Goal: Task Accomplishment & Management: Use online tool/utility

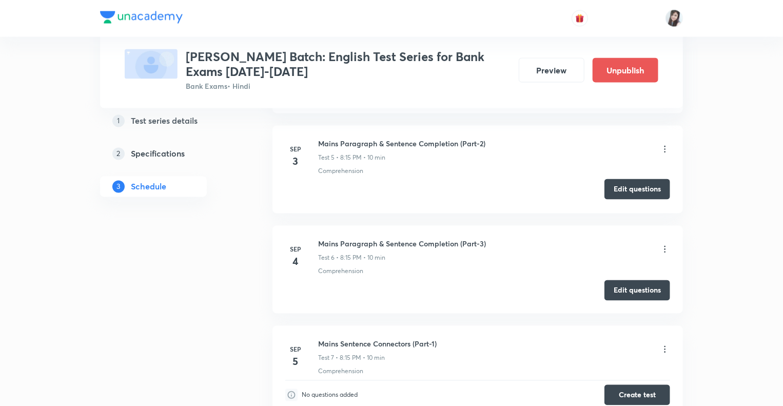
click at [616, 185] on button "Edit questions" at bounding box center [638, 189] width 66 height 21
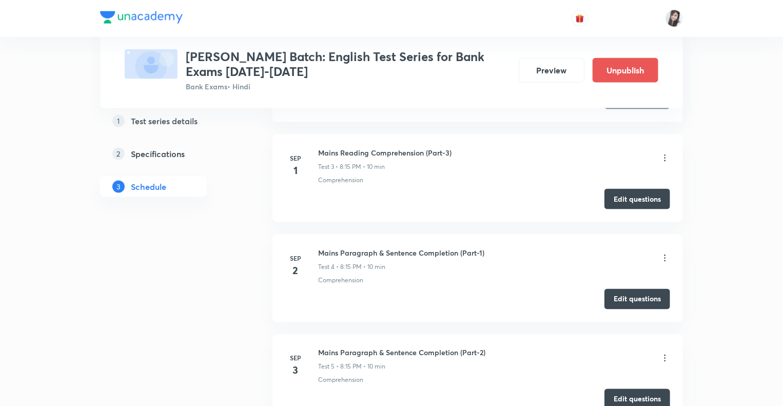
scroll to position [679, 0]
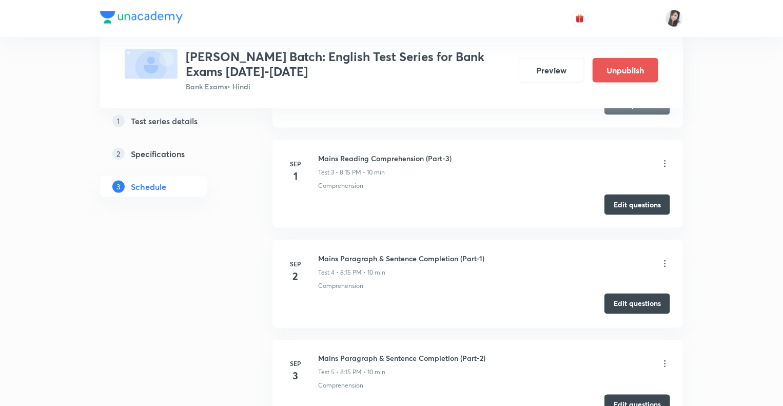
click at [622, 301] on button "Edit questions" at bounding box center [638, 304] width 66 height 21
click at [639, 201] on button "Edit questions" at bounding box center [638, 204] width 66 height 21
click at [635, 297] on button "Edit questions" at bounding box center [638, 304] width 66 height 21
drag, startPoint x: 239, startPoint y: 314, endPoint x: 240, endPoint y: 298, distance: 16.0
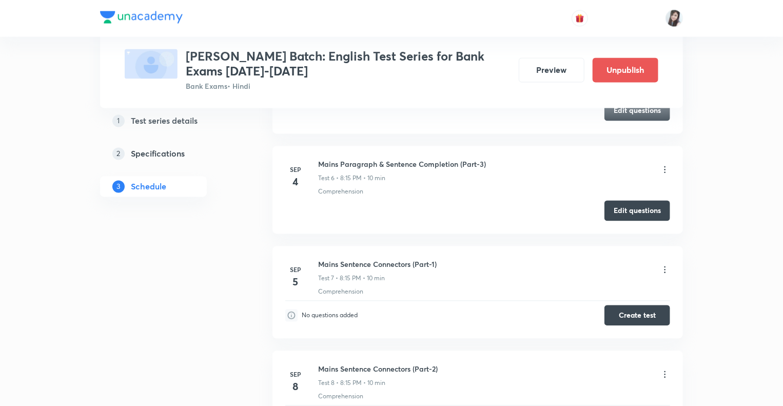
scroll to position [987, 0]
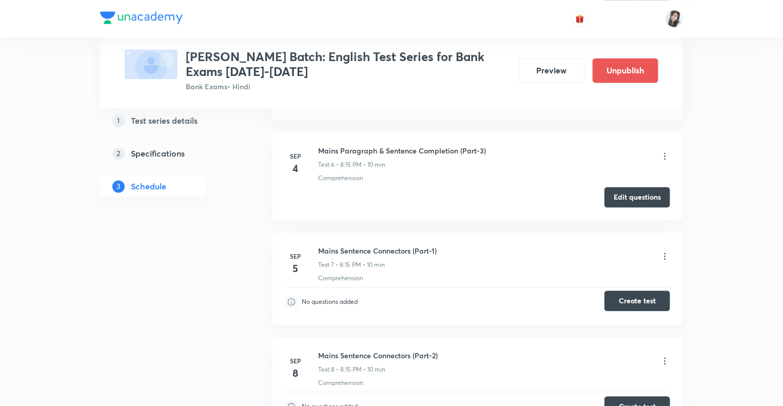
click at [630, 298] on button "Create test" at bounding box center [638, 301] width 66 height 21
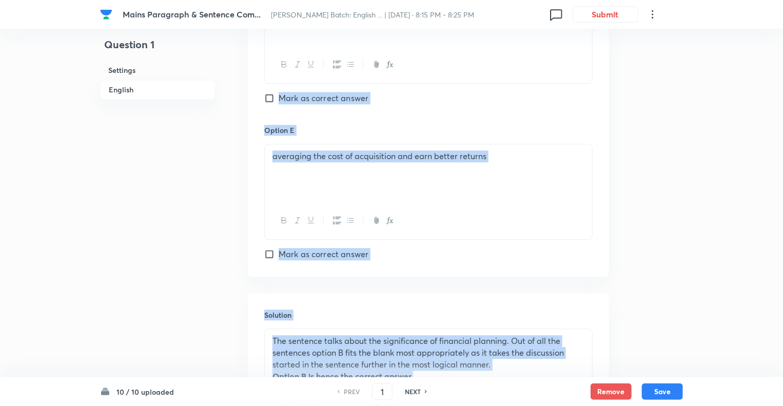
scroll to position [1131, 0]
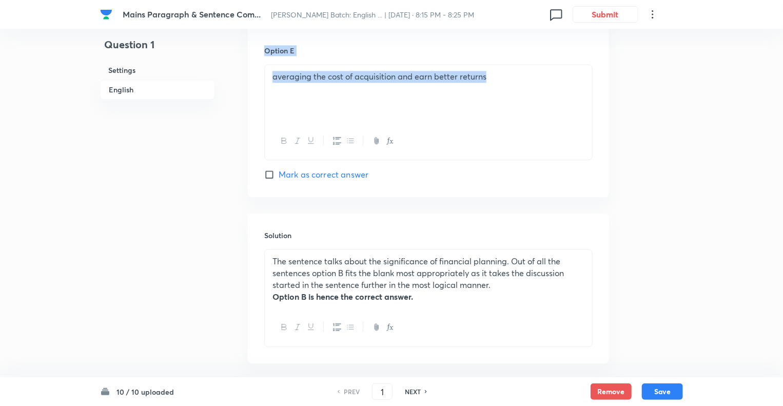
drag, startPoint x: 239, startPoint y: 39, endPoint x: 354, endPoint y: 145, distance: 156.2
copy div "In English Question Directions : In the question given below, a short paragraph…"
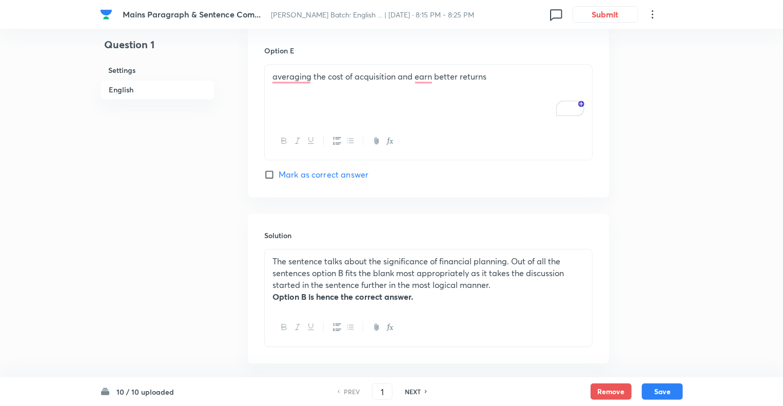
click at [523, 231] on h6 "Solution" at bounding box center [428, 235] width 329 height 11
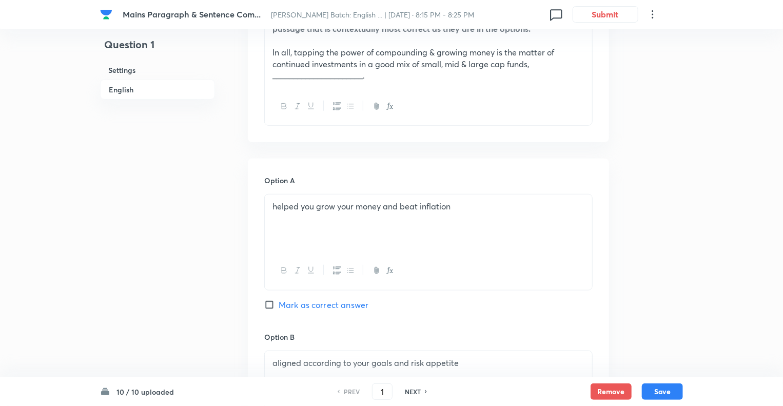
scroll to position [372, 0]
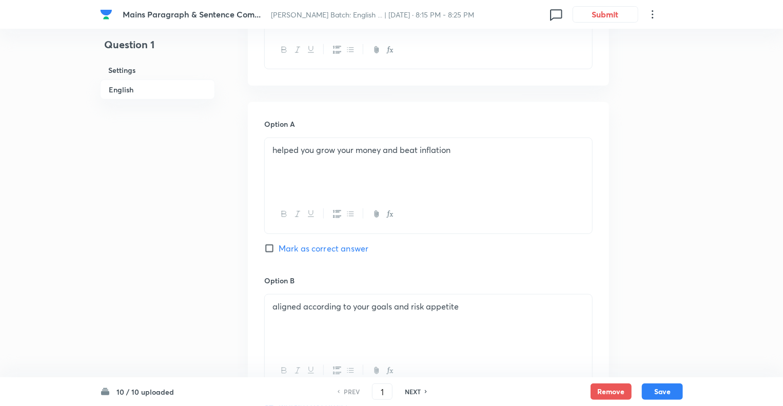
scroll to position [434, 0]
click at [330, 149] on p "helped you grow your money and beat inflation" at bounding box center [429, 149] width 312 height 12
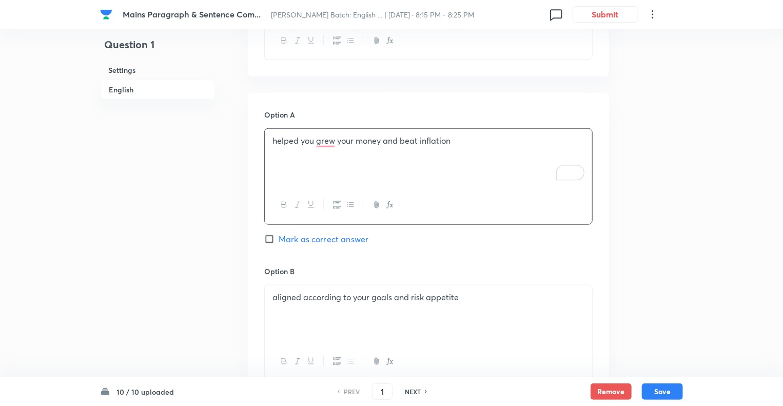
scroll to position [448, 0]
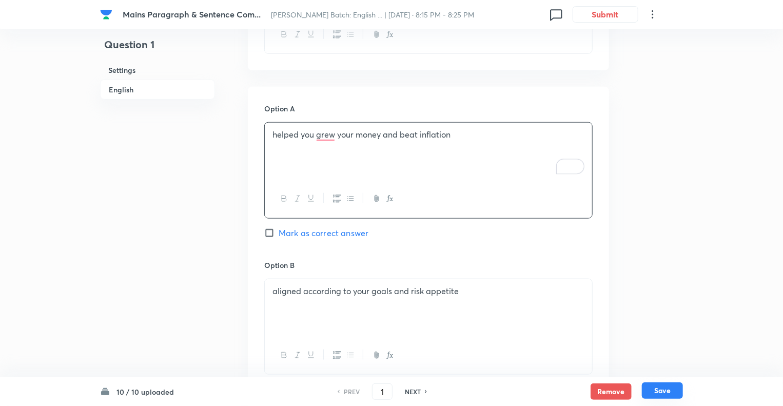
click at [660, 393] on button "Save" at bounding box center [662, 390] width 41 height 16
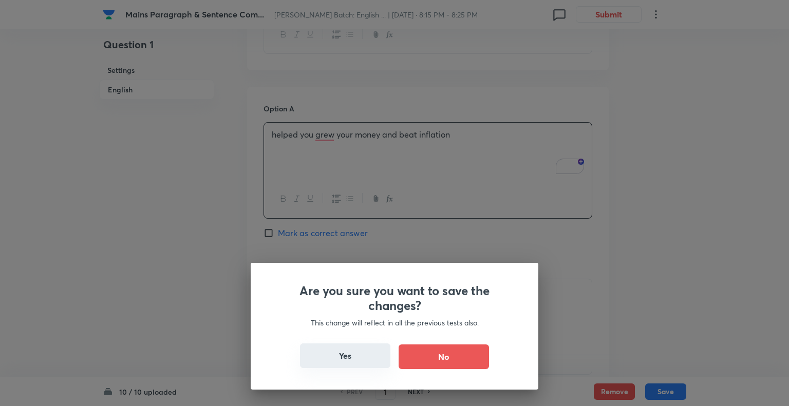
click at [356, 360] on button "Yes" at bounding box center [345, 355] width 90 height 25
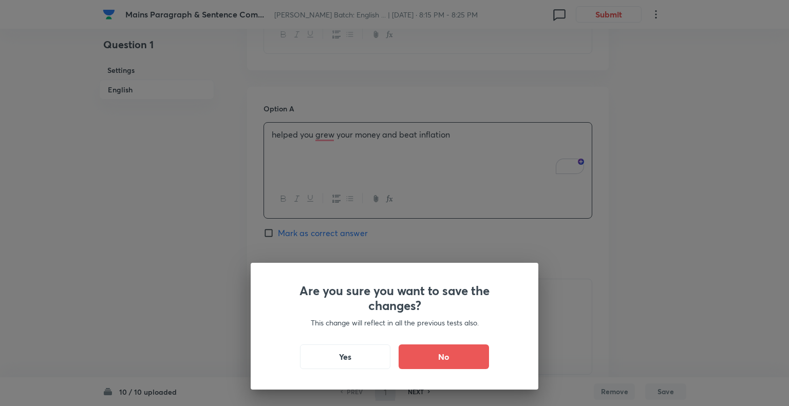
type input "2"
checkbox input "false"
checkbox input "true"
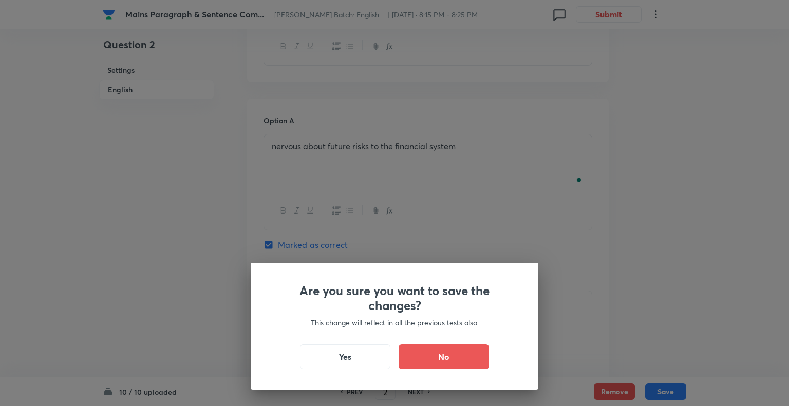
click at [520, 158] on div "Are you sure you want to save the changes? This change will reflect in all the …" at bounding box center [394, 203] width 789 height 406
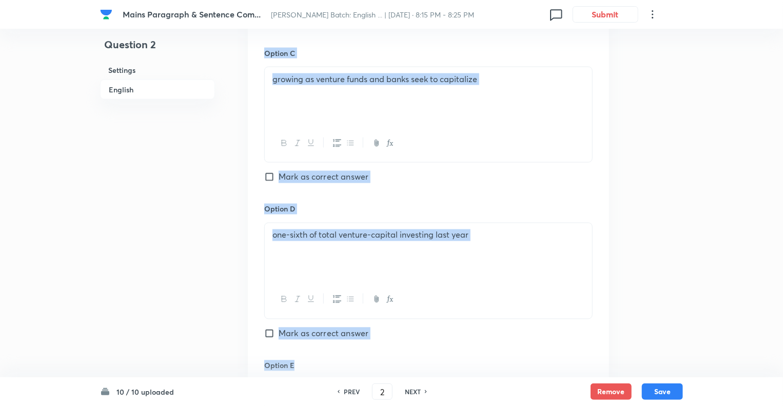
scroll to position [1136, 0]
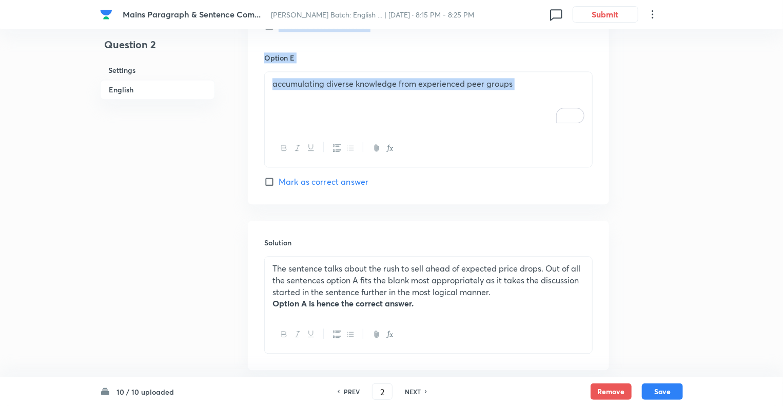
drag, startPoint x: 236, startPoint y: 114, endPoint x: 349, endPoint y: 163, distance: 122.6
copy div "In English Question Directions : In the question given below, a short paragraph…"
click at [488, 314] on div "The sentence talks about the rush to sell ahead of expected price drops. Out of…" at bounding box center [429, 286] width 328 height 59
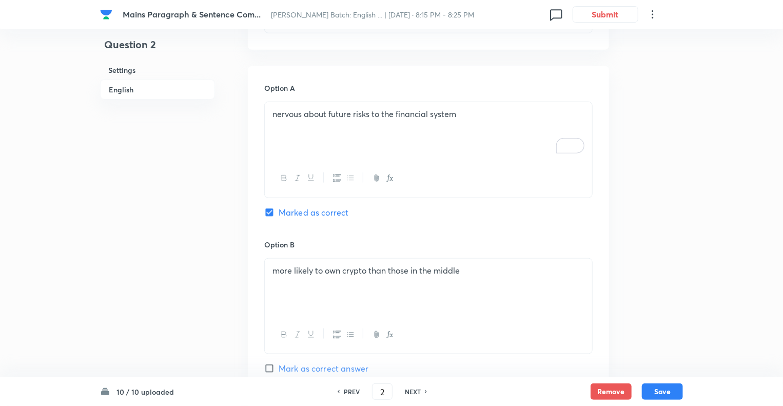
scroll to position [435, 0]
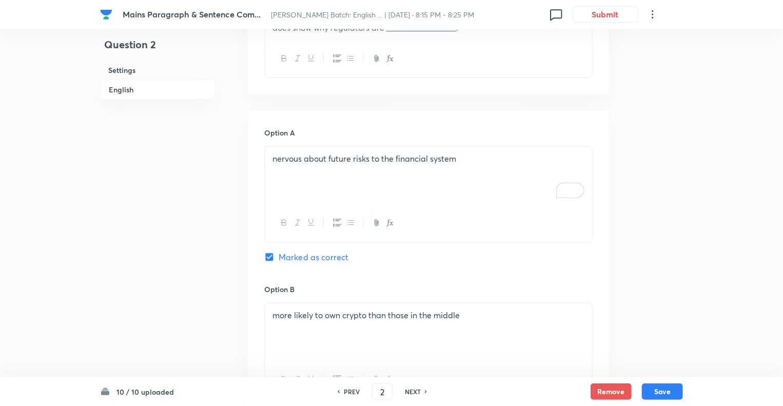
click at [410, 396] on div "PREV 2 ​ NEXT" at bounding box center [382, 392] width 132 height 16
click at [410, 393] on h6 "NEXT" at bounding box center [413, 391] width 16 height 9
type input "3"
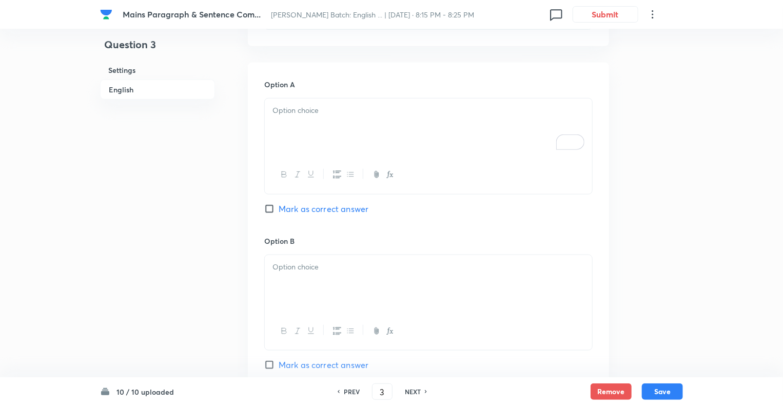
checkbox input "false"
checkbox input "true"
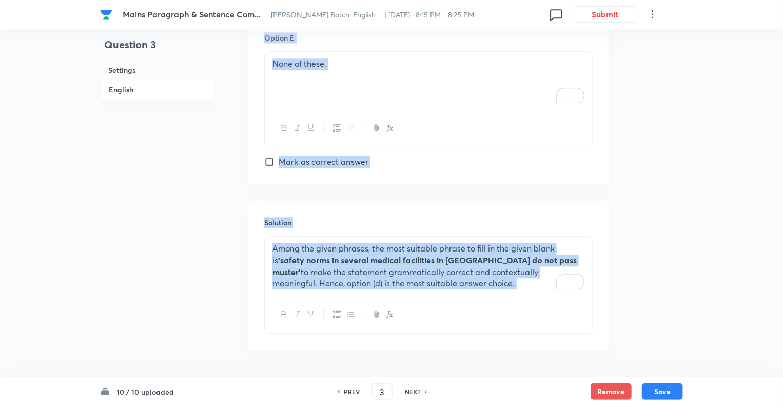
scroll to position [1187, 0]
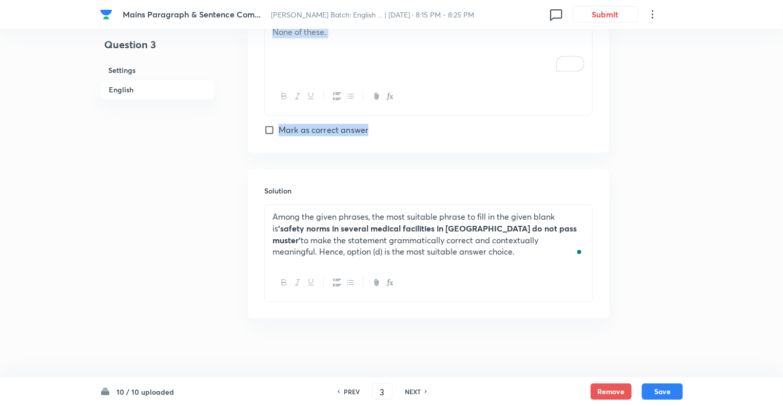
drag, startPoint x: 238, startPoint y: 102, endPoint x: 370, endPoint y: 139, distance: 136.4
copy div "In English Question Directions: Each of the following questions has a sentence …"
click at [489, 304] on div "Solution Among the given phrases, the most suitable phrase to fill in the given…" at bounding box center [428, 243] width 361 height 149
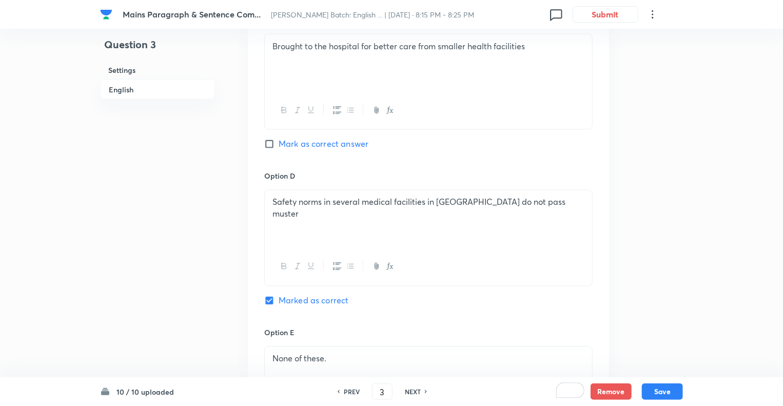
scroll to position [849, 0]
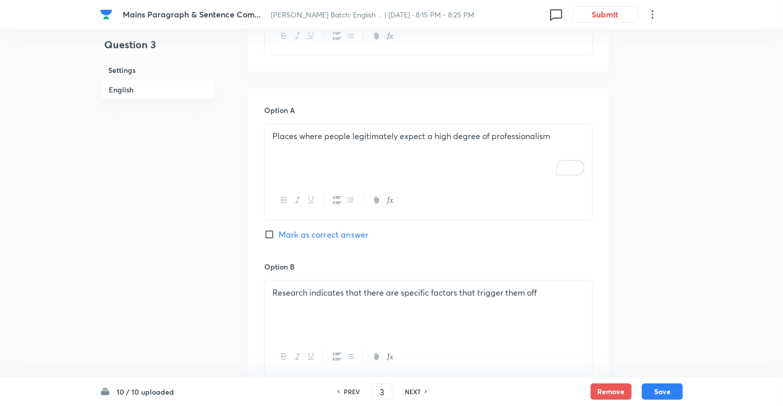
scroll to position [456, 0]
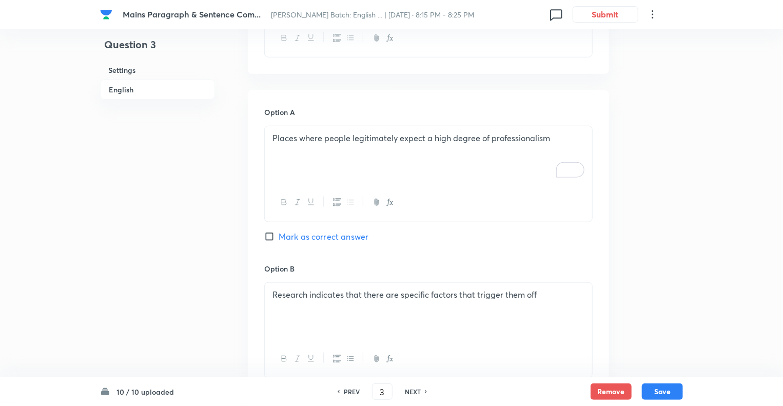
click at [411, 392] on h6 "NEXT" at bounding box center [413, 391] width 16 height 9
type input "4"
checkbox input "false"
checkbox input "true"
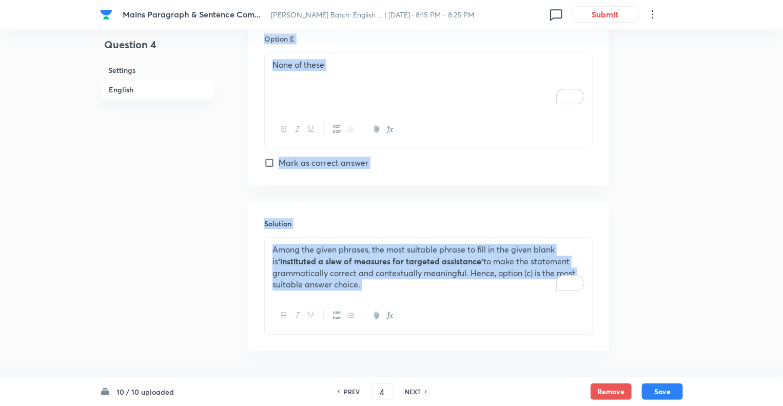
scroll to position [1187, 0]
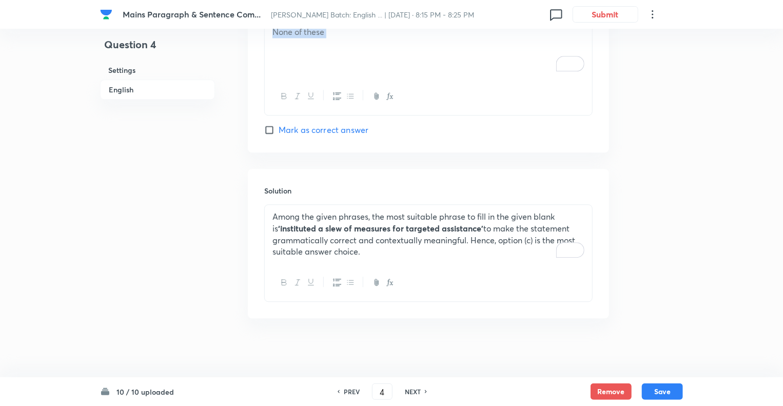
drag, startPoint x: 235, startPoint y: 108, endPoint x: 355, endPoint y: 90, distance: 121.5
copy div "In English Question Directions : Each of the following questions has a sentence…"
click at [409, 395] on h6 "NEXT" at bounding box center [413, 391] width 16 height 9
type input "5"
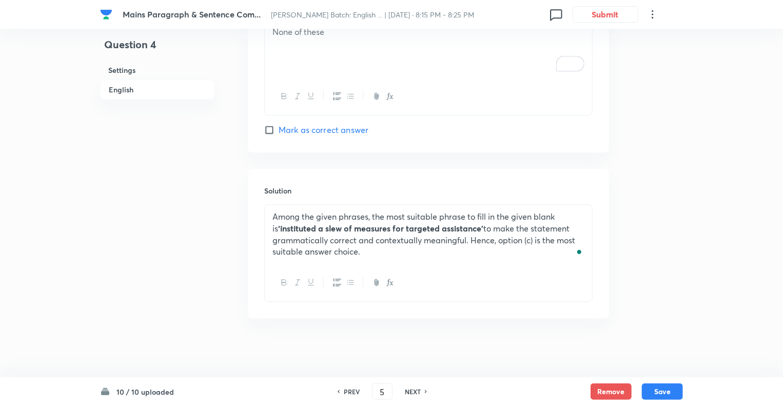
checkbox input "false"
checkbox input "true"
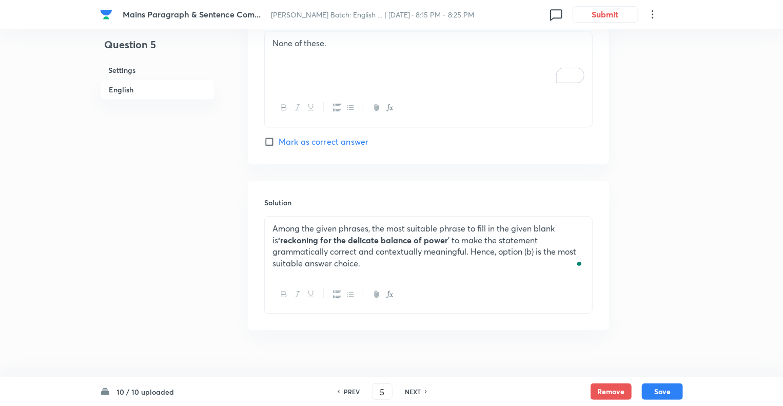
drag, startPoint x: 783, startPoint y: 352, endPoint x: 788, endPoint y: 348, distance: 6.3
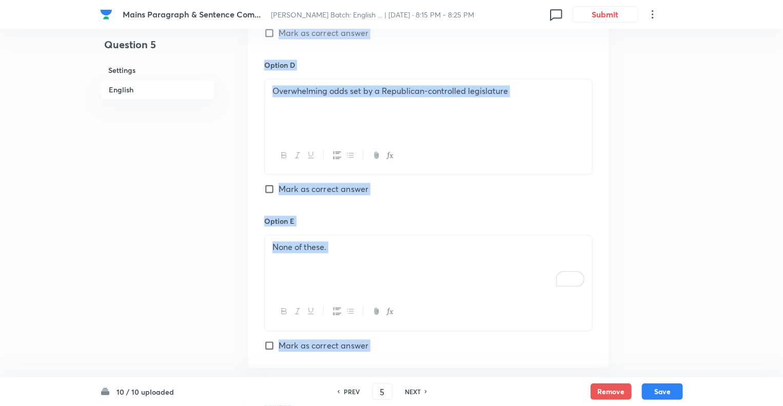
scroll to position [1199, 0]
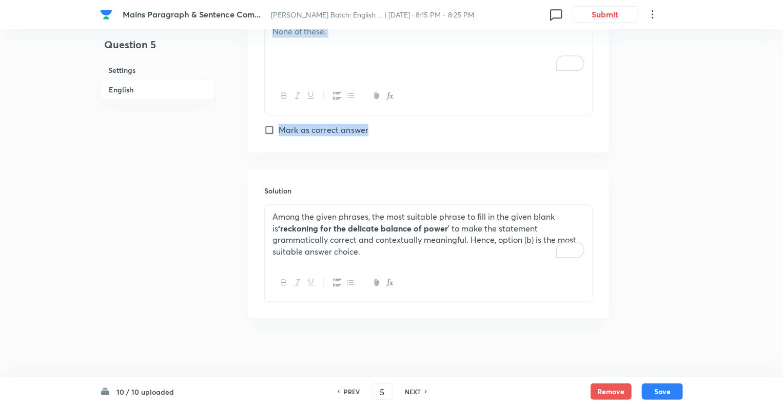
drag, startPoint x: 246, startPoint y: 39, endPoint x: 429, endPoint y: 147, distance: 212.2
copy div "In English Question Directions : Each of the following questions has a sentence…"
click at [345, 392] on h6 "PREV" at bounding box center [352, 391] width 16 height 9
type input "4"
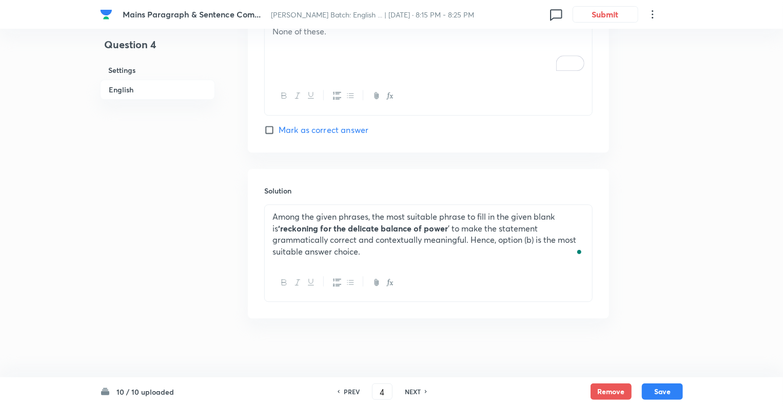
checkbox input "false"
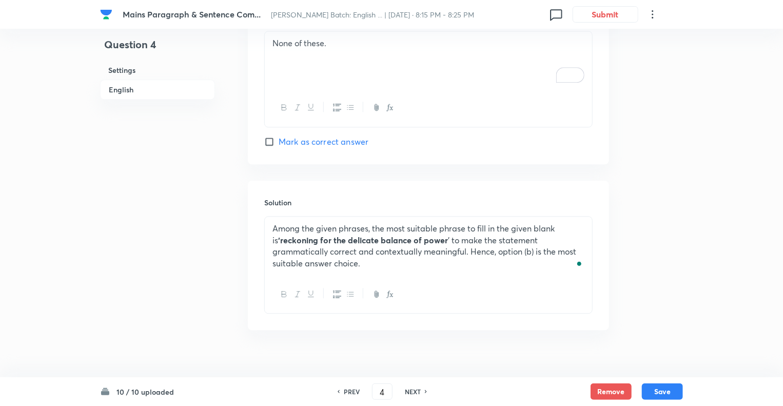
checkbox input "true"
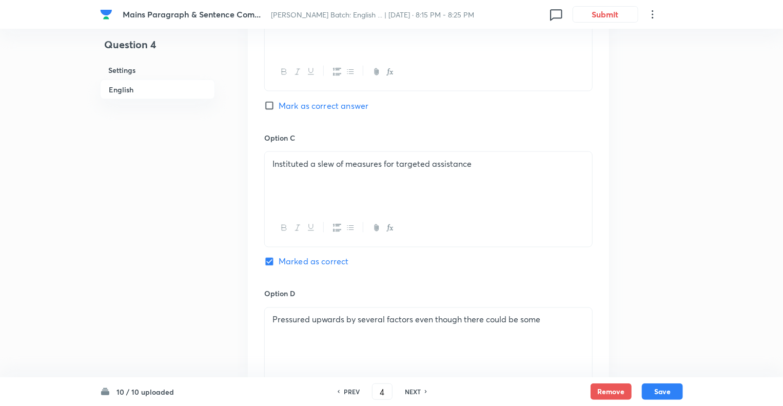
scroll to position [744, 0]
click at [417, 391] on h6 "NEXT" at bounding box center [413, 391] width 16 height 9
type input "5"
checkbox input "false"
checkbox input "true"
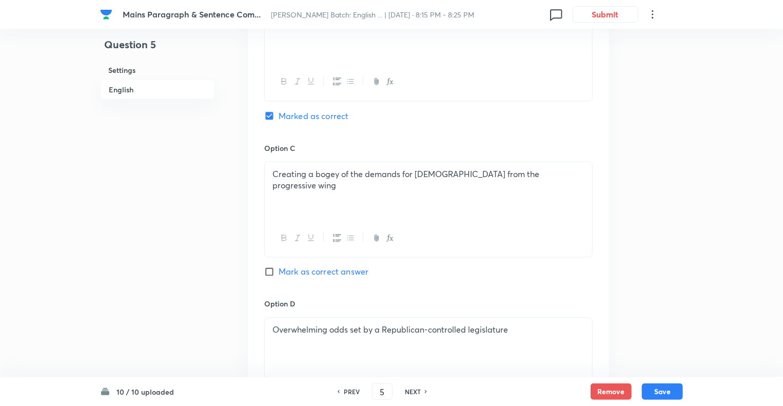
click at [412, 394] on h6 "NEXT" at bounding box center [413, 391] width 16 height 9
type input "6"
checkbox input "false"
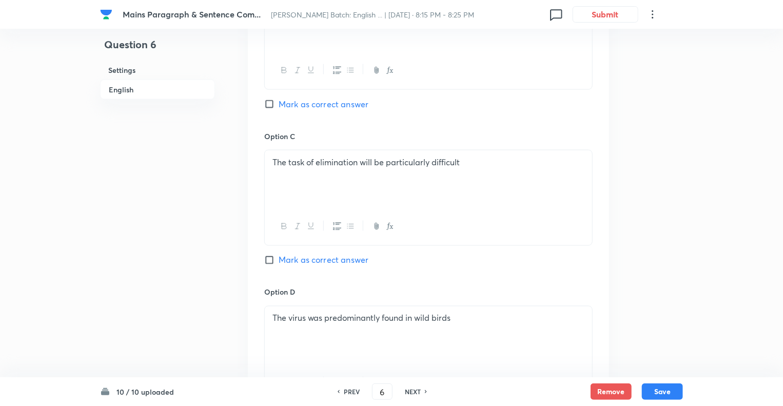
checkbox input "true"
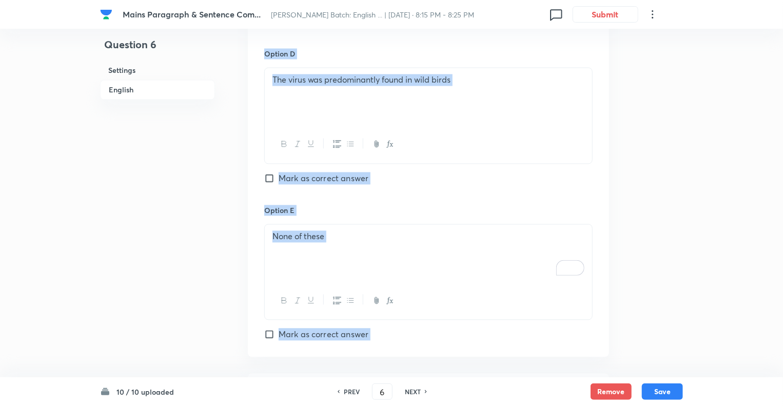
scroll to position [1046, 0]
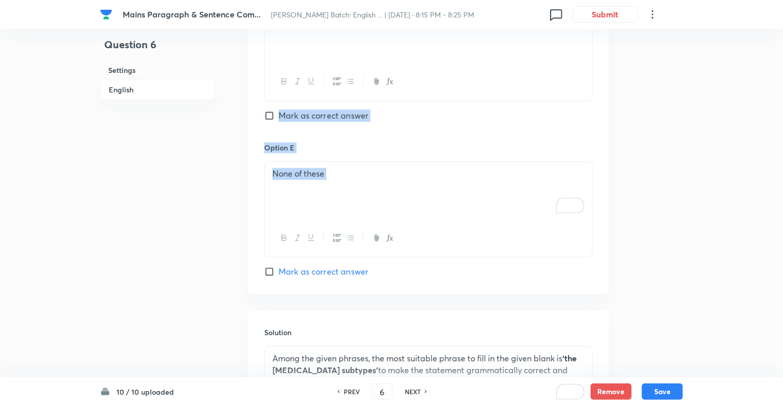
drag, startPoint x: 242, startPoint y: 74, endPoint x: 349, endPoint y: 254, distance: 209.5
copy div "In English Question Directions : Each of the following questions has a sentence…"
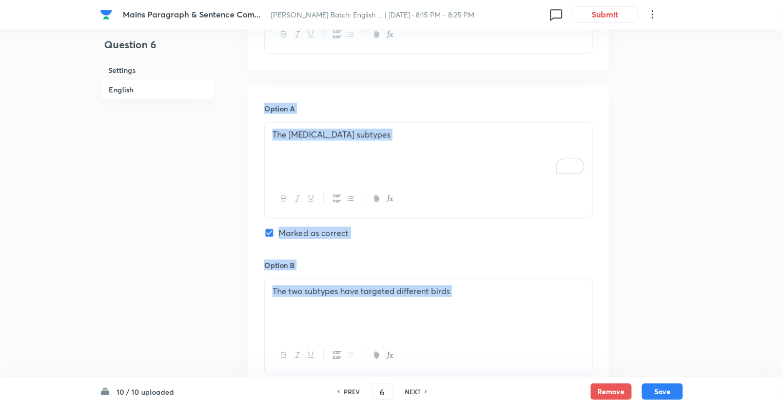
scroll to position [451, 0]
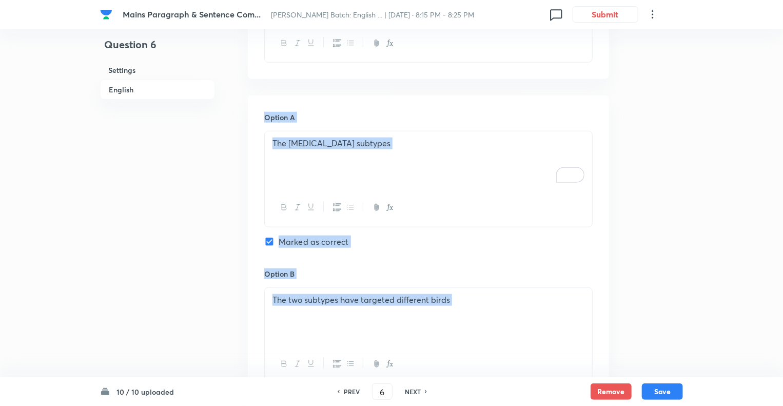
click at [708, 224] on div "Mains Paragraph & Sentence Com... Nishchay Mains Batch: English ... | Sep 4, 20…" at bounding box center [391, 347] width 783 height 1496
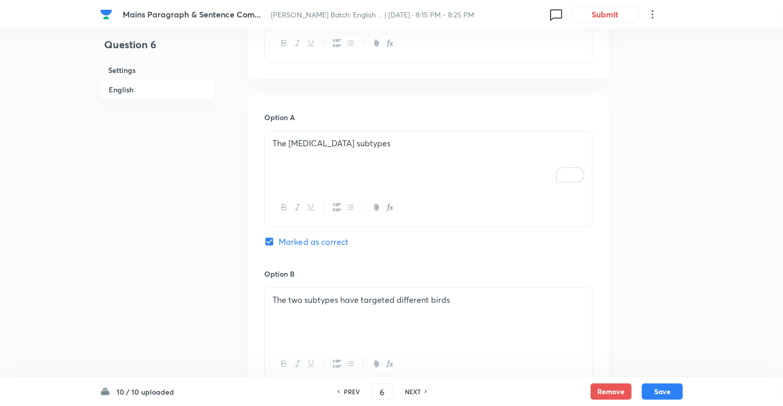
click at [411, 390] on h6 "NEXT" at bounding box center [413, 391] width 16 height 9
type input "7"
checkbox input "false"
checkbox input "true"
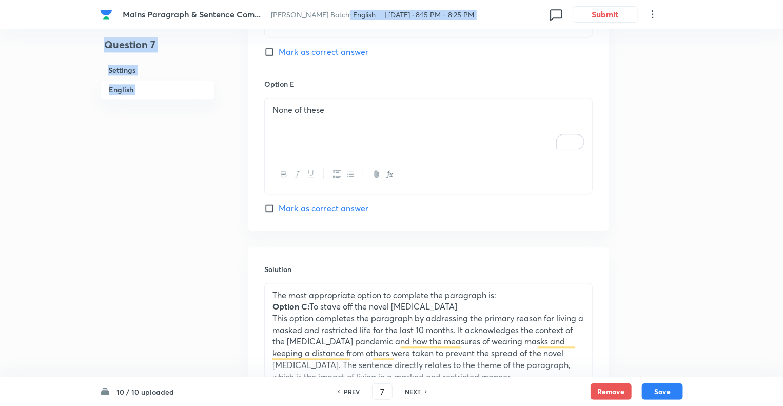
scroll to position [1096, 0]
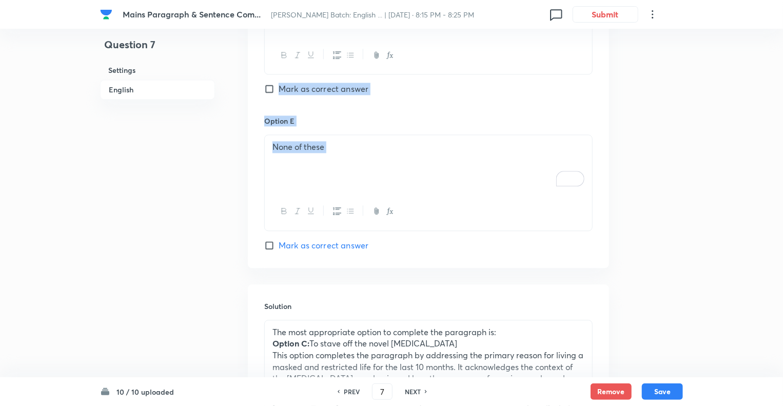
drag, startPoint x: 240, startPoint y: 193, endPoint x: 345, endPoint y: 213, distance: 106.6
copy div "In English Question Directions: The following question has a paragraph from whi…"
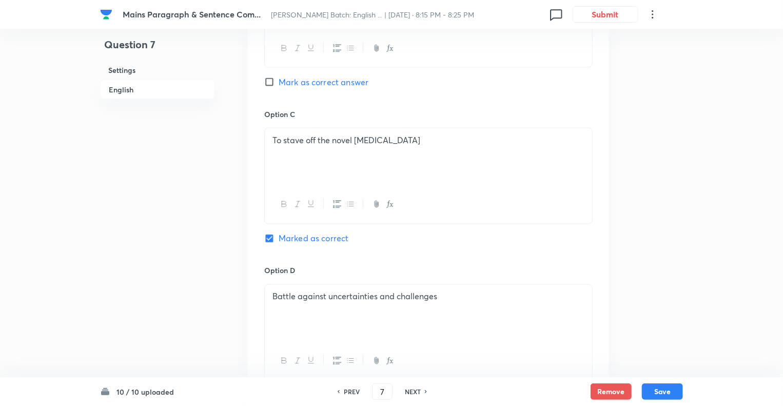
scroll to position [791, 0]
click at [412, 391] on h6 "NEXT" at bounding box center [413, 391] width 16 height 9
type input "8"
checkbox input "false"
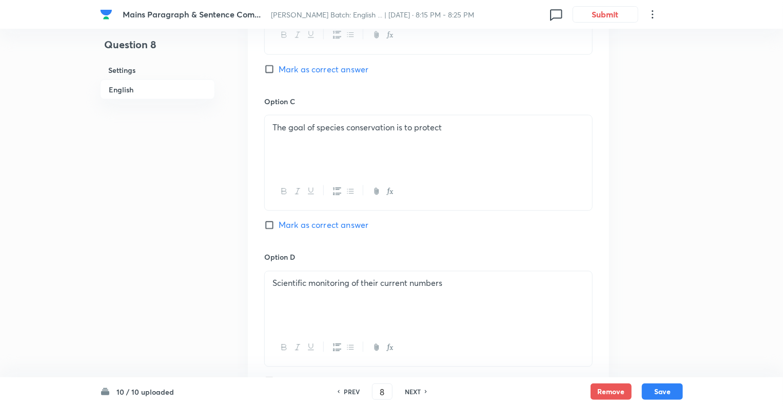
checkbox input "true"
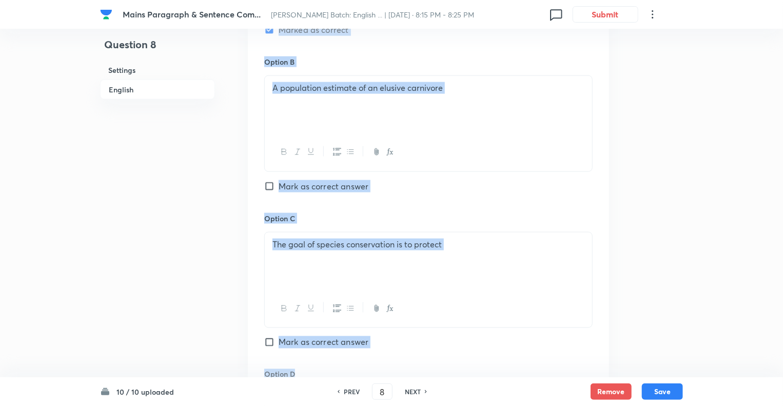
scroll to position [928, 0]
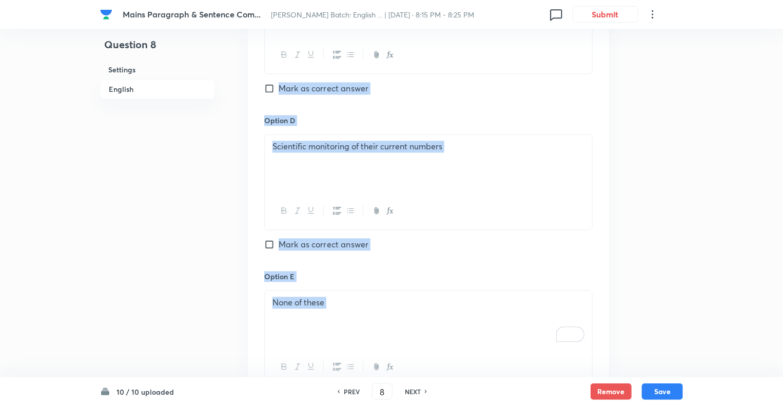
drag, startPoint x: 240, startPoint y: 124, endPoint x: 377, endPoint y: 358, distance: 271.3
copy div "In English Question Directions: The following question has a paragraph from whi…"
click at [456, 334] on div "None of these" at bounding box center [429, 320] width 328 height 58
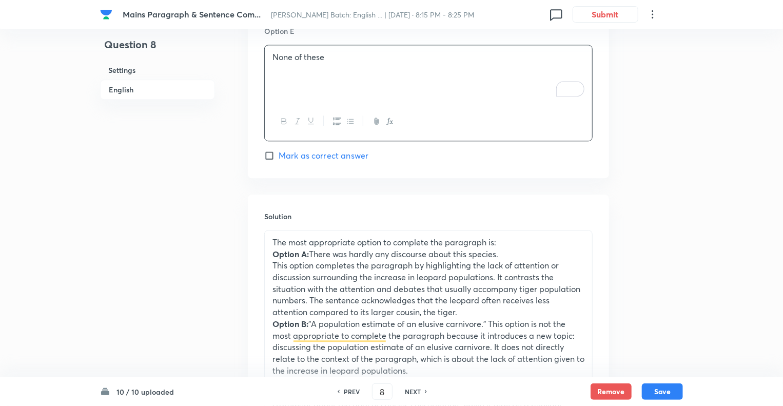
scroll to position [1194, 0]
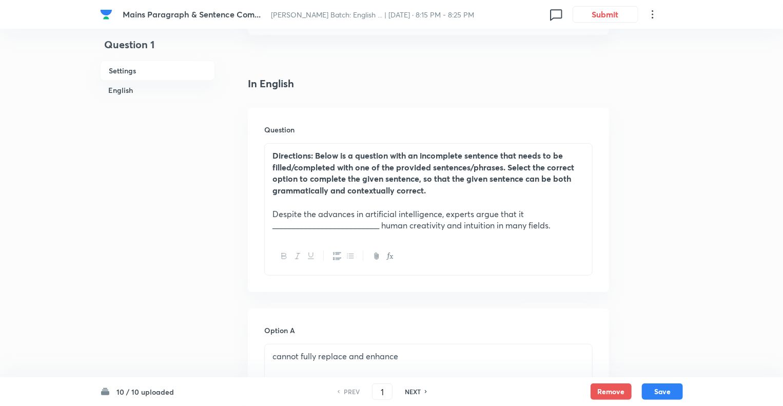
click at [411, 391] on h6 "NEXT" at bounding box center [413, 391] width 16 height 9
type input "2"
checkbox input "false"
checkbox input "true"
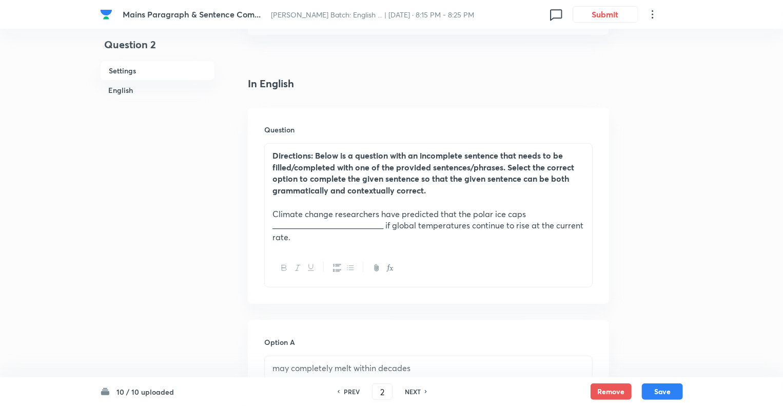
click at [411, 391] on h6 "NEXT" at bounding box center [413, 391] width 16 height 9
type input "3"
checkbox input "false"
checkbox input "true"
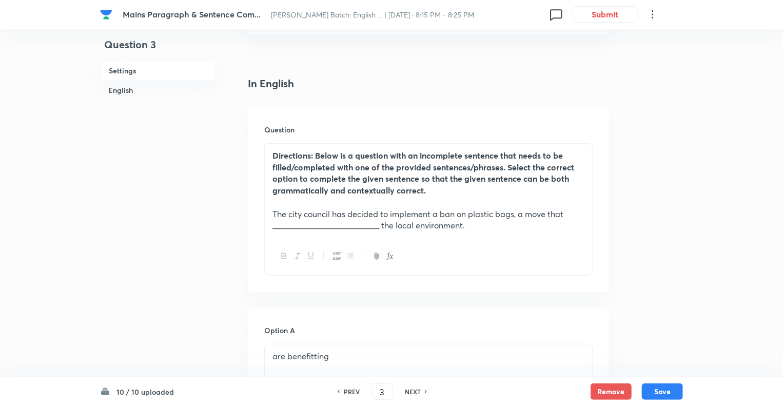
click at [411, 391] on h6 "NEXT" at bounding box center [413, 391] width 16 height 9
type input "4"
checkbox input "false"
checkbox input "true"
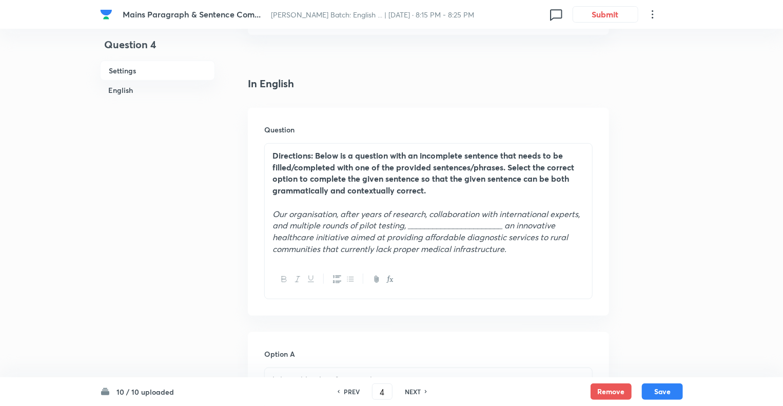
click at [411, 391] on h6 "NEXT" at bounding box center [413, 391] width 16 height 9
type input "5"
checkbox input "false"
checkbox input "true"
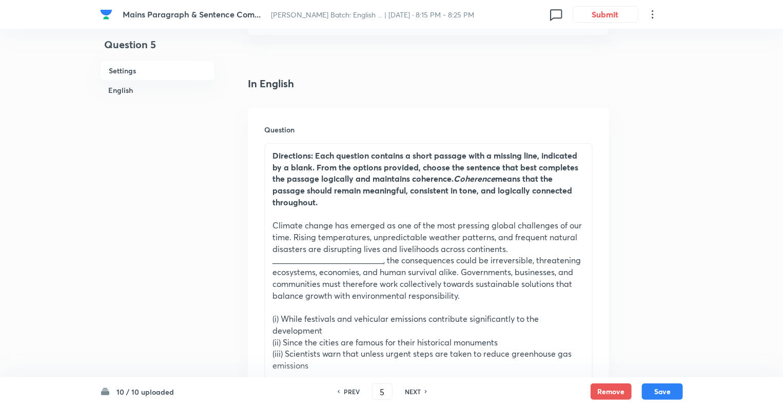
click at [411, 391] on h6 "NEXT" at bounding box center [413, 391] width 16 height 9
type input "6"
checkbox input "false"
checkbox input "true"
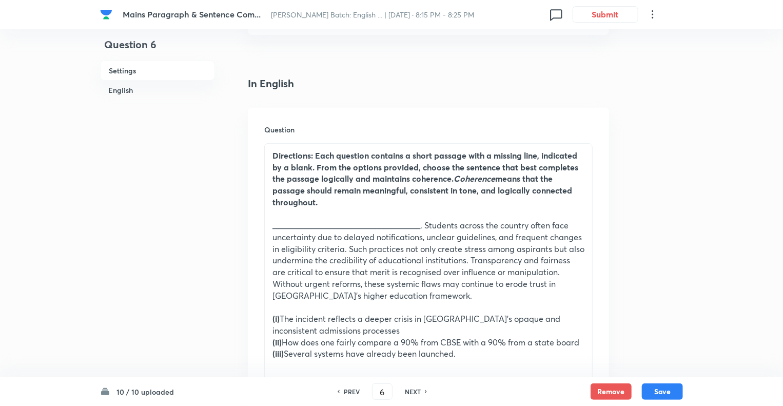
click at [411, 391] on h6 "NEXT" at bounding box center [413, 391] width 16 height 9
type input "7"
checkbox input "false"
checkbox input "true"
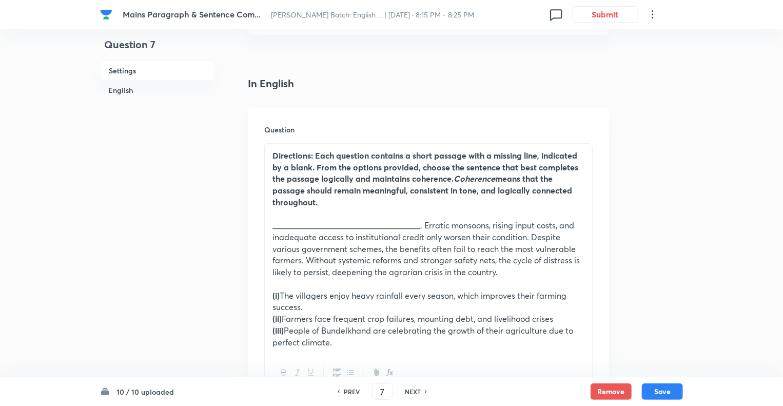
click at [411, 391] on h6 "NEXT" at bounding box center [413, 391] width 16 height 9
type input "8"
checkbox input "false"
checkbox input "true"
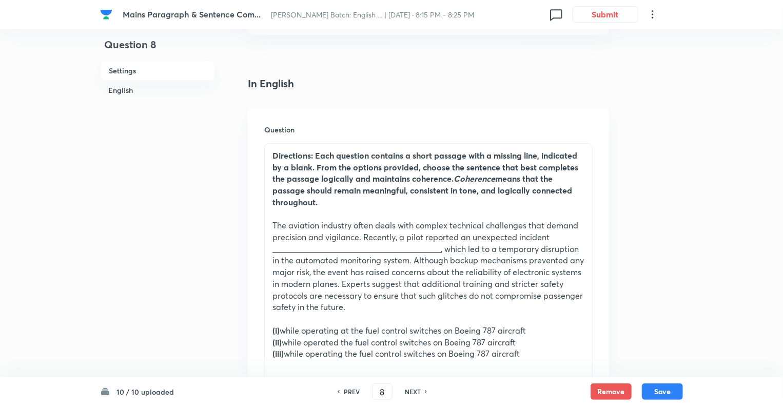
click at [411, 391] on h6 "NEXT" at bounding box center [413, 391] width 16 height 9
type input "9"
checkbox input "false"
checkbox input "true"
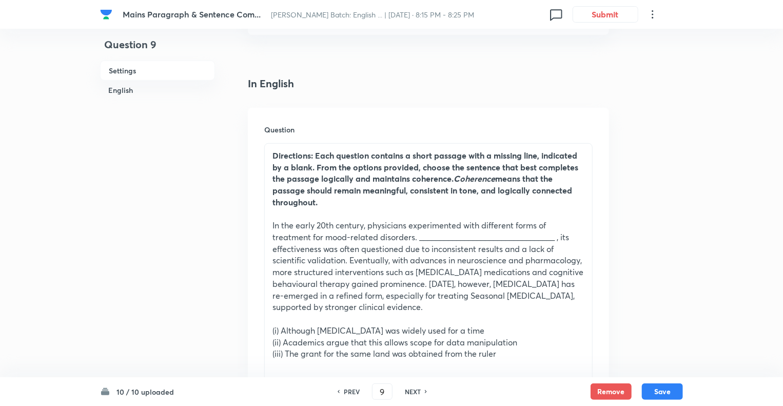
click at [411, 391] on h6 "NEXT" at bounding box center [413, 391] width 16 height 9
type input "10"
checkbox input "false"
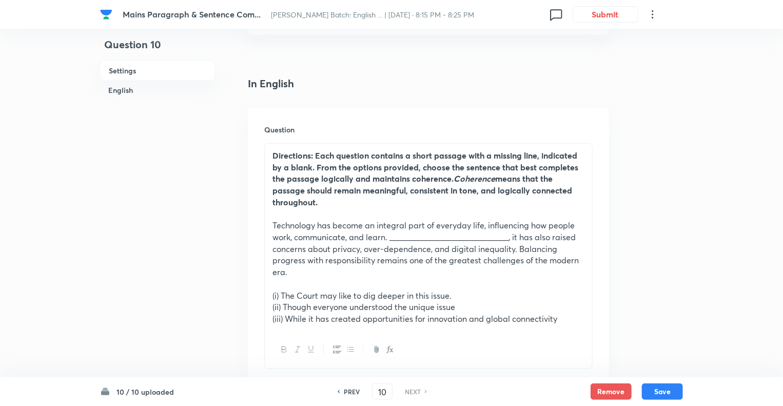
checkbox input "true"
click at [350, 393] on h6 "PREV" at bounding box center [352, 391] width 16 height 9
type input "9"
checkbox input "false"
checkbox input "true"
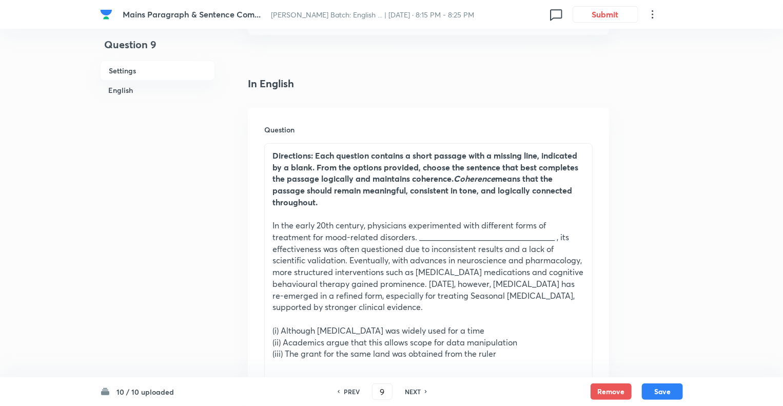
click at [350, 393] on h6 "PREV" at bounding box center [352, 391] width 16 height 9
type input "8"
checkbox input "false"
checkbox input "true"
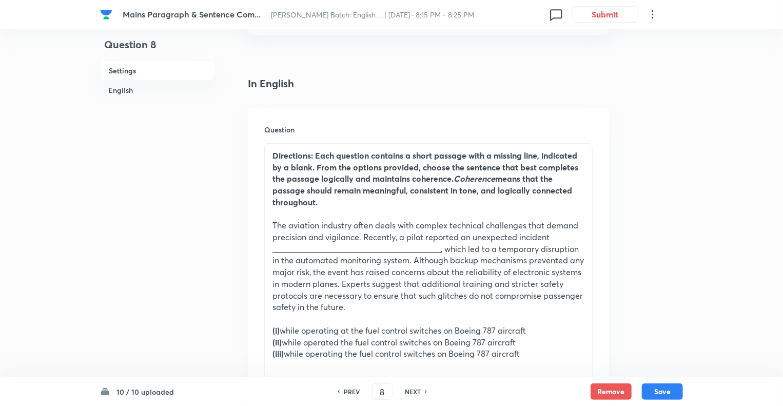
click at [350, 393] on h6 "PREV" at bounding box center [352, 391] width 16 height 9
type input "7"
checkbox input "false"
checkbox input "true"
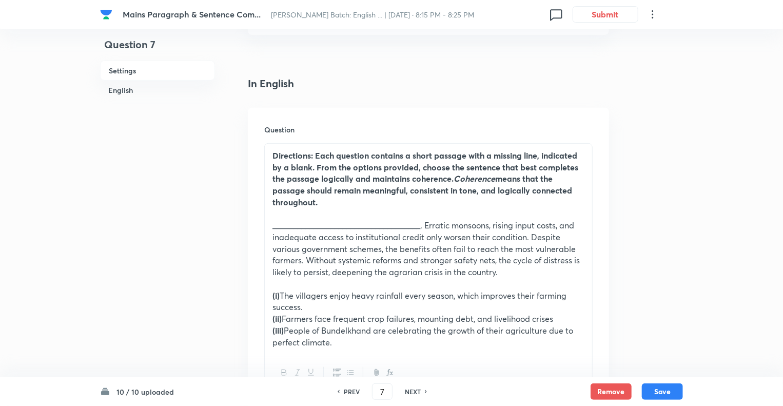
click at [350, 393] on h6 "PREV" at bounding box center [352, 391] width 16 height 9
type input "6"
checkbox input "false"
checkbox input "true"
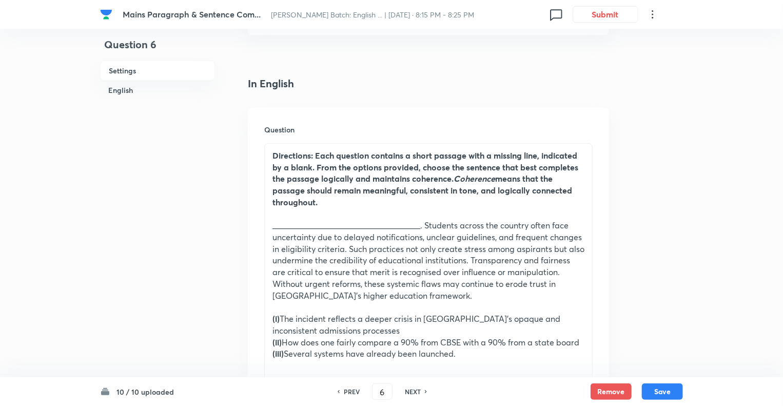
click at [350, 393] on h6 "PREV" at bounding box center [352, 391] width 16 height 9
type input "5"
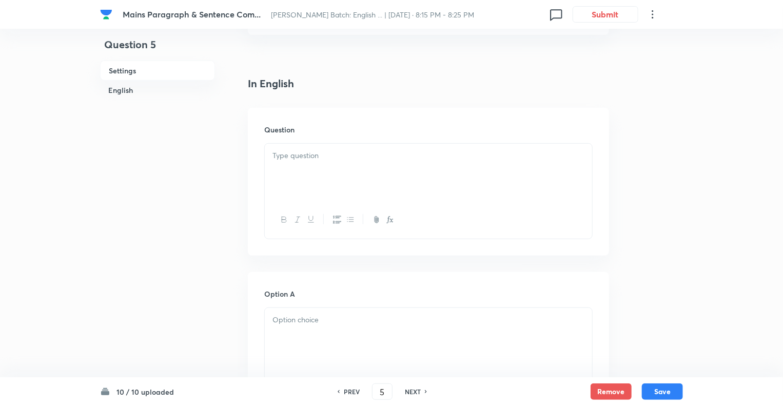
checkbox input "false"
checkbox input "true"
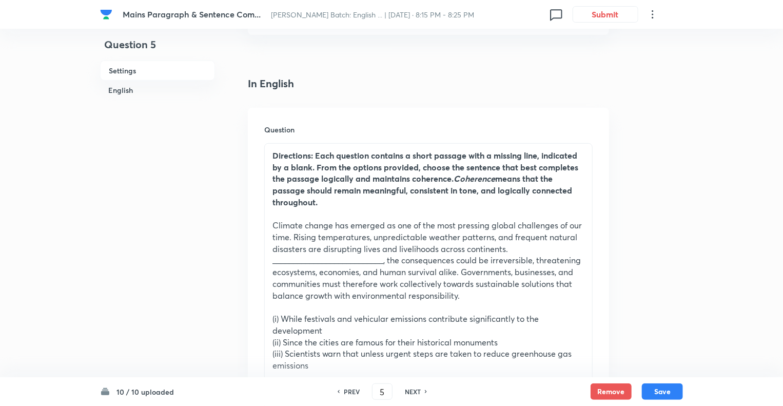
click at [350, 393] on h6 "PREV" at bounding box center [352, 391] width 16 height 9
type input "4"
checkbox input "false"
checkbox input "true"
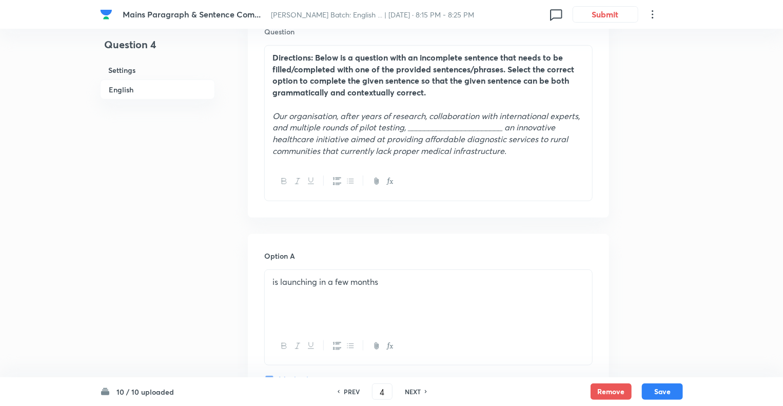
scroll to position [329, 0]
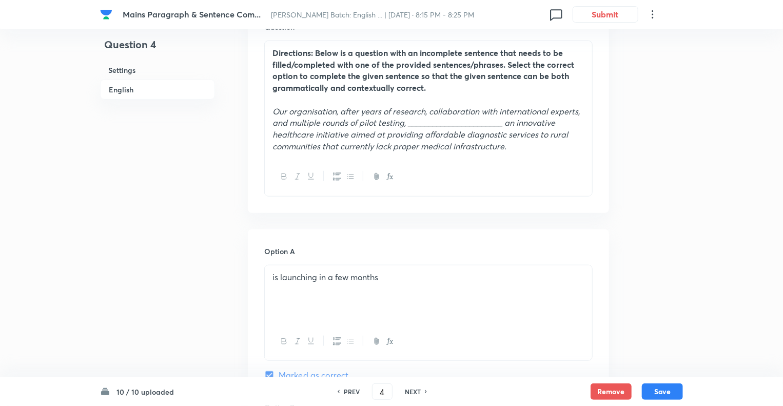
click at [350, 393] on h6 "PREV" at bounding box center [352, 391] width 16 height 9
type input "3"
checkbox input "false"
checkbox input "true"
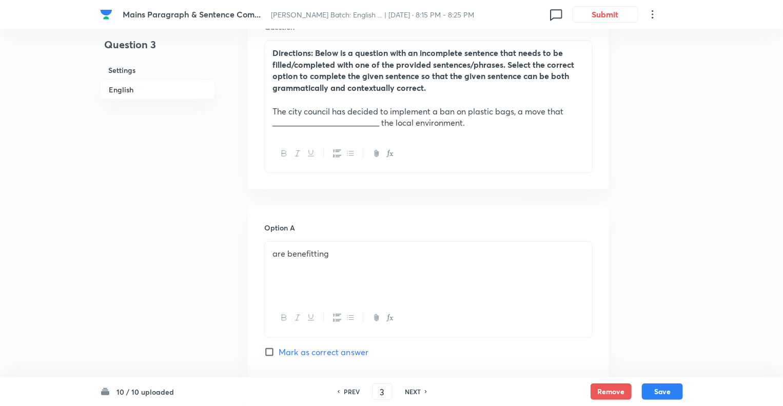
click at [350, 393] on h6 "PREV" at bounding box center [352, 391] width 16 height 9
type input "2"
checkbox input "false"
checkbox input "true"
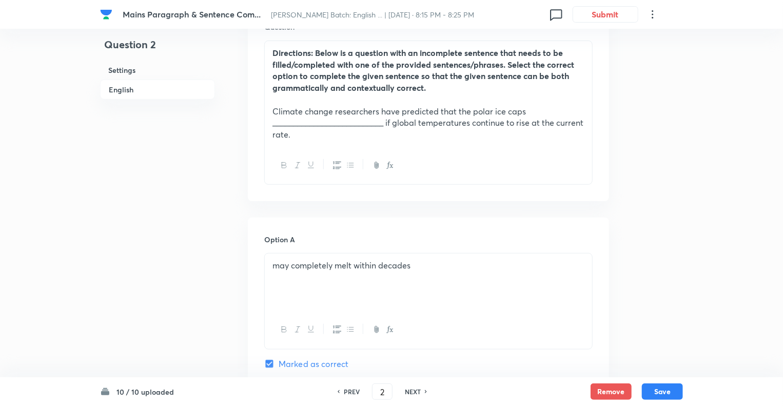
click at [350, 393] on h6 "PREV" at bounding box center [352, 391] width 16 height 9
type input "1"
checkbox input "false"
checkbox input "true"
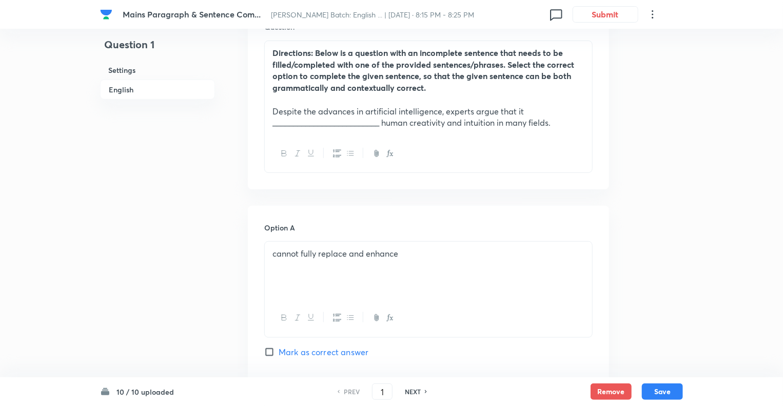
click at [350, 393] on h6 "PREV" at bounding box center [352, 391] width 16 height 9
click at [413, 392] on h6 "NEXT" at bounding box center [413, 391] width 16 height 9
type input "2"
checkbox input "false"
checkbox input "true"
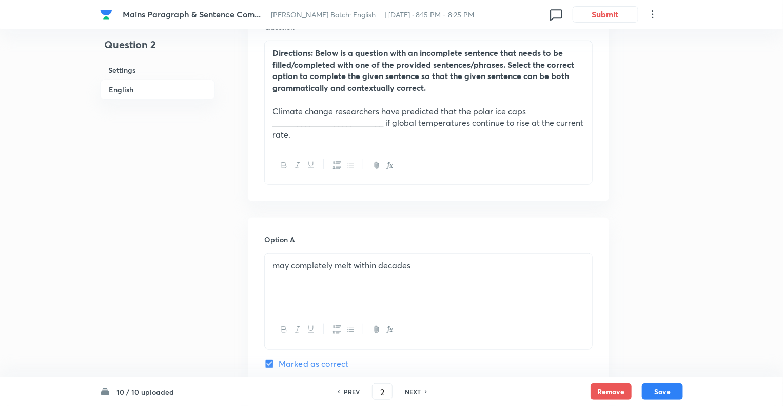
click at [413, 392] on h6 "NEXT" at bounding box center [413, 391] width 16 height 9
type input "3"
checkbox input "false"
checkbox input "true"
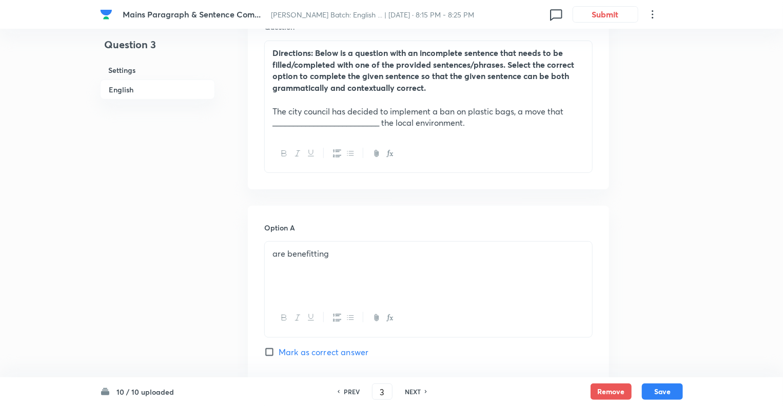
click at [413, 392] on h6 "NEXT" at bounding box center [413, 391] width 16 height 9
type input "4"
checkbox input "false"
checkbox input "true"
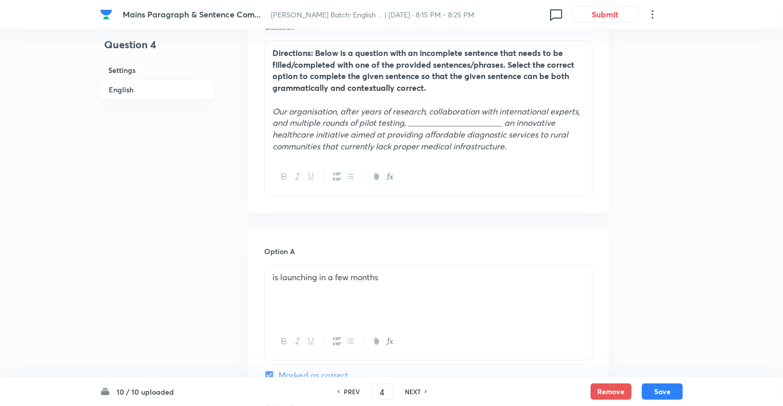
click at [413, 392] on h6 "NEXT" at bounding box center [413, 391] width 16 height 9
type input "5"
checkbox input "false"
checkbox input "true"
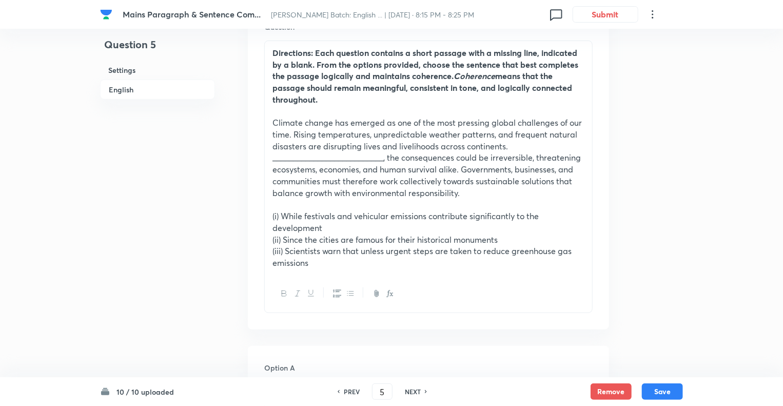
click at [413, 392] on h6 "NEXT" at bounding box center [413, 391] width 16 height 9
type input "6"
checkbox input "false"
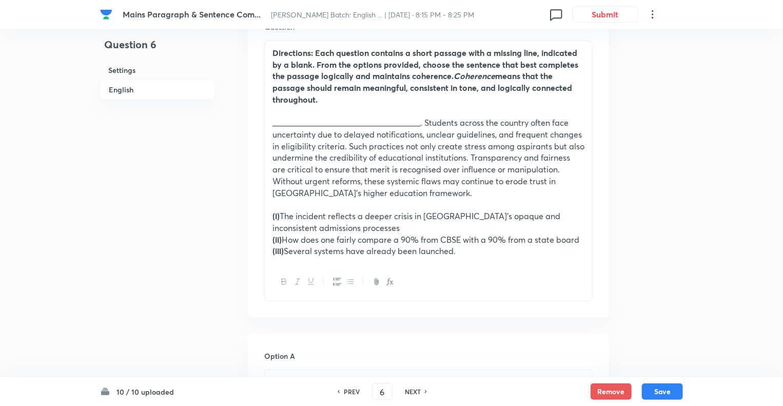
checkbox input "true"
click at [413, 392] on h6 "NEXT" at bounding box center [413, 391] width 16 height 9
type input "7"
checkbox input "false"
checkbox input "true"
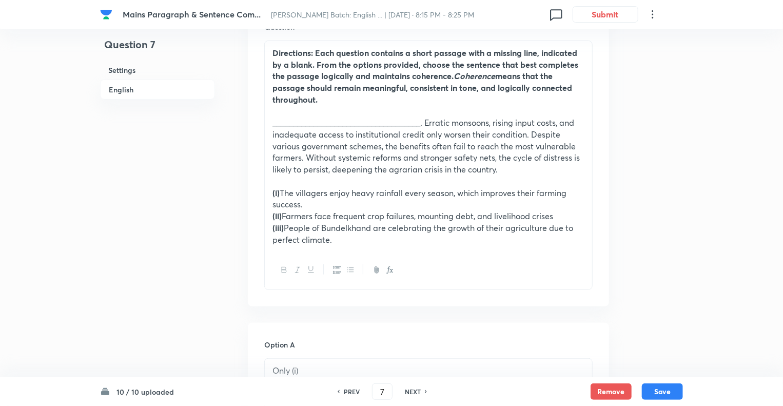
click at [413, 392] on h6 "NEXT" at bounding box center [413, 391] width 16 height 9
type input "8"
checkbox input "false"
checkbox input "true"
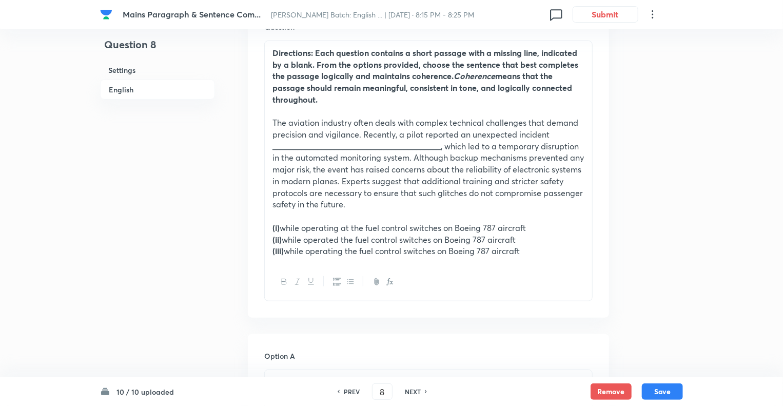
click at [413, 392] on h6 "NEXT" at bounding box center [413, 391] width 16 height 9
type input "9"
checkbox input "false"
checkbox input "true"
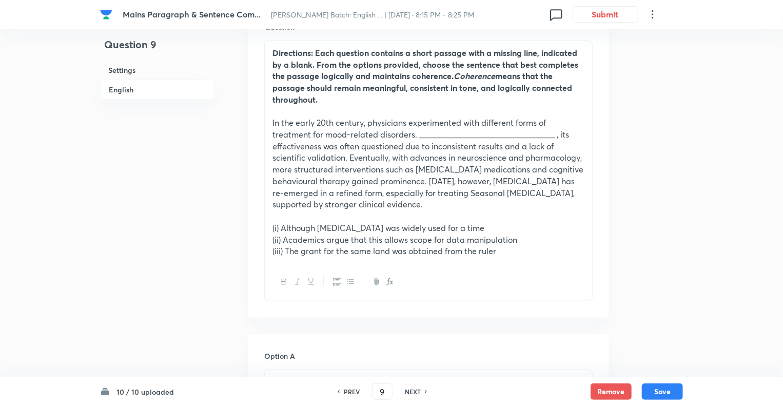
click at [413, 392] on h6 "NEXT" at bounding box center [413, 391] width 16 height 9
type input "10"
checkbox input "false"
checkbox input "true"
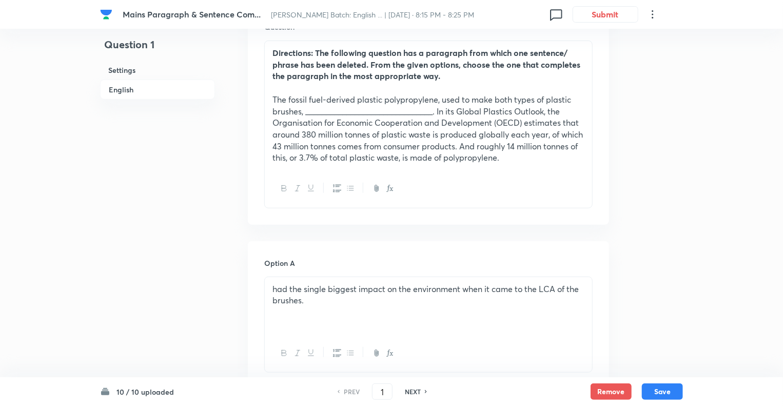
scroll to position [349, 0]
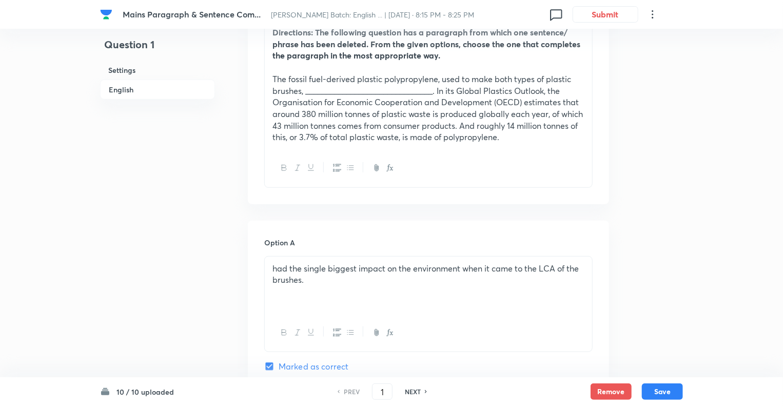
click at [411, 392] on h6 "NEXT" at bounding box center [413, 391] width 16 height 9
type input "2"
checkbox input "false"
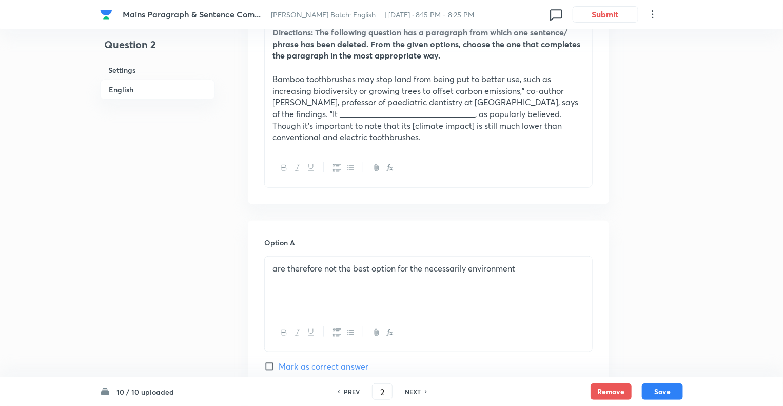
checkbox input "true"
click at [411, 392] on h6 "NEXT" at bounding box center [413, 391] width 16 height 9
type input "3"
checkbox input "true"
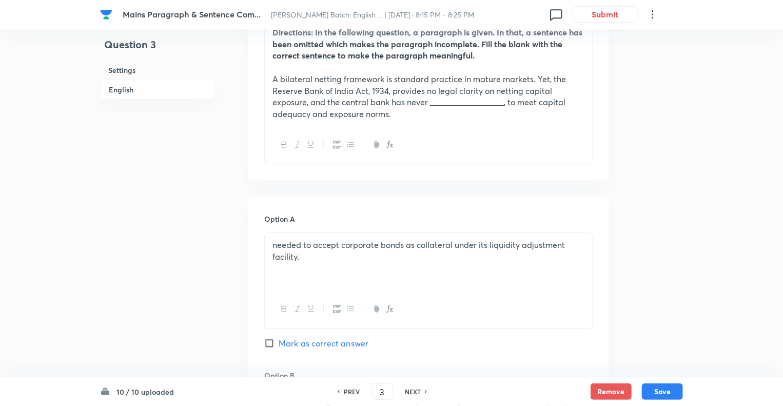
click at [411, 392] on h6 "NEXT" at bounding box center [413, 391] width 16 height 9
type input "4"
checkbox input "false"
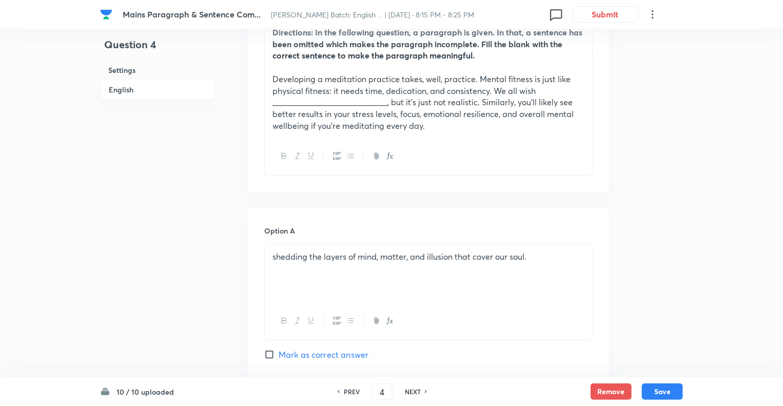
checkbox input "true"
click at [411, 392] on h6 "NEXT" at bounding box center [413, 391] width 16 height 9
type input "5"
checkbox input "false"
checkbox input "true"
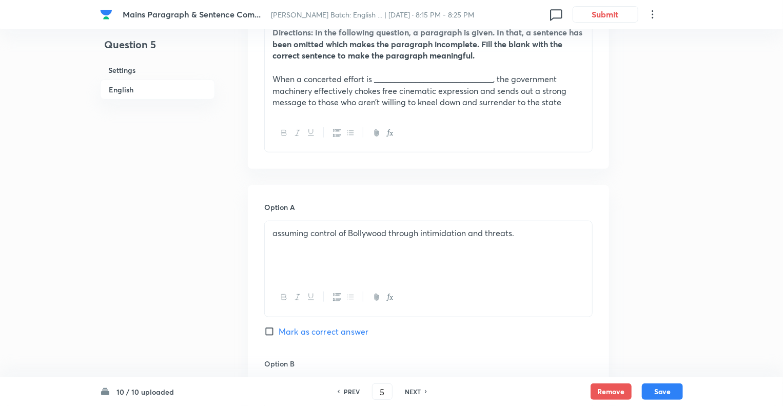
click at [411, 392] on h6 "NEXT" at bounding box center [413, 391] width 16 height 9
type input "6"
checkbox input "false"
checkbox input "true"
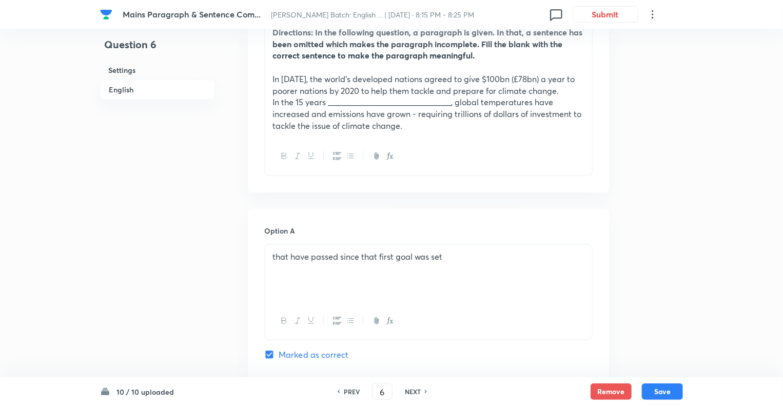
click at [411, 392] on h6 "NEXT" at bounding box center [413, 391] width 16 height 9
type input "7"
checkbox input "true"
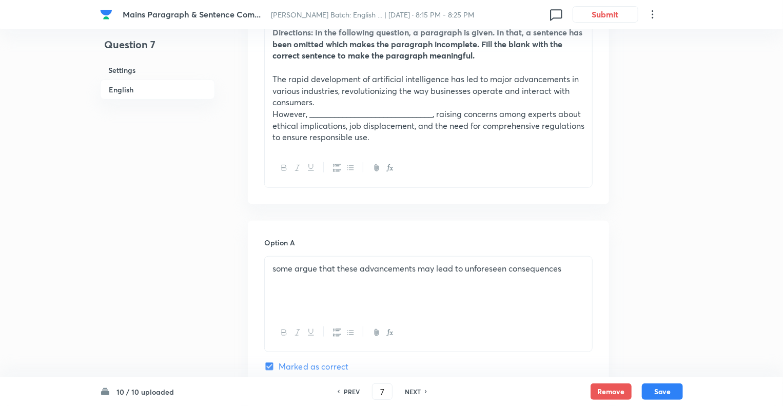
click at [411, 392] on h6 "NEXT" at bounding box center [413, 391] width 16 height 9
type input "8"
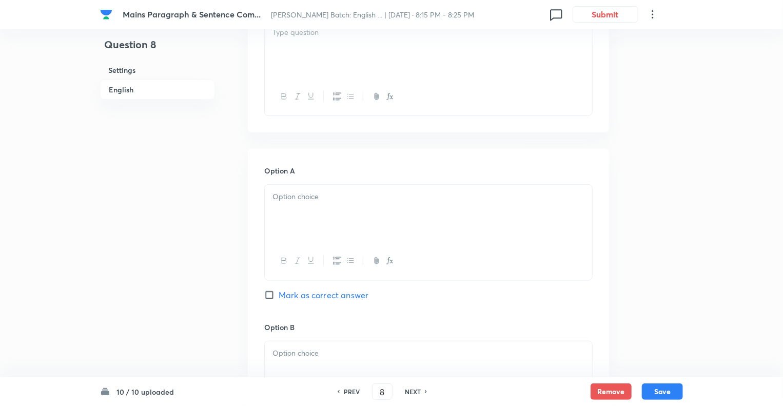
checkbox input "false"
checkbox input "true"
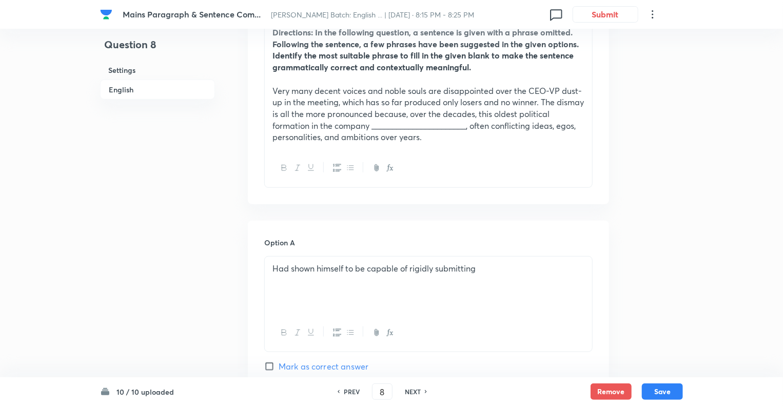
click at [411, 392] on h6 "NEXT" at bounding box center [413, 391] width 16 height 9
type input "9"
checkbox input "false"
checkbox input "true"
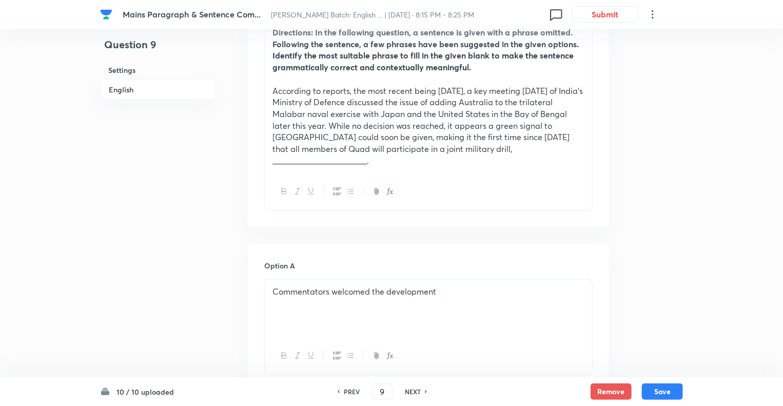
click at [411, 392] on h6 "NEXT" at bounding box center [413, 391] width 16 height 9
type input "10"
checkbox input "false"
checkbox input "true"
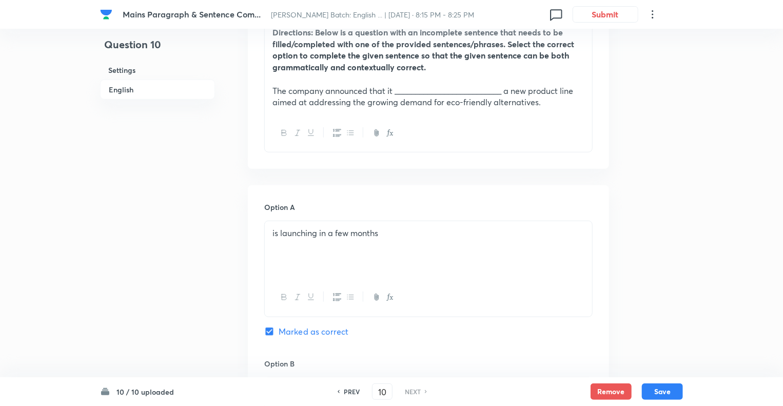
click at [344, 391] on h6 "PREV" at bounding box center [352, 391] width 16 height 9
type input "9"
checkbox input "false"
checkbox input "true"
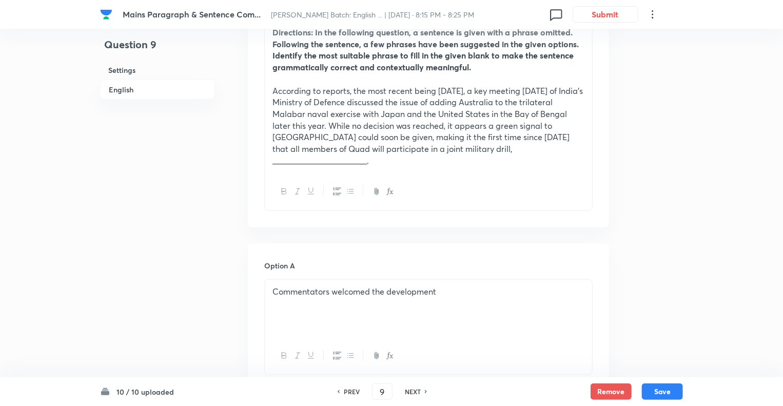
click at [410, 393] on h6 "NEXT" at bounding box center [413, 391] width 16 height 9
type input "10"
checkbox input "false"
checkbox input "true"
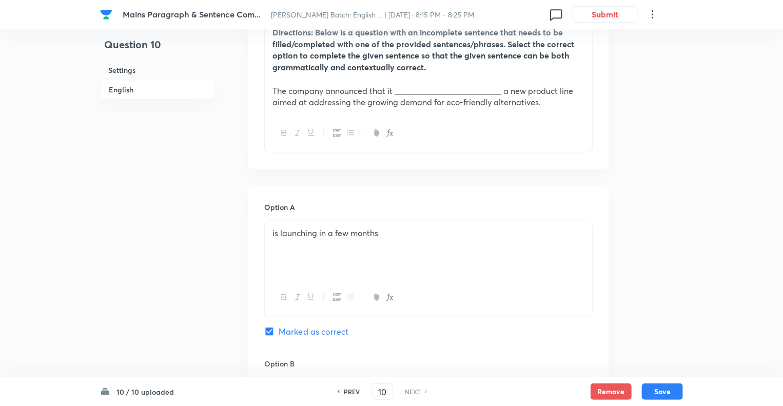
click at [350, 392] on h6 "PREV" at bounding box center [352, 391] width 16 height 9
type input "9"
checkbox input "false"
checkbox input "true"
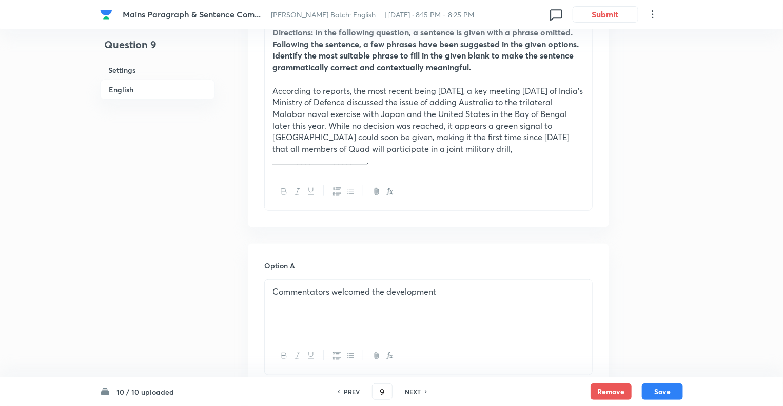
click at [350, 392] on h6 "PREV" at bounding box center [352, 391] width 16 height 9
type input "8"
checkbox input "false"
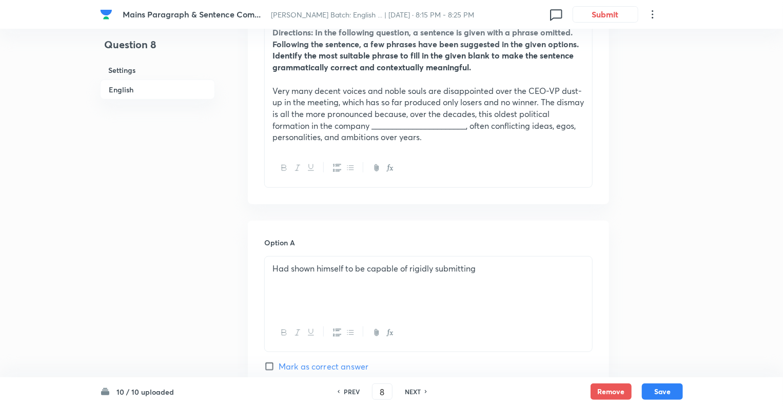
checkbox input "true"
click at [350, 392] on h6 "PREV" at bounding box center [352, 391] width 16 height 9
type input "7"
checkbox input "false"
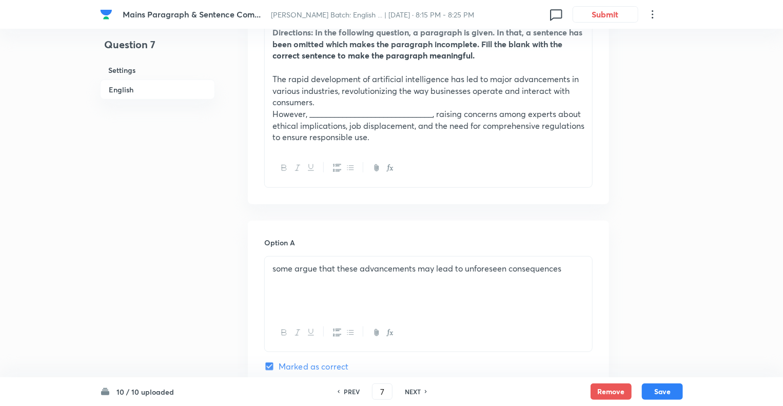
checkbox input "true"
click at [350, 392] on h6 "PREV" at bounding box center [352, 391] width 16 height 9
type input "6"
checkbox input "true"
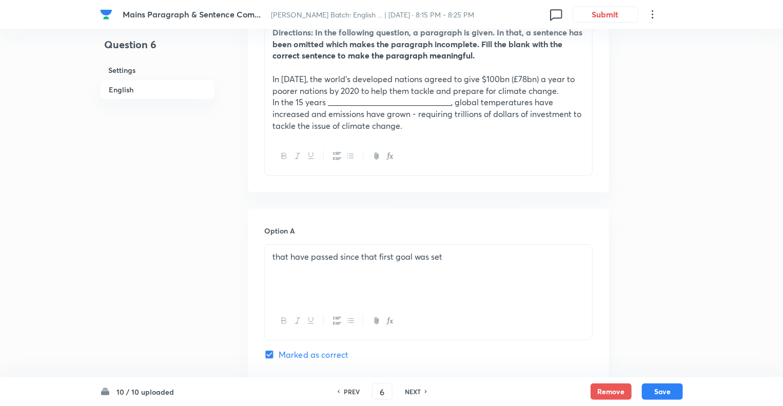
click at [350, 392] on h6 "PREV" at bounding box center [352, 391] width 16 height 9
type input "5"
checkbox input "false"
checkbox input "true"
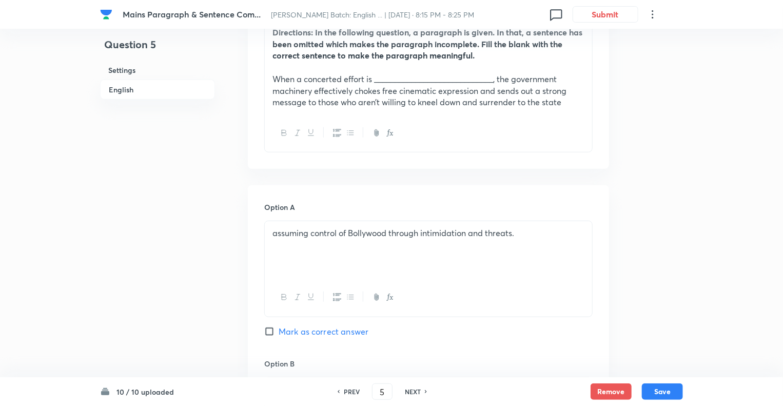
click at [350, 392] on h6 "PREV" at bounding box center [352, 391] width 16 height 9
type input "4"
checkbox input "false"
checkbox input "true"
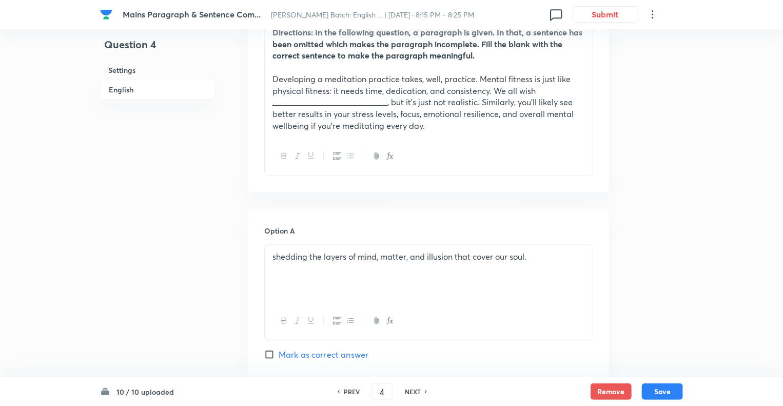
click at [350, 392] on h6 "PREV" at bounding box center [352, 391] width 16 height 9
type input "3"
checkbox input "false"
checkbox input "true"
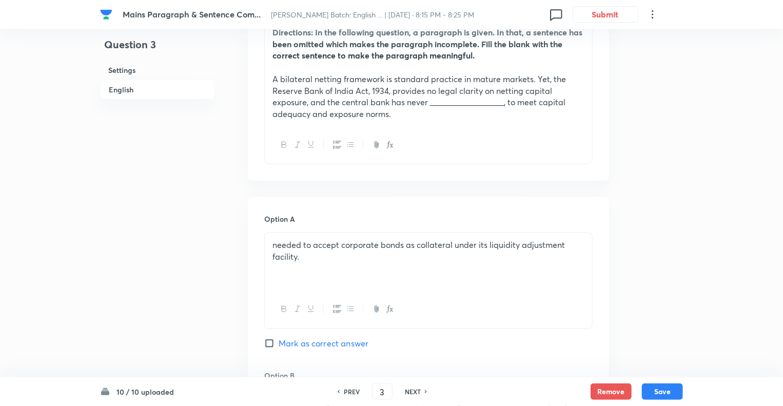
click at [350, 392] on h6 "PREV" at bounding box center [352, 391] width 16 height 9
type input "2"
checkbox input "true"
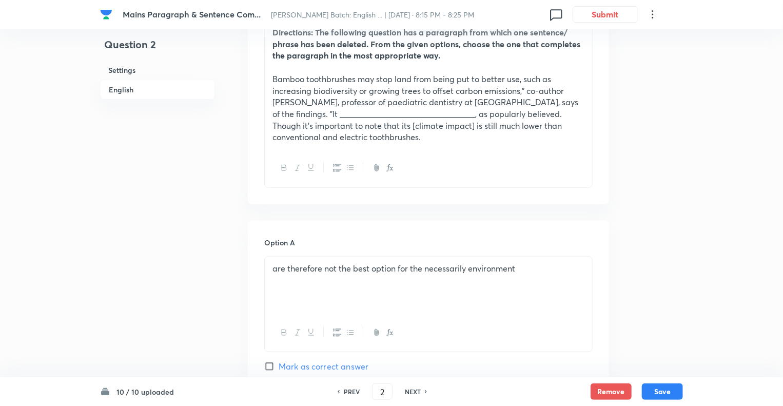
click at [350, 392] on h6 "PREV" at bounding box center [352, 391] width 16 height 9
type input "1"
checkbox input "false"
checkbox input "true"
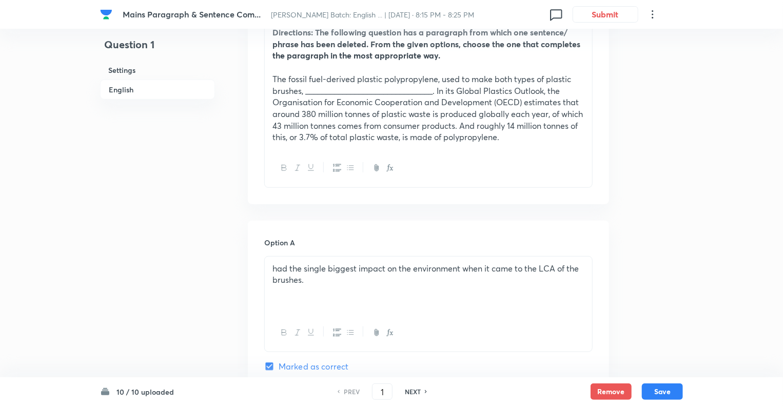
click at [412, 392] on h6 "NEXT" at bounding box center [413, 391] width 16 height 9
type input "2"
checkbox input "false"
checkbox input "true"
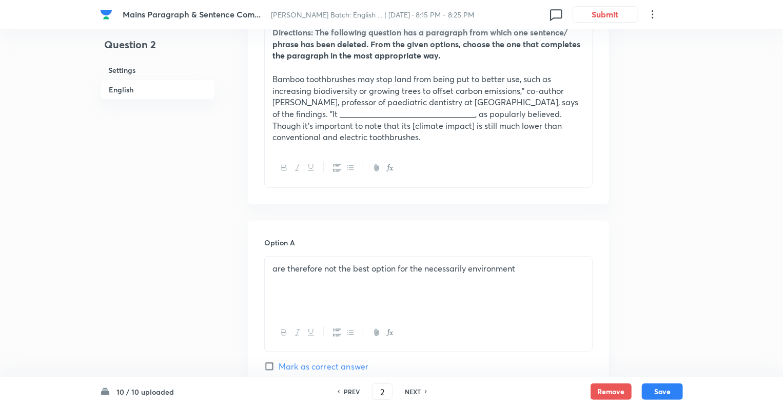
click at [412, 392] on h6 "NEXT" at bounding box center [413, 391] width 16 height 9
type input "3"
checkbox input "true"
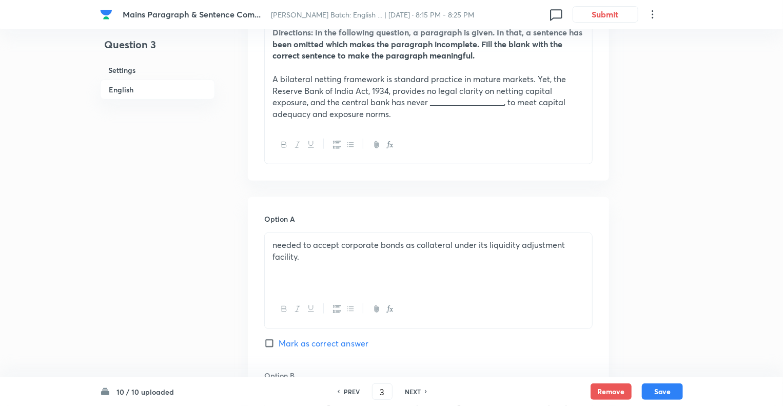
click at [412, 392] on h6 "NEXT" at bounding box center [413, 391] width 16 height 9
type input "4"
checkbox input "false"
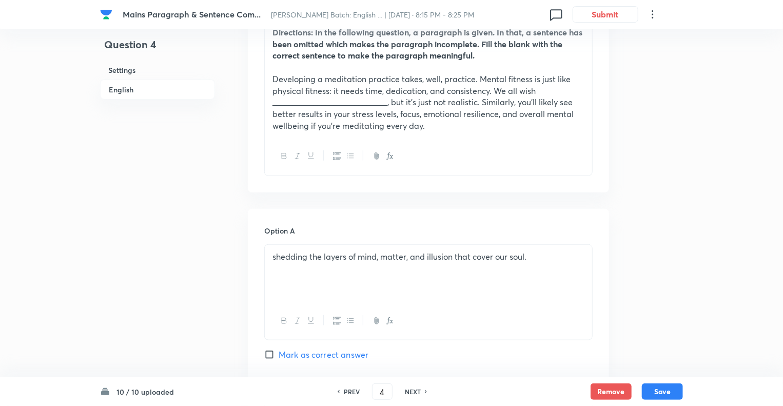
checkbox input "true"
click at [412, 392] on h6 "NEXT" at bounding box center [413, 391] width 16 height 9
type input "5"
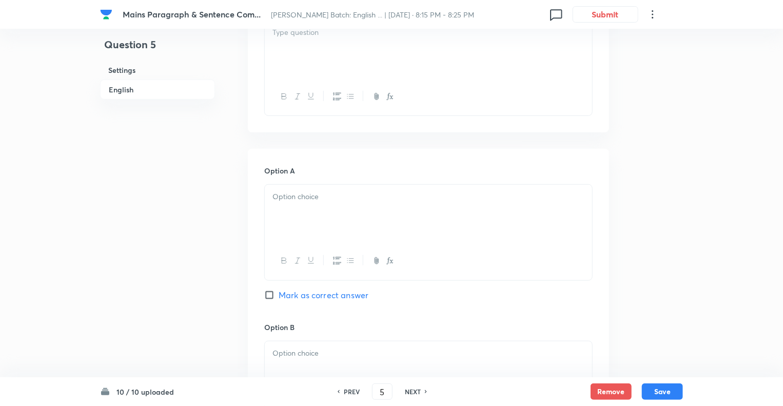
checkbox input "false"
checkbox input "true"
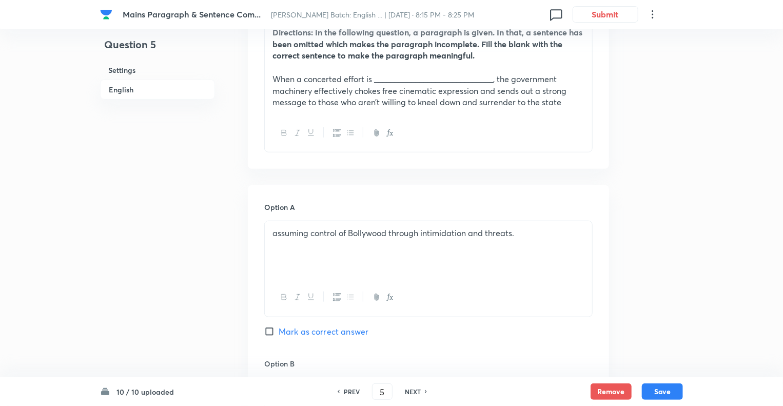
click at [412, 392] on h6 "NEXT" at bounding box center [413, 391] width 16 height 9
type input "6"
checkbox input "false"
checkbox input "true"
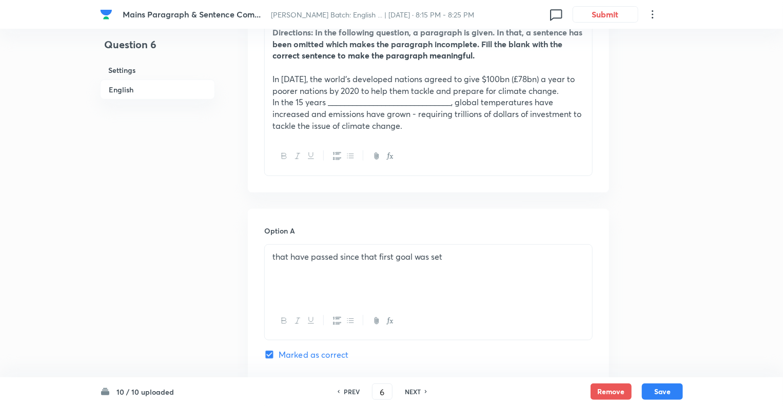
click at [412, 392] on h6 "NEXT" at bounding box center [413, 391] width 16 height 9
type input "7"
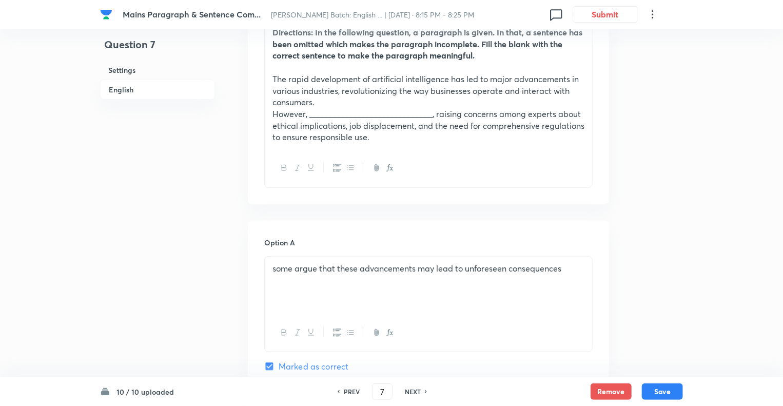
checkbox input "true"
click at [412, 392] on h6 "NEXT" at bounding box center [413, 391] width 16 height 9
type input "8"
checkbox input "false"
checkbox input "true"
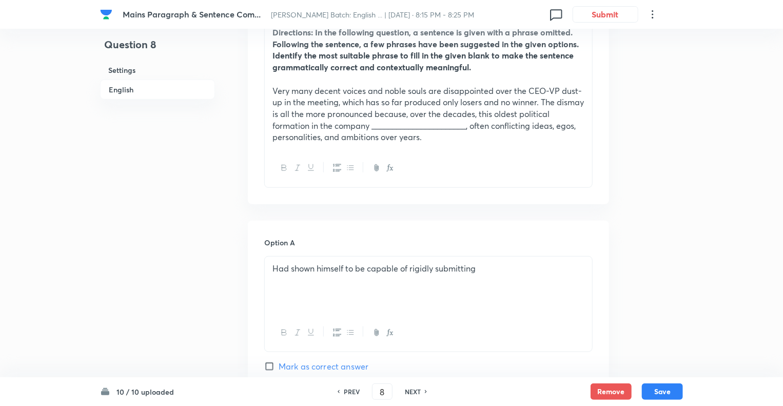
click at [412, 392] on h6 "NEXT" at bounding box center [413, 391] width 16 height 9
type input "9"
checkbox input "false"
checkbox input "true"
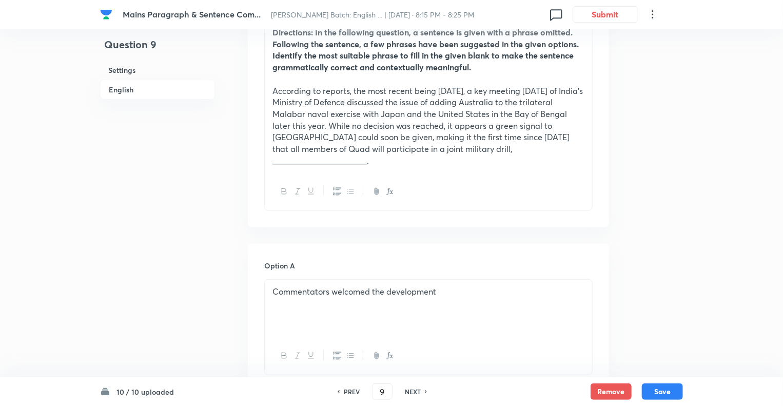
click at [412, 392] on h6 "NEXT" at bounding box center [413, 391] width 16 height 9
type input "10"
checkbox input "false"
checkbox input "true"
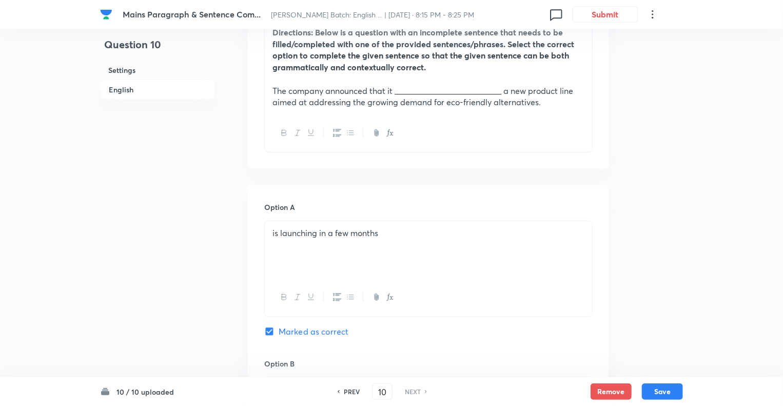
click at [412, 392] on h6 "NEXT" at bounding box center [413, 391] width 16 height 9
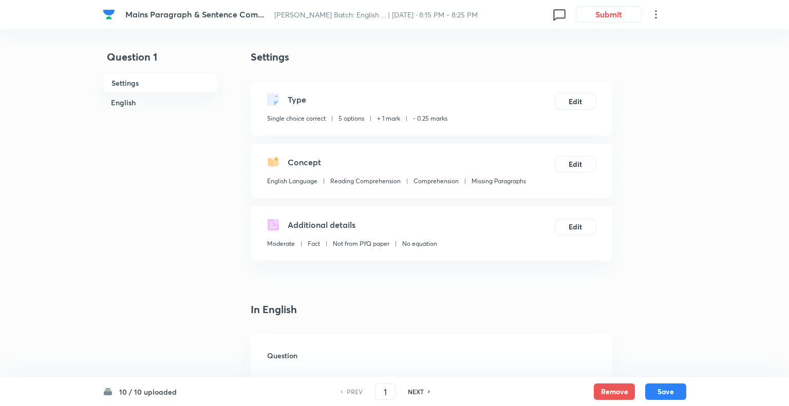
checkbox input "true"
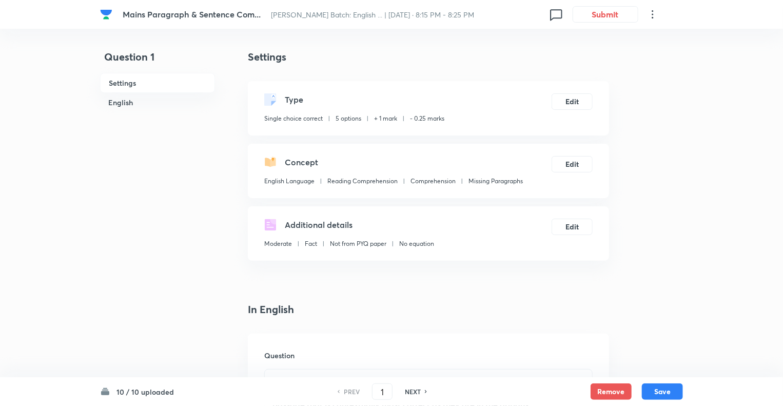
click at [411, 392] on h6 "NEXT" at bounding box center [413, 391] width 16 height 9
type input "2"
checkbox input "false"
checkbox input "true"
click at [411, 392] on h6 "NEXT" at bounding box center [413, 391] width 16 height 9
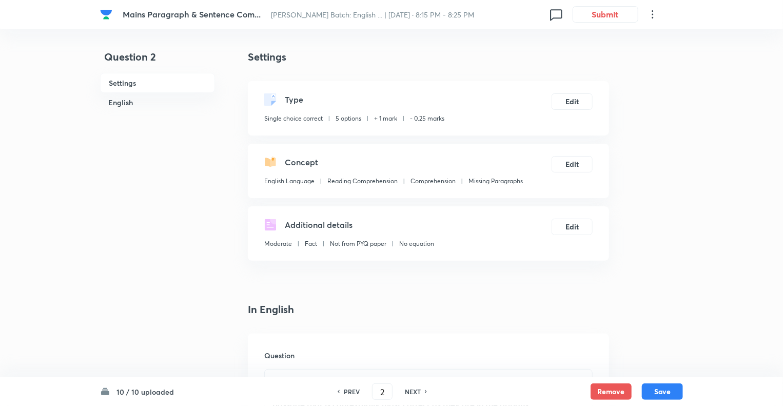
type input "3"
checkbox input "false"
checkbox input "true"
click at [411, 392] on h6 "NEXT" at bounding box center [413, 391] width 16 height 9
type input "4"
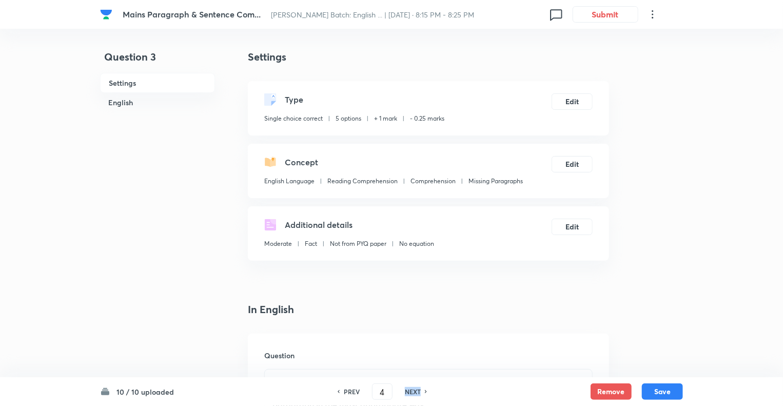
checkbox input "false"
checkbox input "true"
click at [411, 392] on h6 "NEXT" at bounding box center [413, 391] width 16 height 9
type input "5"
checkbox input "false"
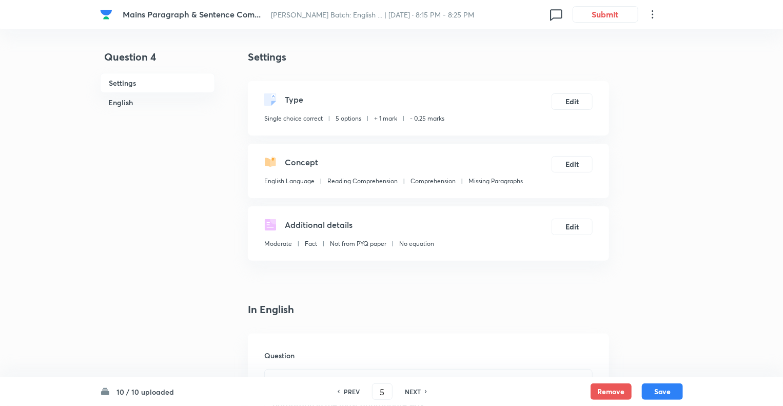
checkbox input "true"
click at [411, 392] on h6 "NEXT" at bounding box center [413, 391] width 16 height 9
type input "6"
checkbox input "false"
checkbox input "true"
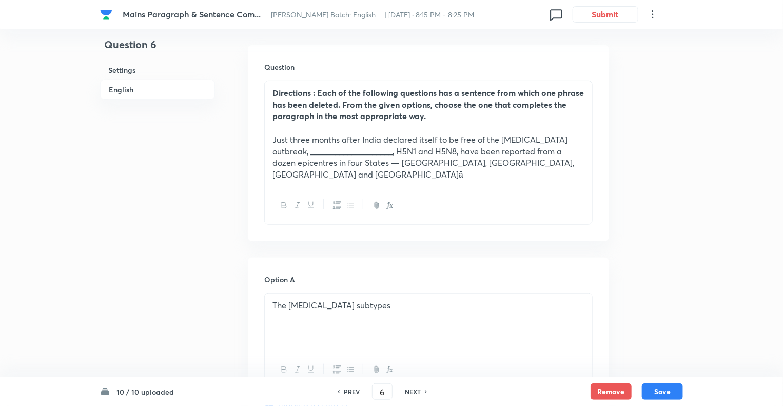
scroll to position [308, 0]
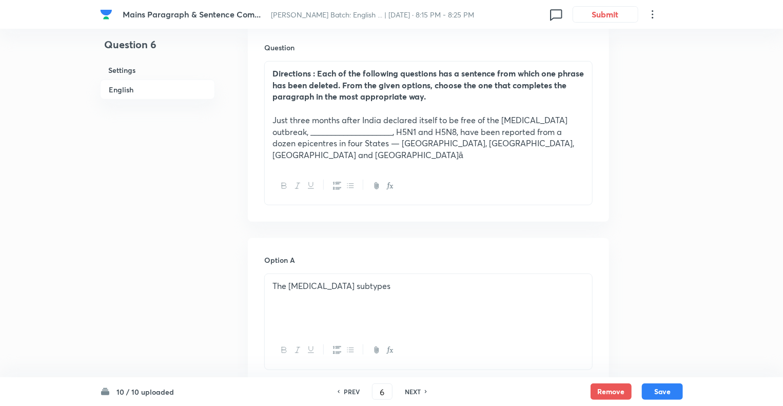
click at [411, 392] on h6 "NEXT" at bounding box center [413, 391] width 16 height 9
type input "7"
checkbox input "false"
checkbox input "true"
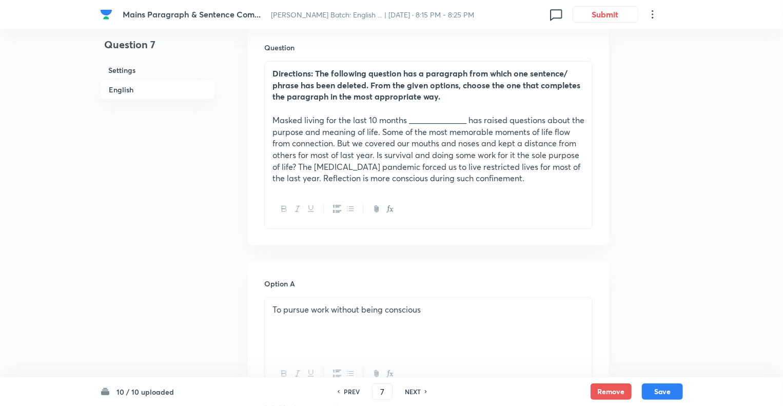
click at [411, 392] on h6 "NEXT" at bounding box center [413, 391] width 16 height 9
type input "8"
checkbox input "false"
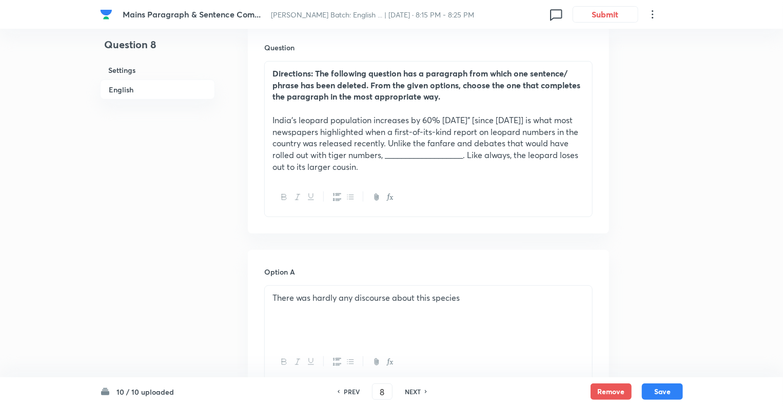
checkbox input "true"
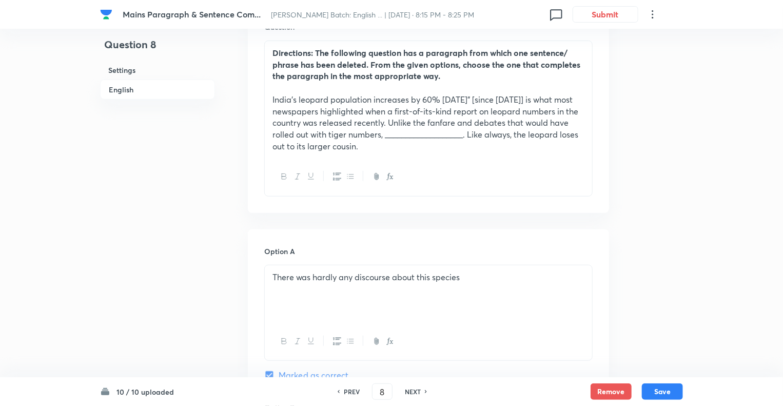
click at [411, 392] on h6 "NEXT" at bounding box center [413, 391] width 16 height 9
type input "9"
checkbox input "false"
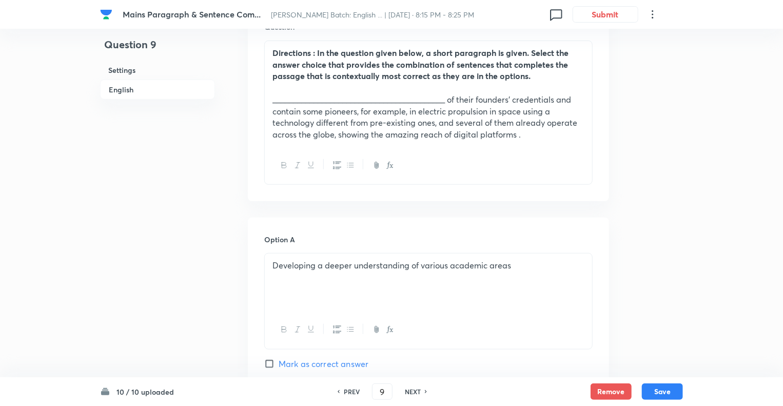
checkbox input "true"
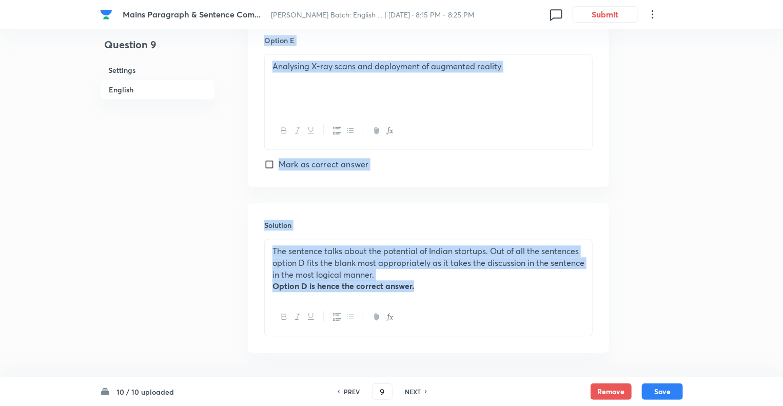
scroll to position [1187, 0]
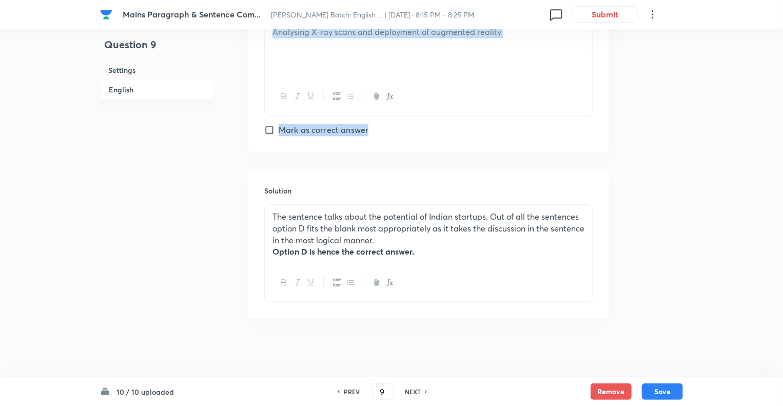
drag, startPoint x: 238, startPoint y: 76, endPoint x: 336, endPoint y: 149, distance: 122.1
copy div "Lo Ipsumdo Sitametc Adipiscing : El sed doeiusmo tempo incid, u labor etdolorem…"
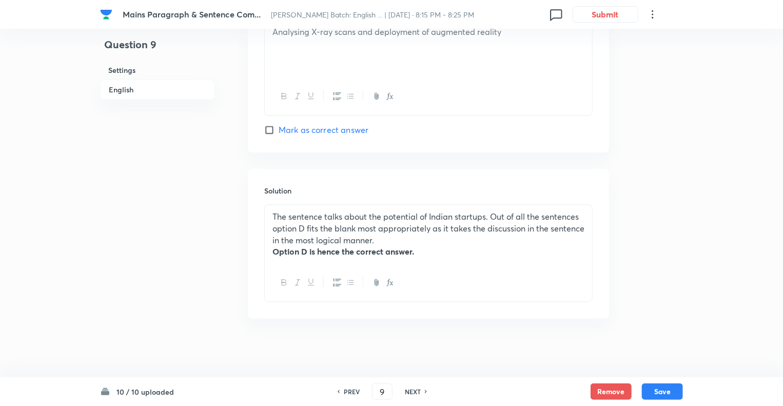
click at [404, 394] on div "NEXT" at bounding box center [414, 391] width 27 height 9
type input "10"
checkbox input "false"
checkbox input "true"
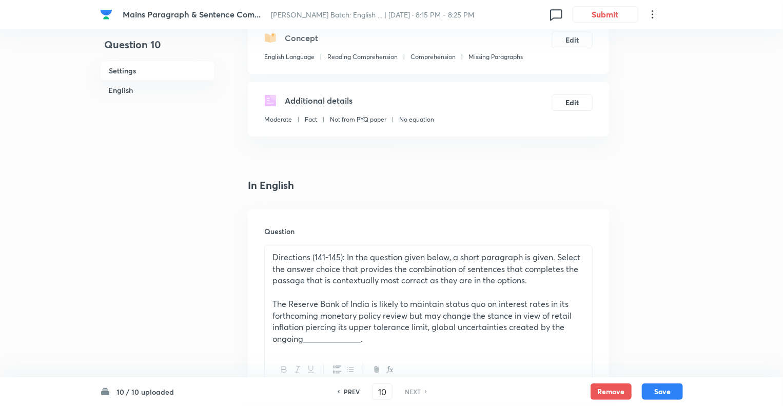
scroll to position [111, 0]
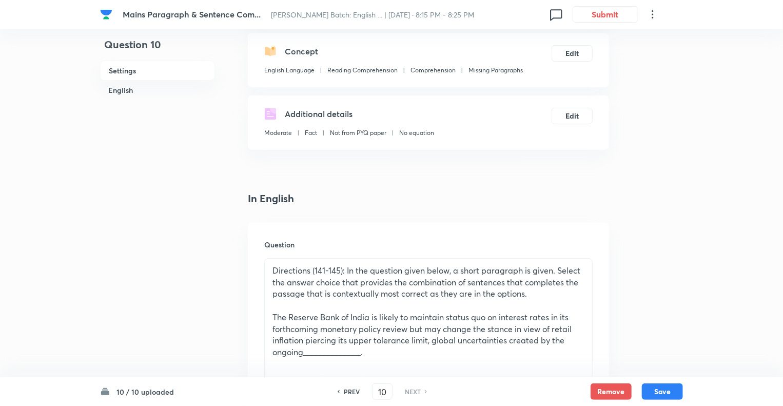
click at [341, 273] on p "Directions (141-145): In the question given below, a short paragraph is given. …" at bounding box center [429, 282] width 312 height 35
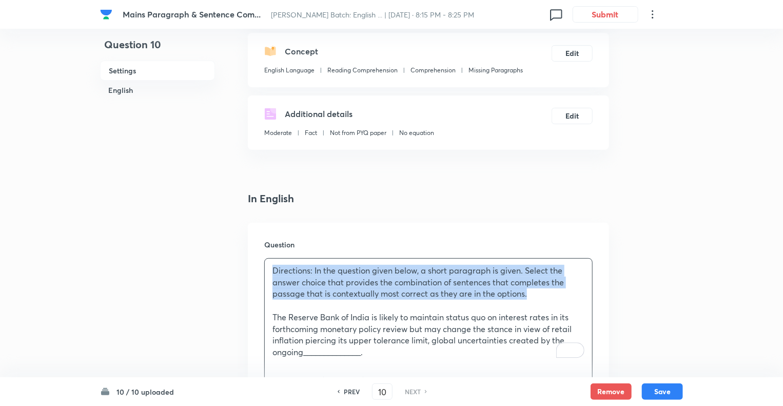
drag, startPoint x: 539, startPoint y: 296, endPoint x: 224, endPoint y: 256, distance: 317.2
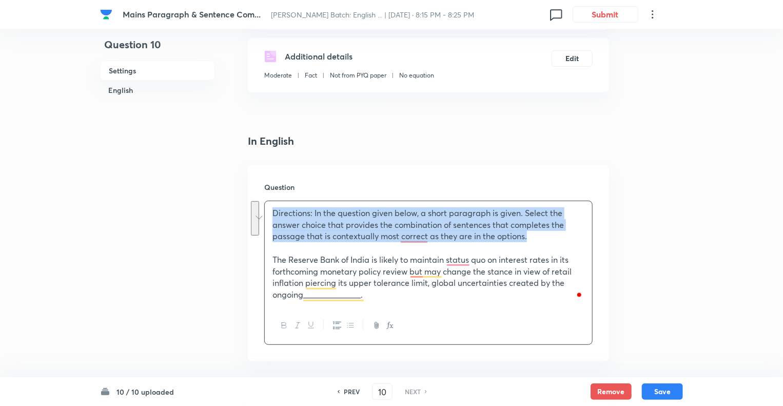
scroll to position [171, 0]
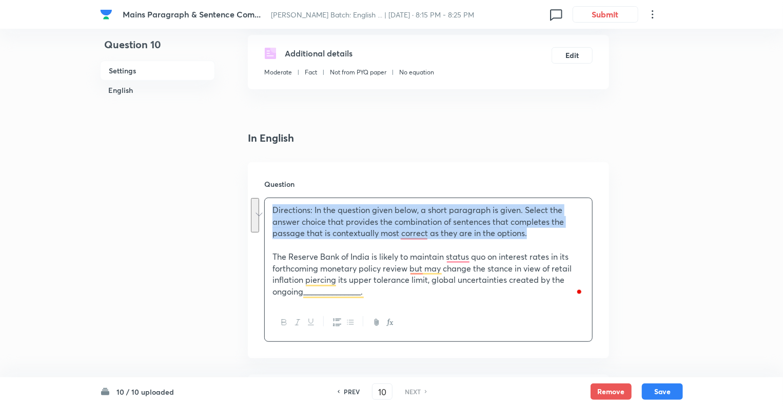
click at [282, 322] on icon "button" at bounding box center [284, 322] width 5 height 6
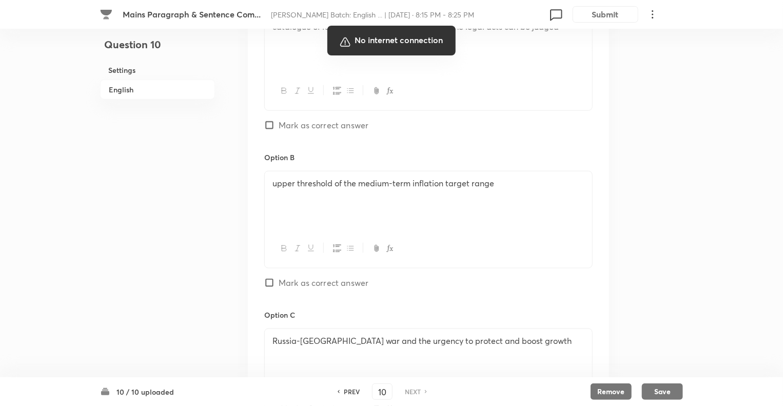
scroll to position [445, 0]
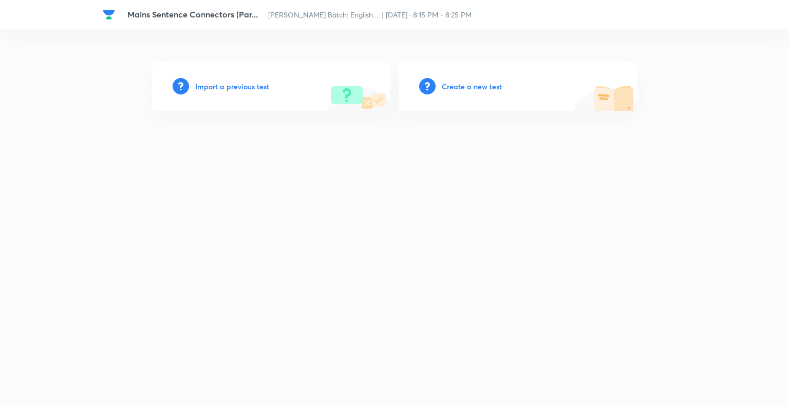
click at [450, 82] on h6 "Create a new test" at bounding box center [472, 86] width 60 height 11
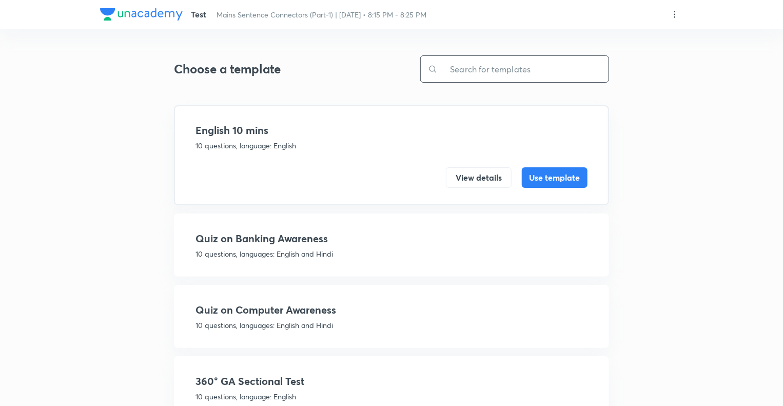
click at [452, 70] on input "text" at bounding box center [523, 69] width 171 height 26
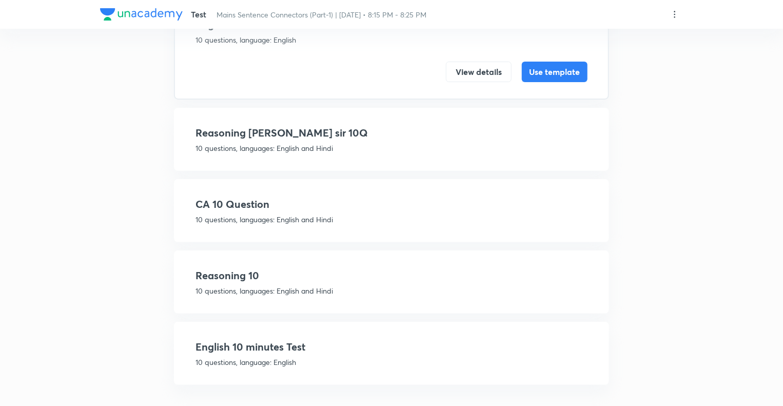
scroll to position [109, 0]
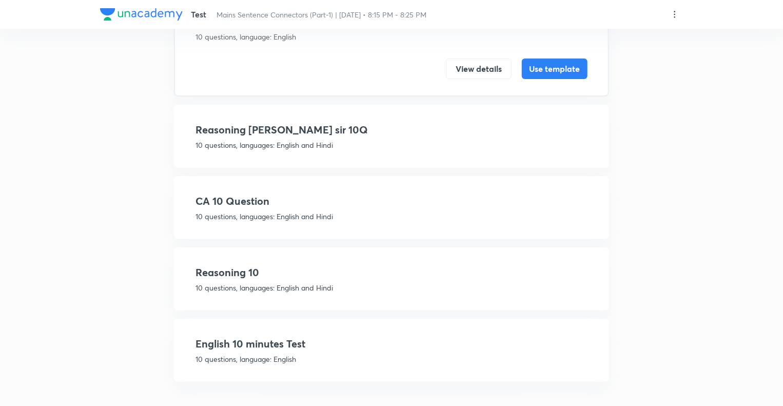
type input "10"
click at [257, 349] on h4 "English 10 minutes Test" at bounding box center [392, 343] width 392 height 15
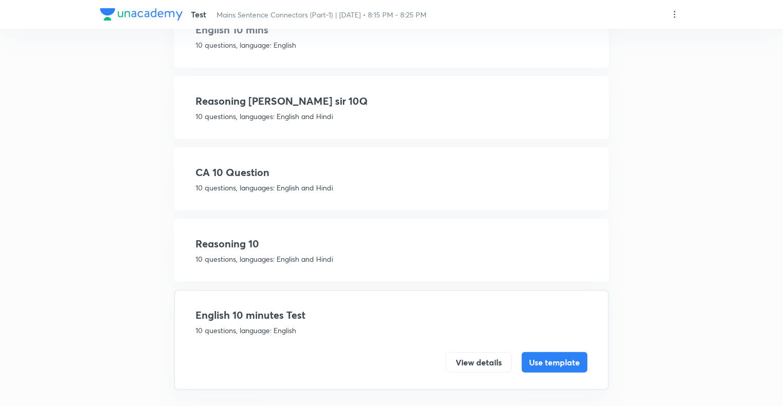
scroll to position [101, 0]
click at [552, 359] on button "Use template" at bounding box center [555, 361] width 66 height 21
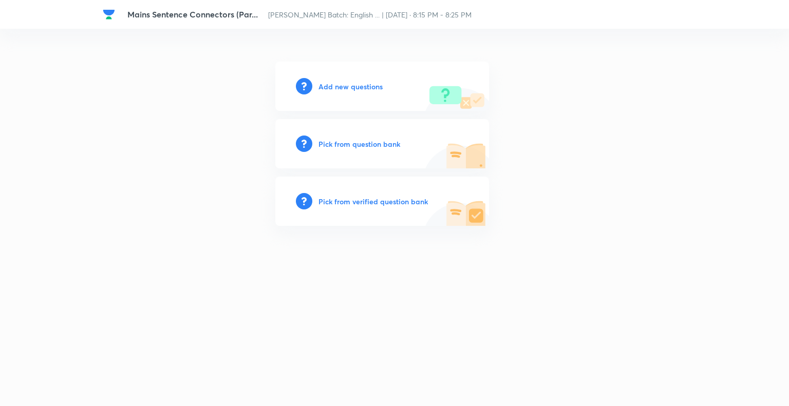
click at [324, 145] on h6 "Pick from question bank" at bounding box center [359, 144] width 82 height 11
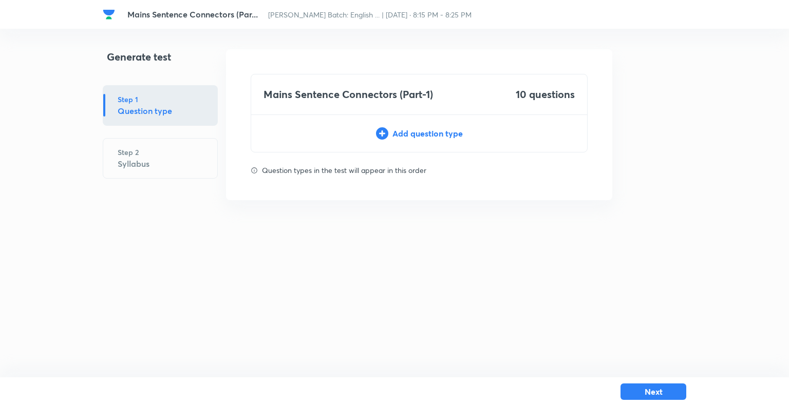
click at [407, 131] on div "Add question type" at bounding box center [419, 133] width 336 height 12
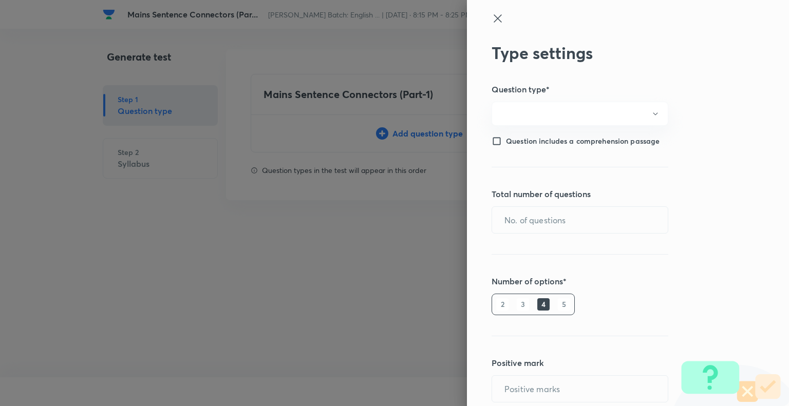
type input "1"
type input "0"
click at [548, 221] on input "text" at bounding box center [580, 220] width 176 height 26
type input "10"
click at [558, 303] on h6 "5" at bounding box center [564, 304] width 12 height 12
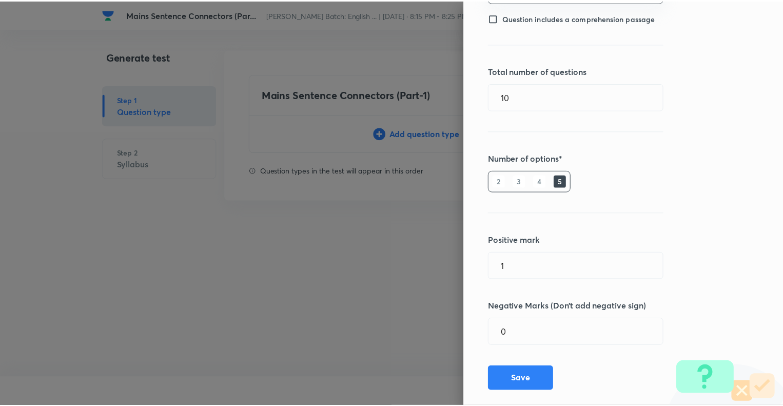
scroll to position [140, 0]
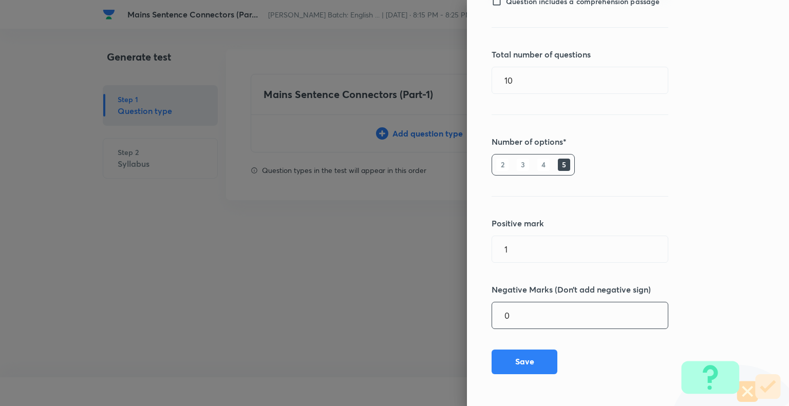
click at [520, 308] on input "0" at bounding box center [580, 315] width 176 height 26
type input "0.25"
click at [513, 361] on button "Save" at bounding box center [524, 361] width 66 height 25
type input "0"
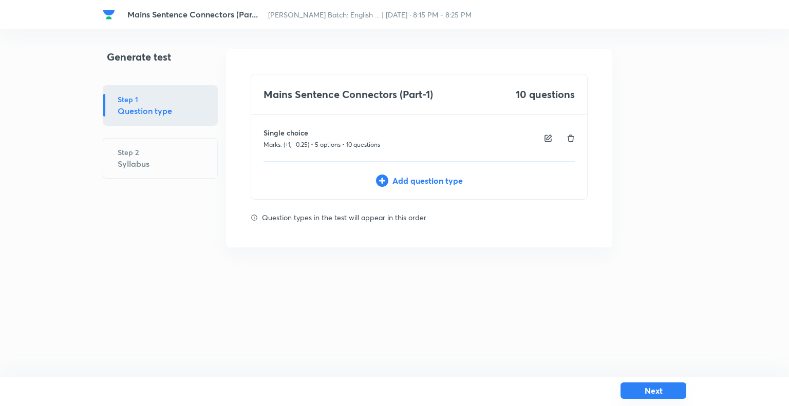
click at [656, 391] on button "Next" at bounding box center [653, 390] width 66 height 16
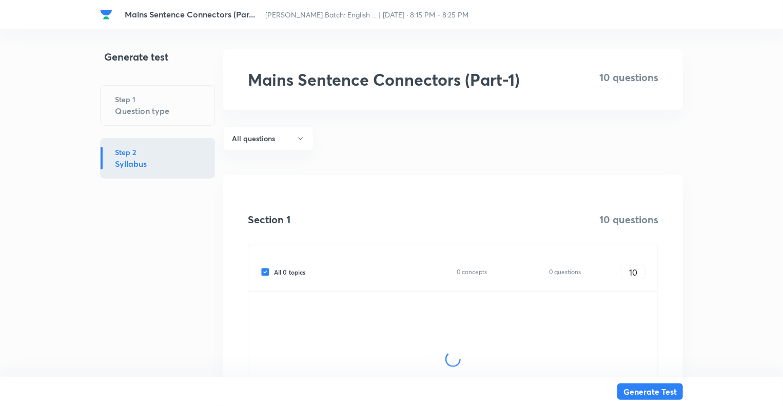
click at [185, 294] on div "Generate test Step 1 Question type Step 2 Syllabus" at bounding box center [157, 262] width 115 height 427
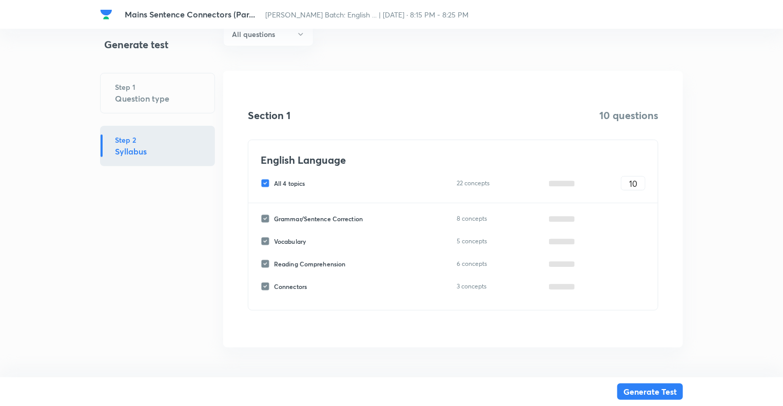
scroll to position [107, 0]
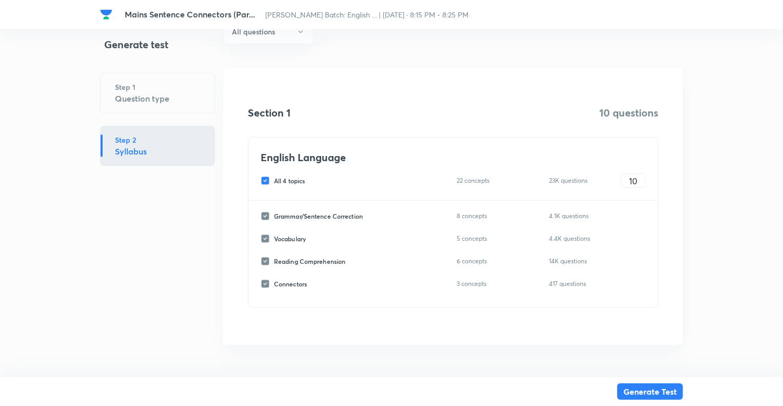
click at [265, 179] on input "All 4 topics" at bounding box center [267, 180] width 13 height 9
checkbox input "false"
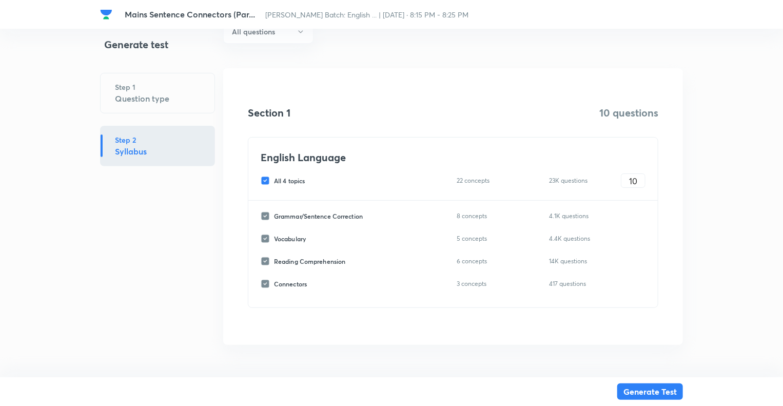
checkbox input "false"
click at [265, 262] on input "Reading Comprehension" at bounding box center [267, 261] width 13 height 9
checkbox input "true"
type input "0"
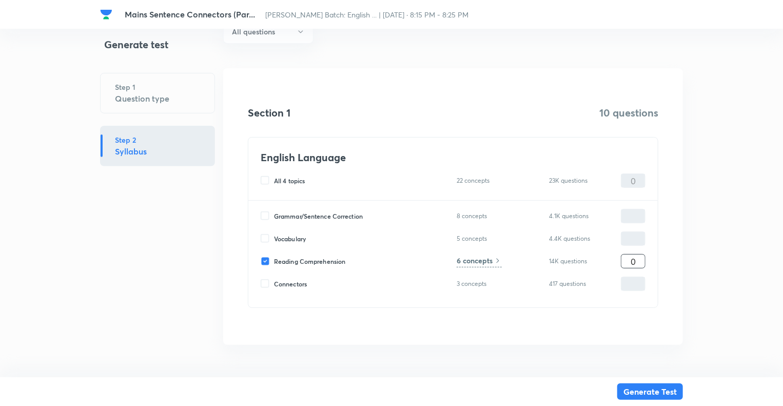
click at [630, 262] on input "0" at bounding box center [634, 262] width 24 height 18
type input "10"
click at [467, 263] on h6 "6 concepts" at bounding box center [475, 260] width 36 height 11
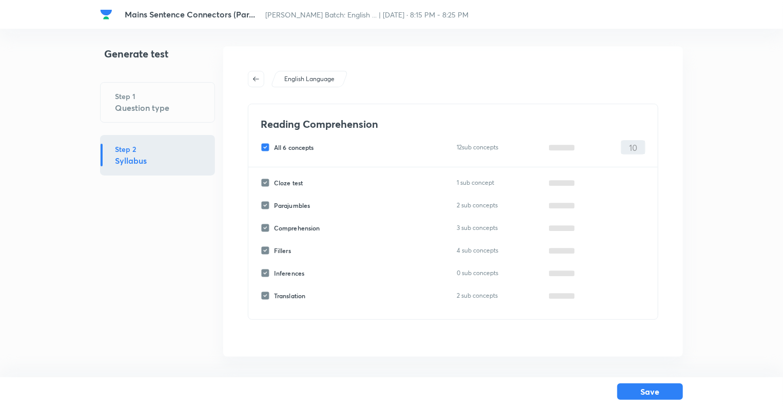
scroll to position [3, 0]
click at [265, 144] on input "All 6 concepts" at bounding box center [267, 147] width 13 height 9
checkbox input "false"
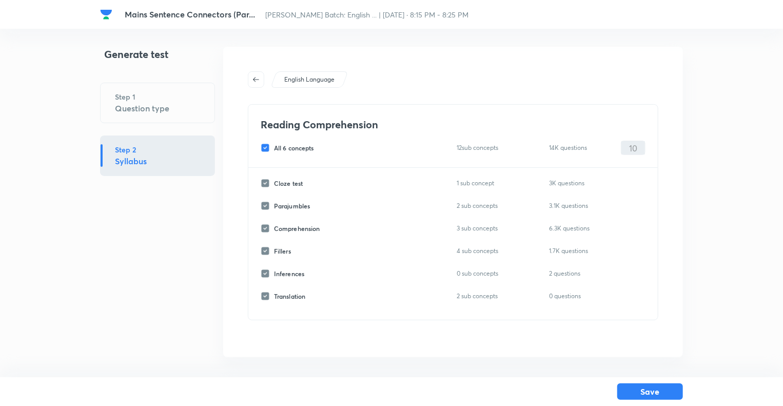
checkbox input "false"
click at [264, 229] on input "Comprehension" at bounding box center [267, 228] width 13 height 9
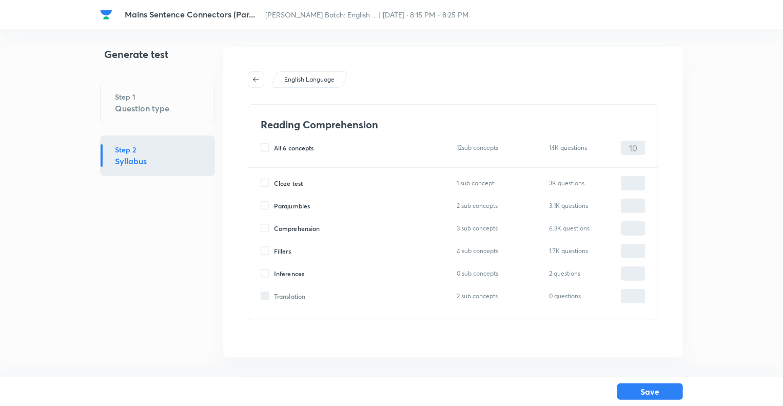
checkbox input "true"
click at [627, 228] on input "0" at bounding box center [634, 229] width 24 height 18
type input "10"
click at [472, 228] on h6 "3 sub concepts" at bounding box center [482, 227] width 50 height 11
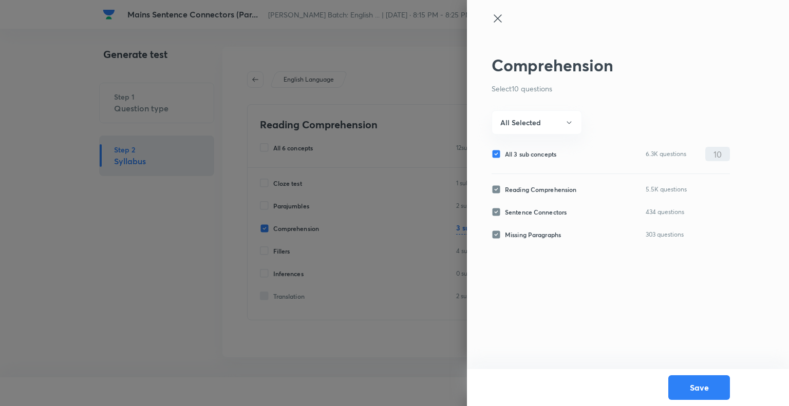
click at [497, 152] on input "All 3 sub concepts" at bounding box center [497, 153] width 13 height 9
checkbox input "false"
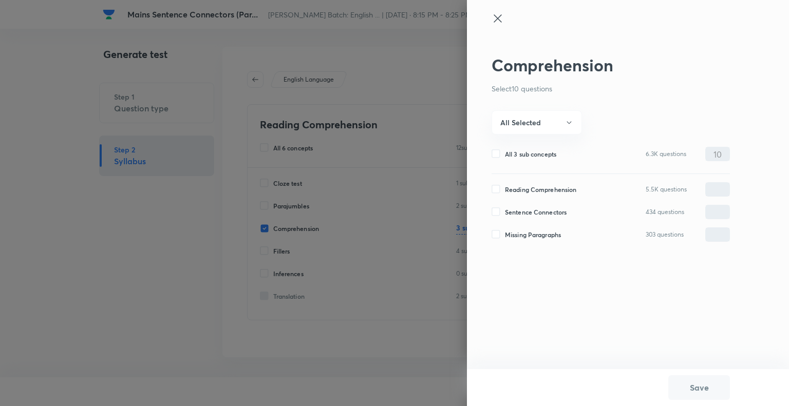
click at [497, 236] on input "Missing Paragraphs" at bounding box center [497, 234] width 13 height 9
checkbox input "true"
click at [713, 232] on input "0" at bounding box center [717, 235] width 24 height 18
type input "10"
click at [571, 117] on button "All Selected" at bounding box center [536, 122] width 90 height 24
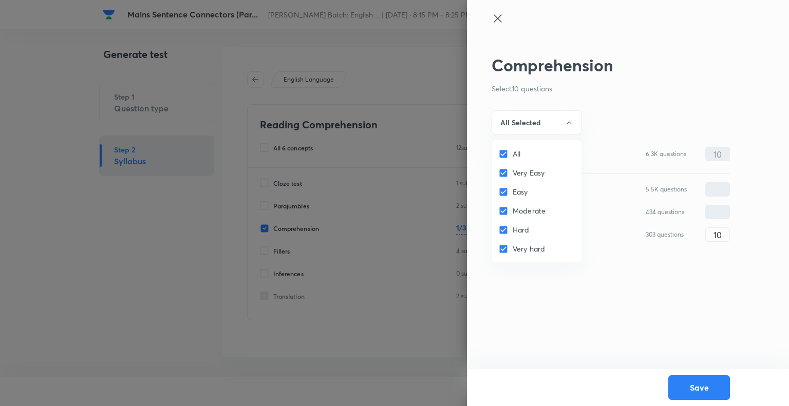
click at [502, 154] on input "All" at bounding box center [505, 154] width 14 height 10
checkbox input "false"
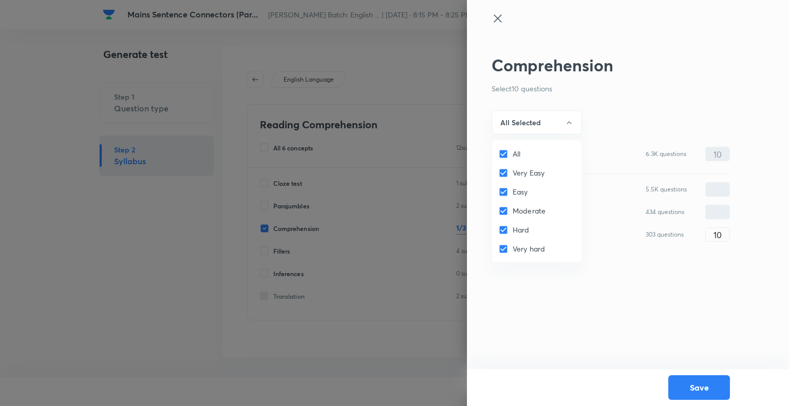
checkbox input "false"
click at [502, 208] on input "Moderate" at bounding box center [505, 211] width 14 height 10
checkbox input "true"
click at [503, 229] on input "Hard" at bounding box center [505, 230] width 14 height 10
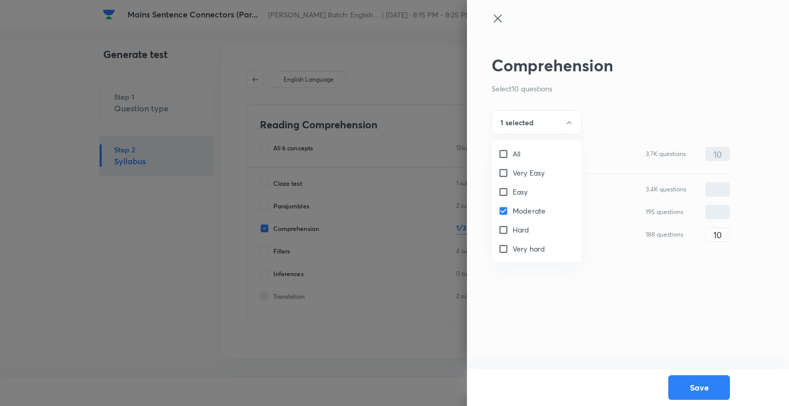
checkbox input "true"
click at [499, 258] on ul "All Very Easy Easy Moderate Hard Very hard" at bounding box center [536, 201] width 89 height 122
click at [503, 250] on input "Very hard" at bounding box center [505, 249] width 14 height 10
checkbox input "true"
click at [692, 388] on div at bounding box center [394, 203] width 789 height 406
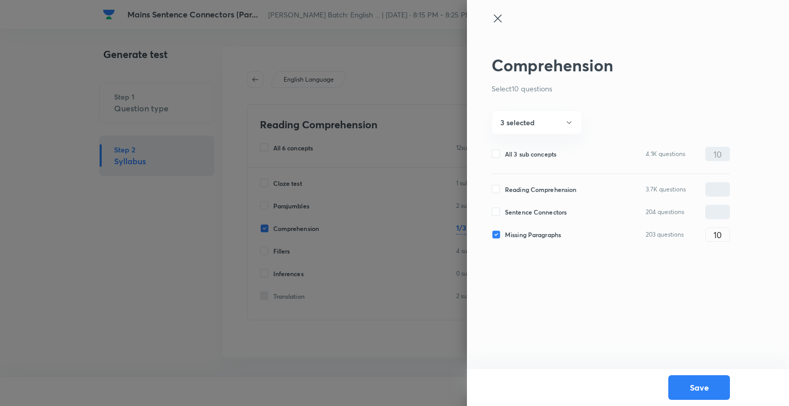
click at [692, 388] on button "Save" at bounding box center [699, 387] width 62 height 25
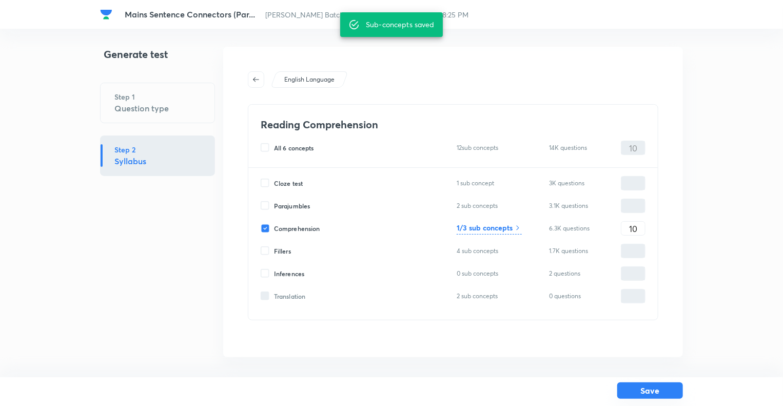
click at [655, 388] on button "Save" at bounding box center [651, 390] width 66 height 16
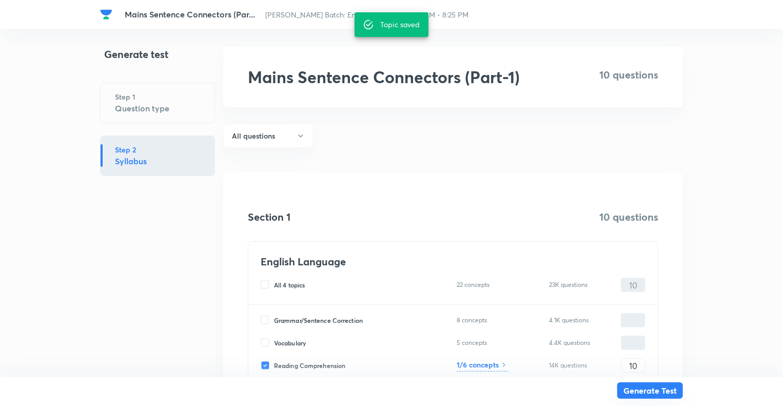
click at [640, 397] on button "Generate Test" at bounding box center [651, 390] width 66 height 16
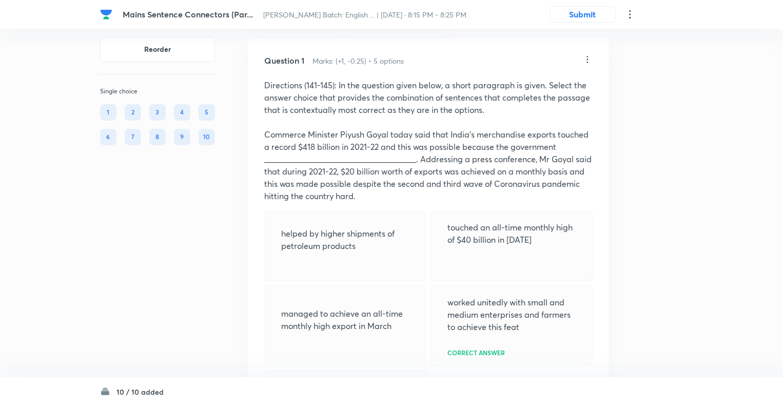
scroll to position [75, 0]
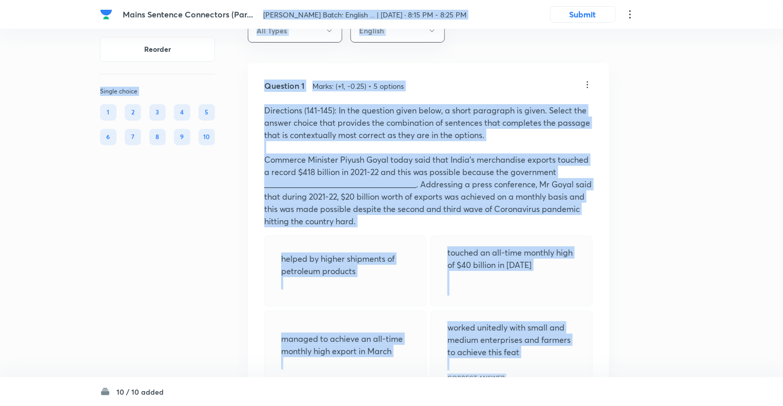
scroll to position [18, 0]
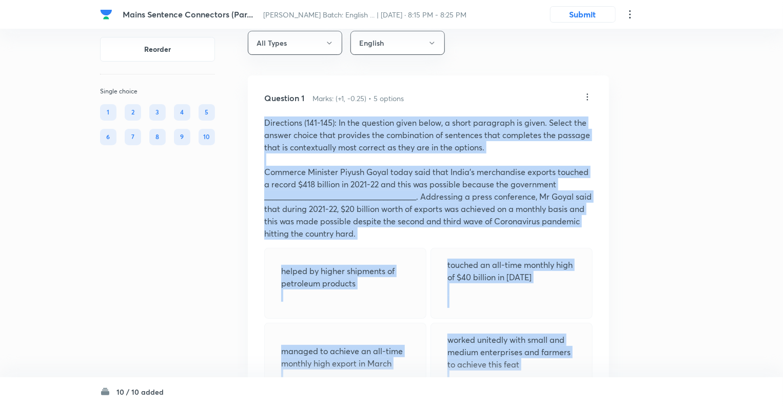
drag, startPoint x: 349, startPoint y: 356, endPoint x: 259, endPoint y: 123, distance: 249.8
click at [259, 123] on div "Question 1 Marks: (+1, -0.25) • 5 options Directions (141-145): In the question…" at bounding box center [428, 325] width 361 height 500
copy div "Directions (141-145): In the question given below, a short paragraph is given. …"
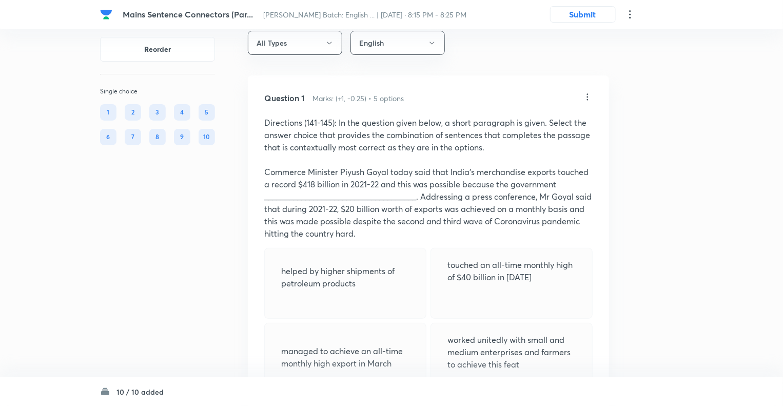
click at [461, 95] on div "Question 1 Marks: (+1, -0.25) • 5 options" at bounding box center [423, 98] width 318 height 12
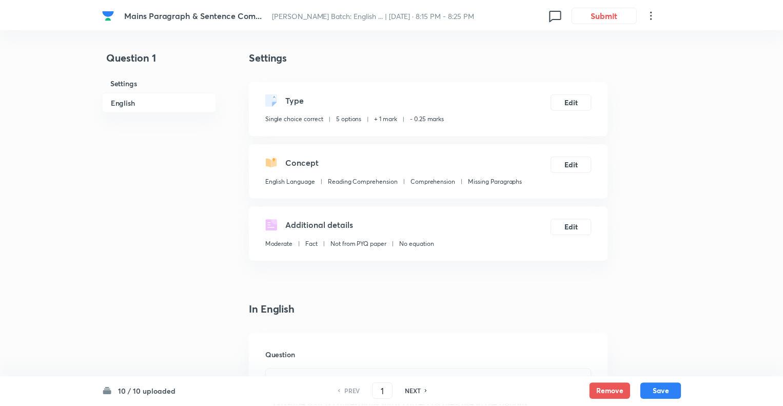
scroll to position [445, 0]
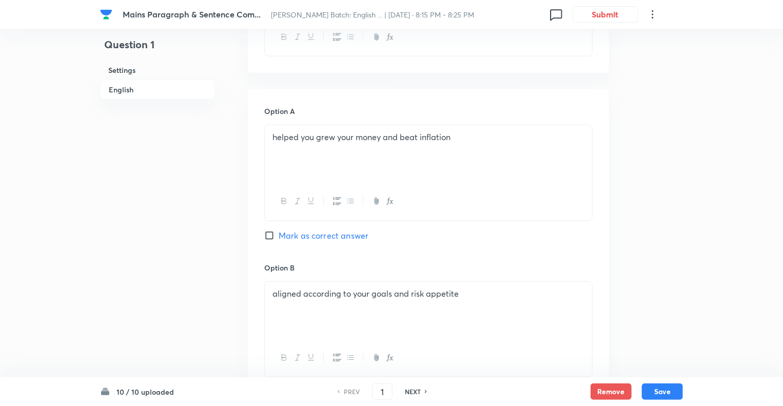
checkbox input "true"
click at [387, 391] on input "1" at bounding box center [383, 392] width 20 height 18
type input "10"
checkbox input "false"
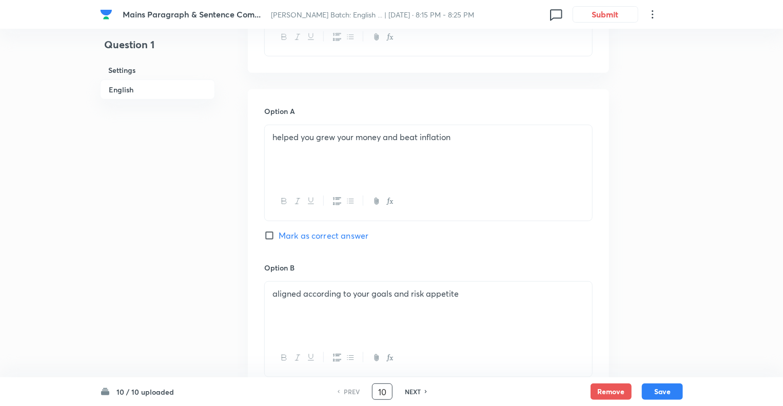
checkbox input "true"
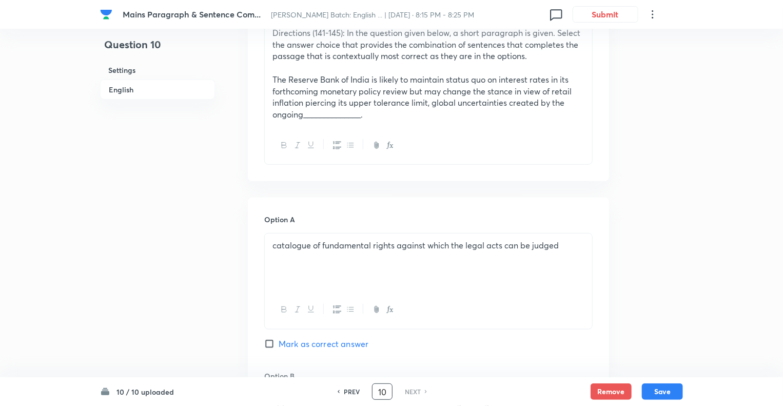
scroll to position [375, 0]
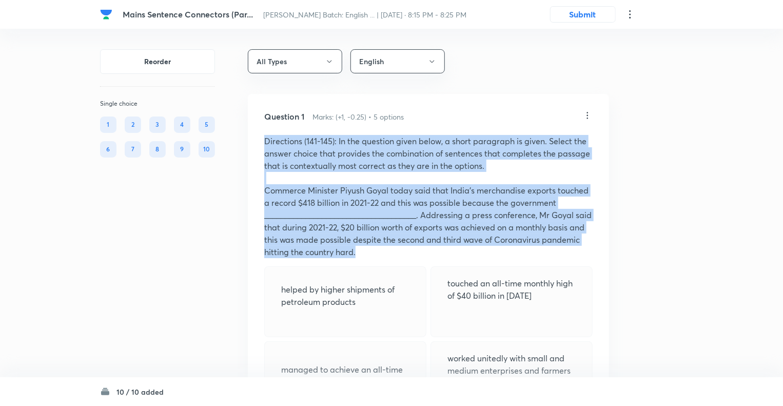
drag, startPoint x: 401, startPoint y: 256, endPoint x: 257, endPoint y: 145, distance: 181.6
click at [257, 145] on div "Question 1 Marks: (+1, -0.25) • 5 options Directions (141-145): In the question…" at bounding box center [428, 390] width 361 height 592
copy div "Directions (141-145): In the question given below, a short paragraph is given. …"
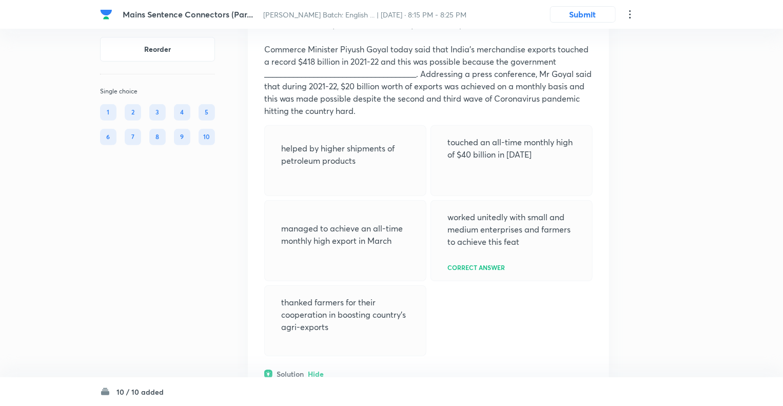
scroll to position [185, 0]
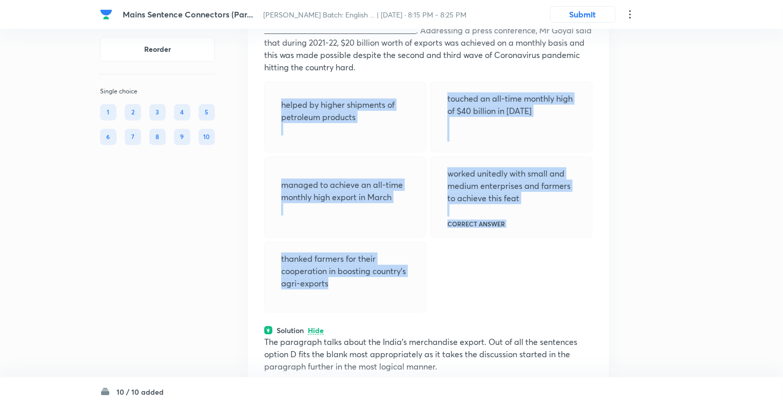
drag, startPoint x: 334, startPoint y: 285, endPoint x: 271, endPoint y: 104, distance: 191.6
click at [271, 104] on div "helped by higher shipments of petroleum products touched an all-time monthly hi…" at bounding box center [428, 197] width 329 height 231
copy div "helped by higher shipments of petroleum products touched an all-time monthly hi…"
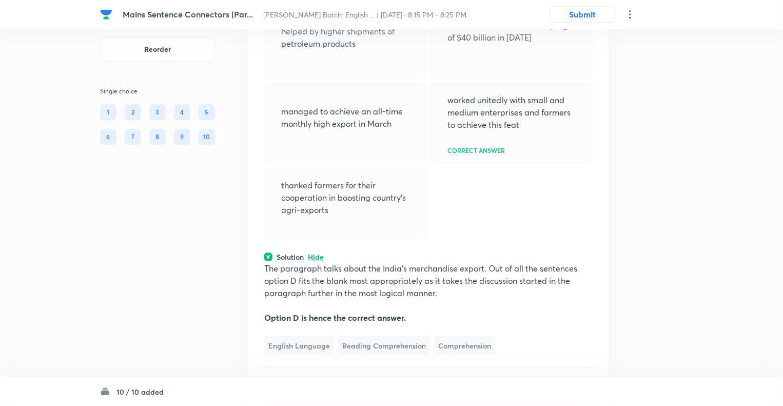
scroll to position [267, 0]
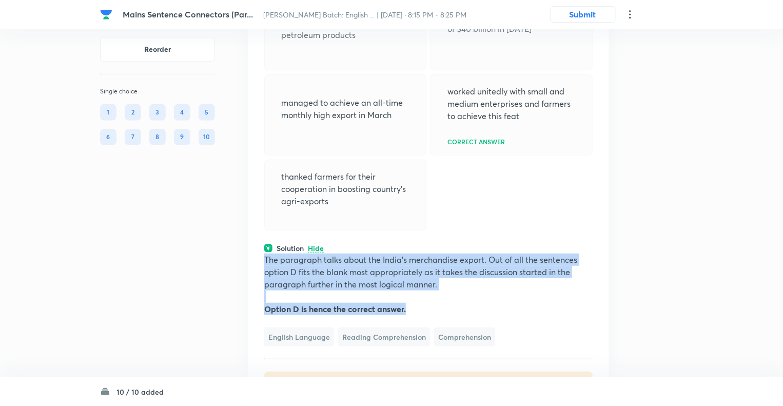
drag, startPoint x: 411, startPoint y: 311, endPoint x: 257, endPoint y: 263, distance: 161.2
click at [257, 263] on div "Question 1 Marks: (+1, -0.25) • 5 options Directions (141-145): In the question…" at bounding box center [428, 123] width 361 height 592
copy div "The paragraph talks about the India's merchandise export. Out of all the senten…"
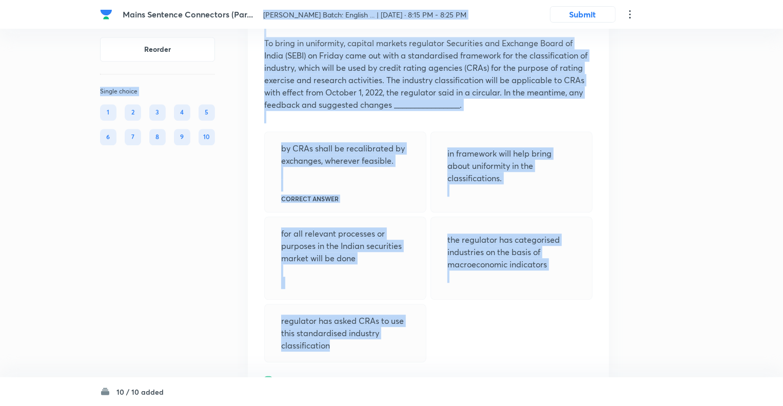
scroll to position [1185, 0]
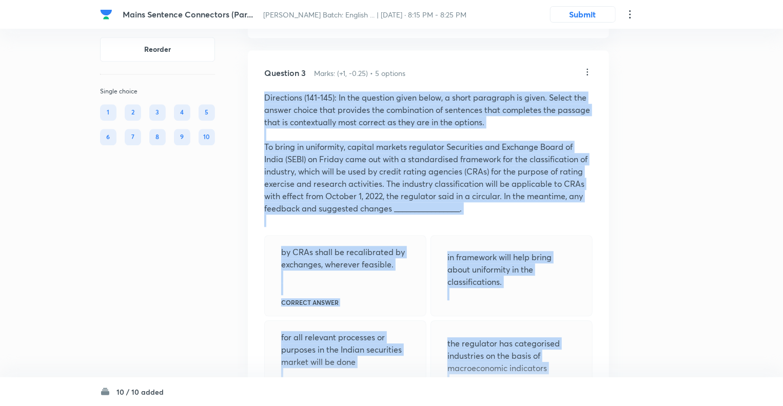
drag, startPoint x: 348, startPoint y: 320, endPoint x: 261, endPoint y: 98, distance: 238.6
click at [261, 98] on div "Question 3 Marks: (+1, -0.25) • 5 options Directions (141-145): In the question…" at bounding box center [428, 306] width 361 height 512
copy div "Directions (141-145): In the question given below, a short paragraph is given. …"
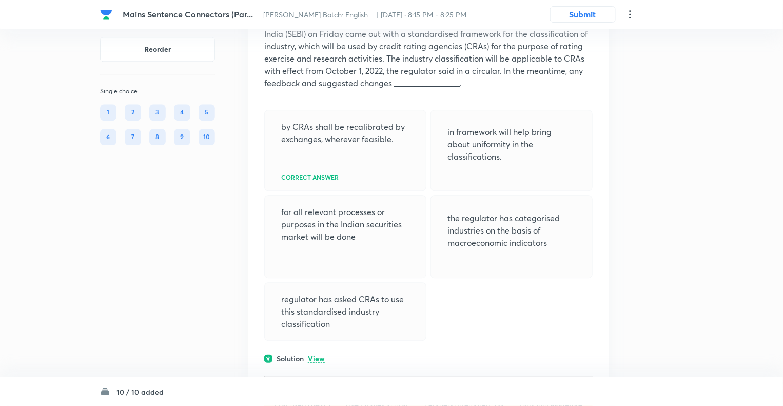
scroll to position [1329, 0]
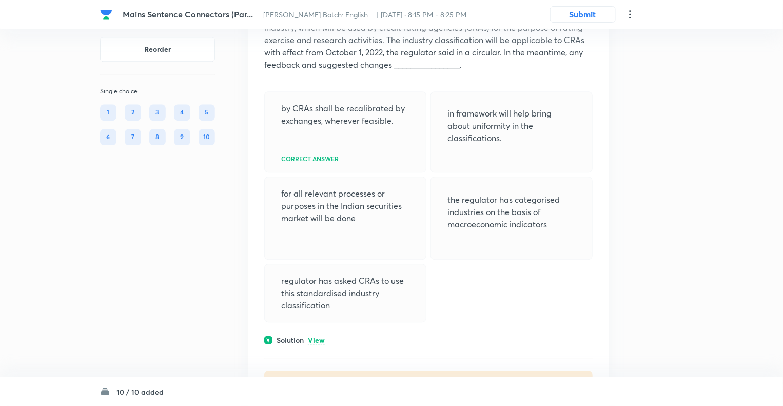
click at [497, 300] on div "by CRAs shall be recalibrated by exchanges, wherever feasible. Correct answer i…" at bounding box center [428, 206] width 329 height 231
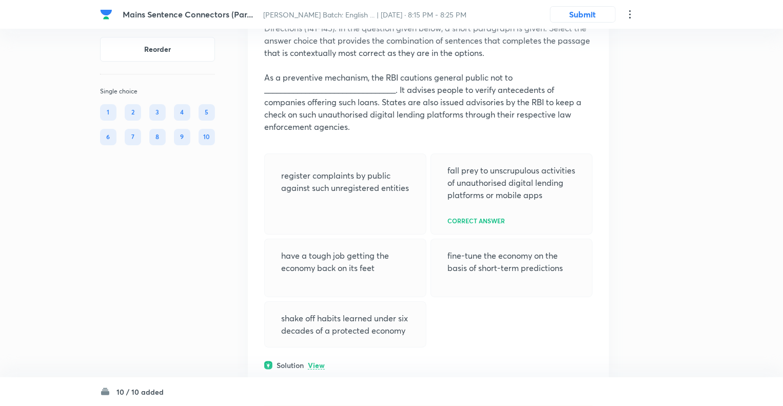
scroll to position [1780, 0]
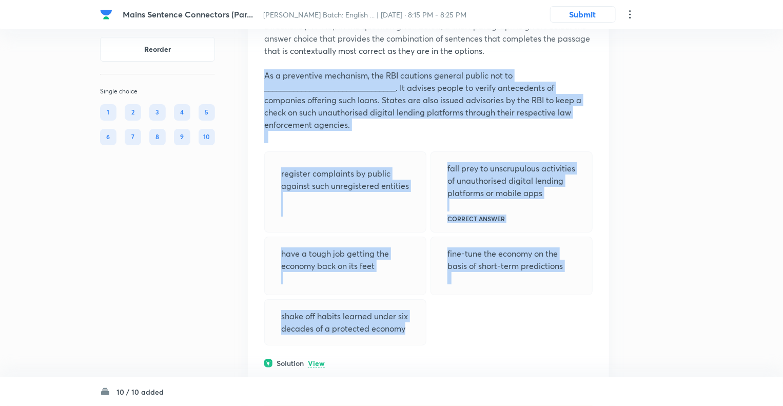
drag, startPoint x: 410, startPoint y: 330, endPoint x: 258, endPoint y: 73, distance: 298.3
click at [258, 73] on div "Question 4 Marks: (+1, -0.25) • 5 options Directions (141-145): In the question…" at bounding box center [428, 210] width 361 height 463
copy div "﻿As a preventive mechanism, the RBI cautions general public not to ____________…"
drag, startPoint x: 407, startPoint y: 329, endPoint x: 260, endPoint y: 77, distance: 292.0
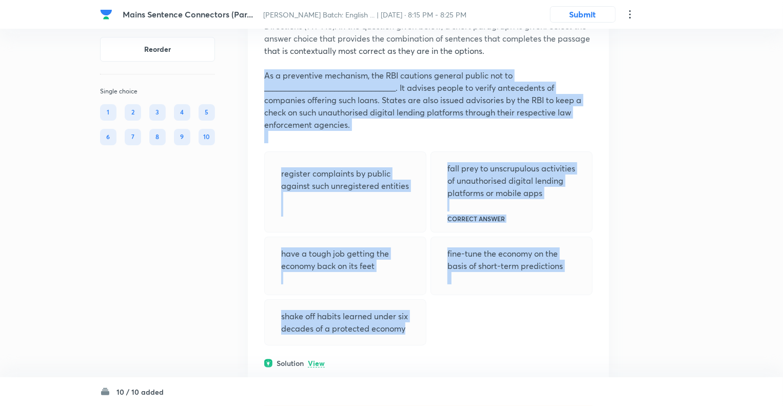
click at [260, 77] on div "Question 4 Marks: (+1, -0.25) • 5 options Directions (141-145): In the question…" at bounding box center [428, 210] width 361 height 463
copy div "﻿As a preventive mechanism, the RBI cautions general public not to ____________…"
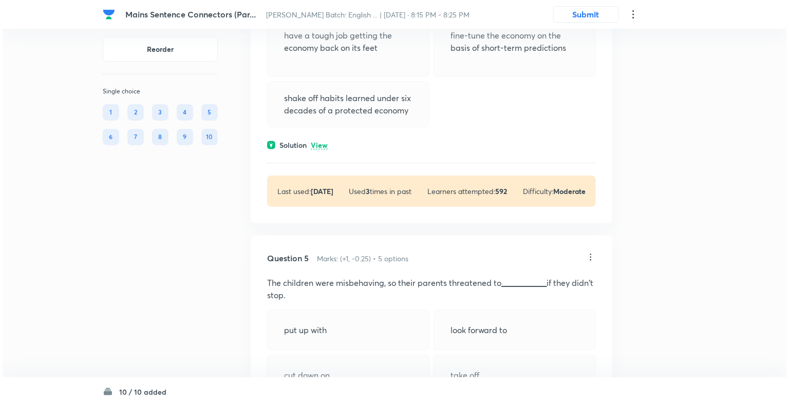
scroll to position [2006, 0]
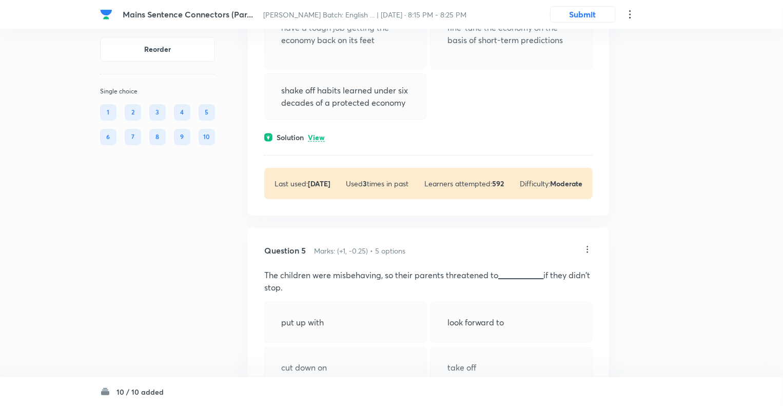
click at [317, 135] on p "View" at bounding box center [316, 138] width 17 height 8
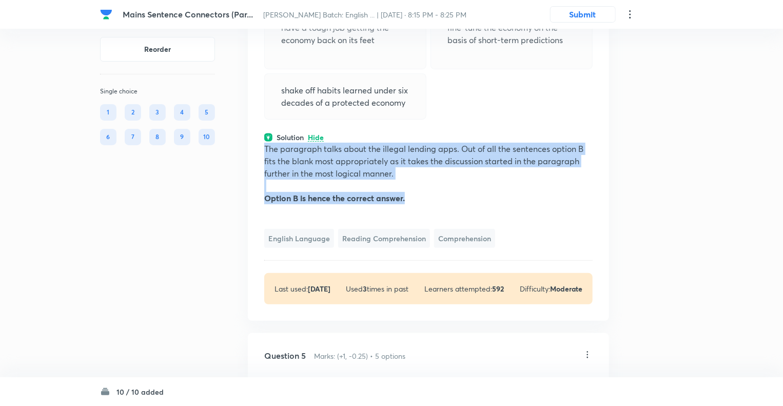
drag, startPoint x: 411, startPoint y: 196, endPoint x: 258, endPoint y: 149, distance: 159.5
click at [258, 149] on div "Question 4 Marks: (+1, -0.25) • 5 options Directions (141-145): In the question…" at bounding box center [428, 37] width 361 height 568
copy div "The paragraph talks about the illegal lending apps. Out of all the sentences op…"
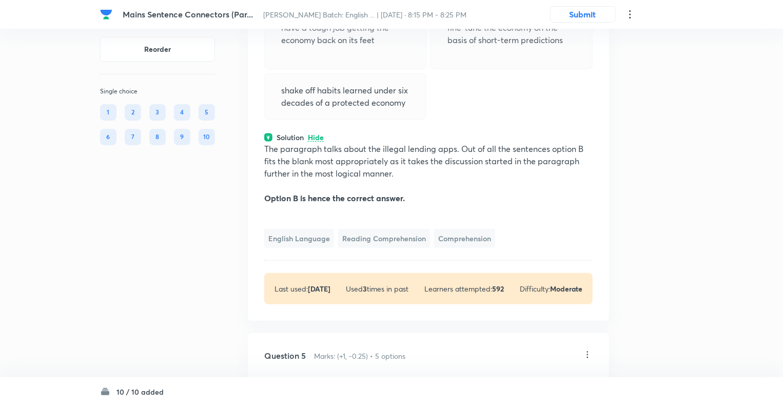
click at [630, 16] on icon at bounding box center [630, 14] width 12 height 12
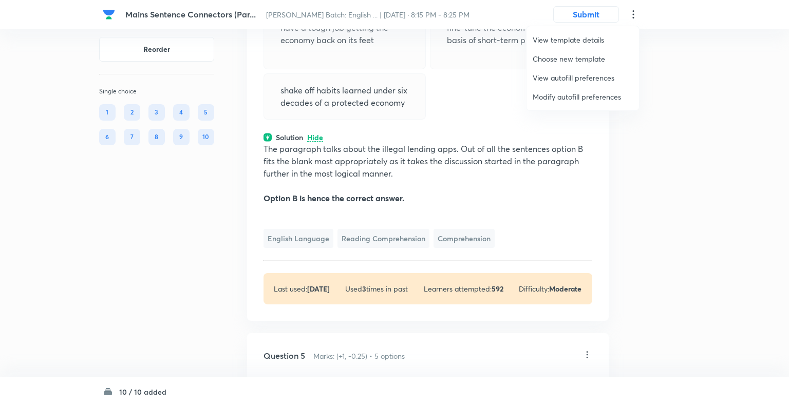
click at [569, 100] on span "Modify autofill preferences" at bounding box center [582, 96] width 100 height 11
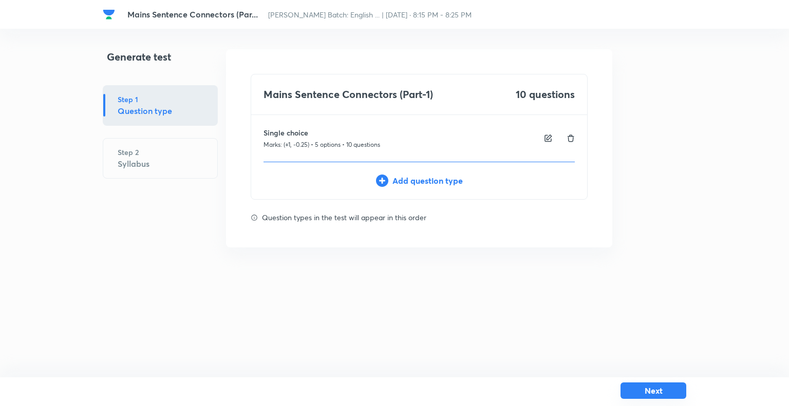
click at [637, 388] on button "Next" at bounding box center [653, 390] width 66 height 16
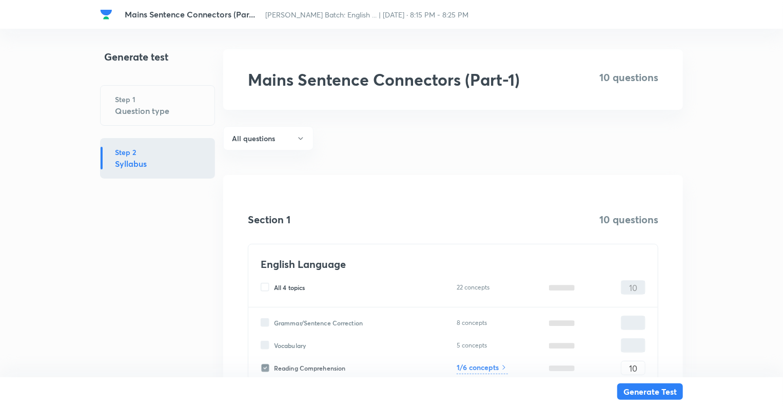
click at [151, 299] on div "Generate test Step 1 Question type Step 2 Syllabus" at bounding box center [157, 256] width 115 height 415
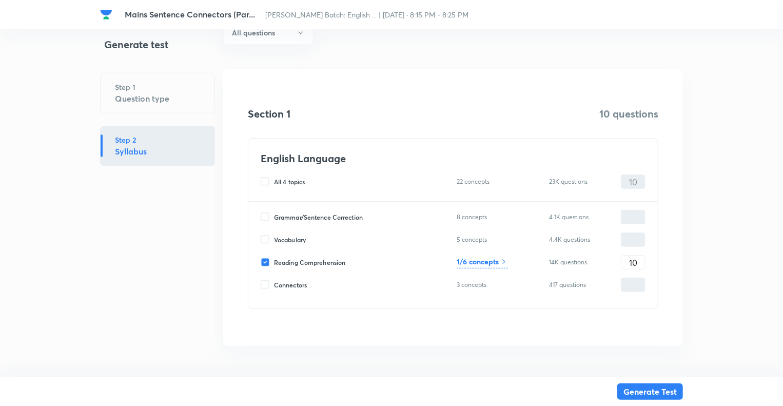
scroll to position [107, 0]
click at [263, 283] on input "Connectors" at bounding box center [267, 283] width 13 height 9
checkbox input "true"
type input "0"
click at [265, 264] on input "Reading Comprehension" at bounding box center [267, 261] width 13 height 9
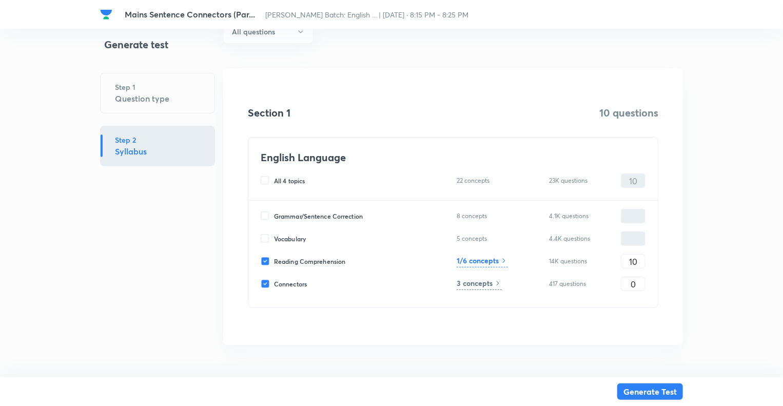
checkbox input "false"
type input "0"
click at [628, 283] on input "0" at bounding box center [634, 284] width 24 height 18
type input "10"
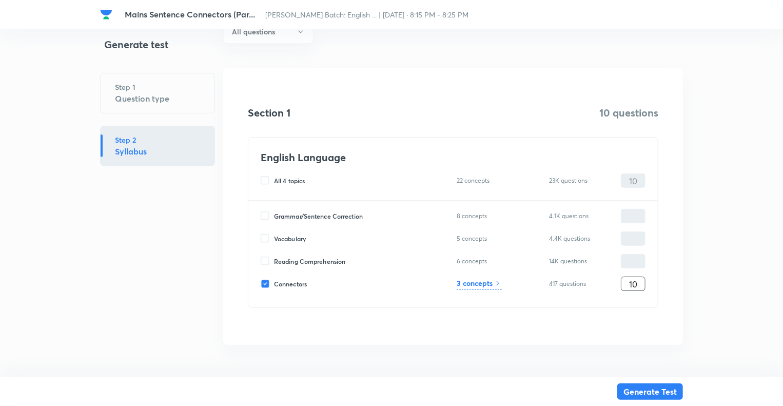
type input "10"
click at [475, 285] on h6 "3 concepts" at bounding box center [475, 283] width 36 height 11
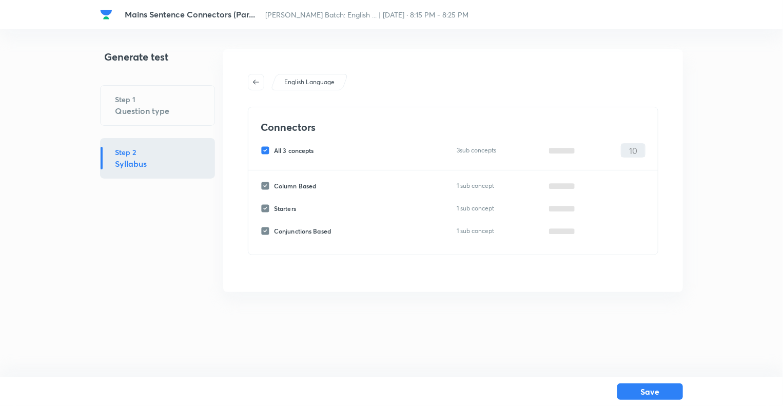
scroll to position [0, 0]
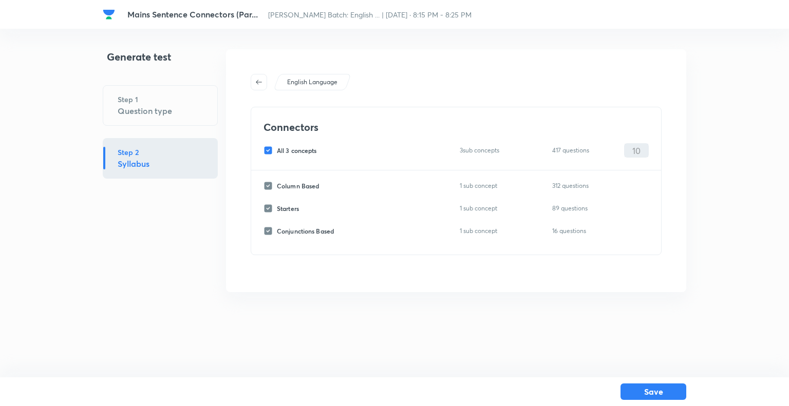
click at [268, 149] on input "All 3 concepts" at bounding box center [269, 150] width 13 height 9
checkbox input "false"
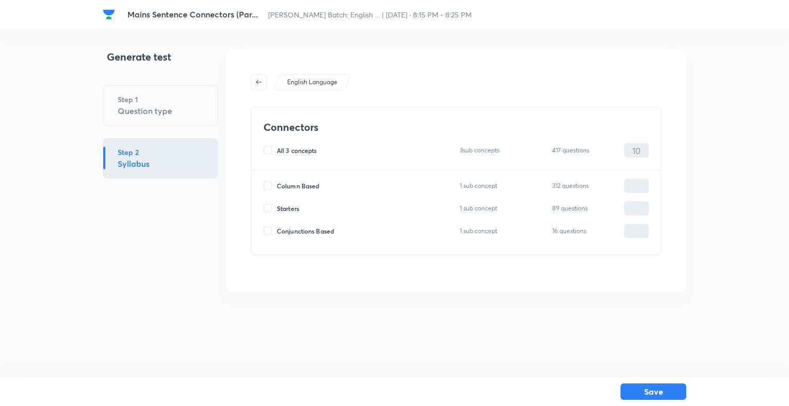
click at [267, 207] on input "Starters" at bounding box center [269, 208] width 13 height 9
checkbox input "true"
type input "0"
click at [265, 234] on input "Conjunctions Based" at bounding box center [269, 230] width 13 height 9
checkbox input "true"
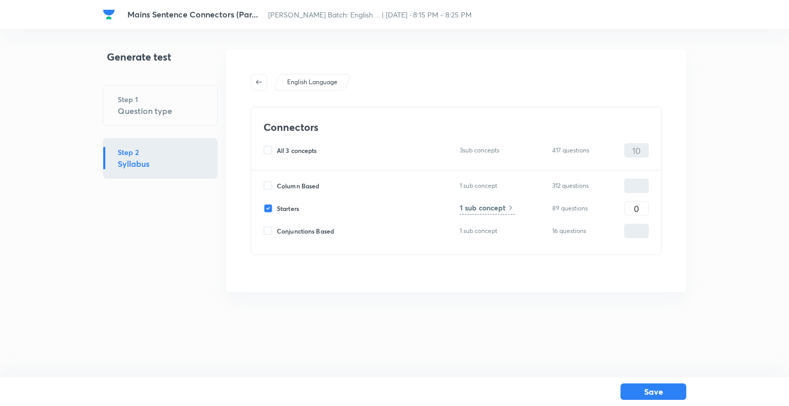
type input "0"
click at [630, 233] on input "0" at bounding box center [636, 231] width 24 height 18
click at [630, 206] on input "0" at bounding box center [636, 209] width 24 height 18
type input "10"
click at [641, 234] on input "0" at bounding box center [636, 231] width 24 height 18
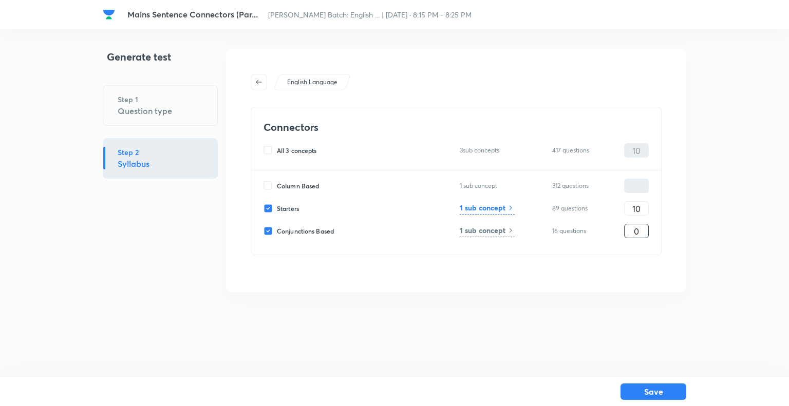
click at [642, 232] on input "0" at bounding box center [636, 231] width 24 height 18
type input "5"
click at [642, 209] on input "10" at bounding box center [636, 209] width 24 height 18
type input "1"
type input "5"
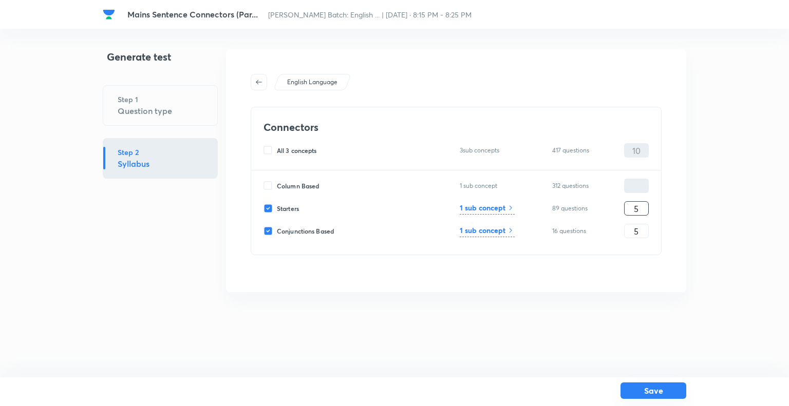
click at [651, 394] on button "Save" at bounding box center [653, 390] width 66 height 16
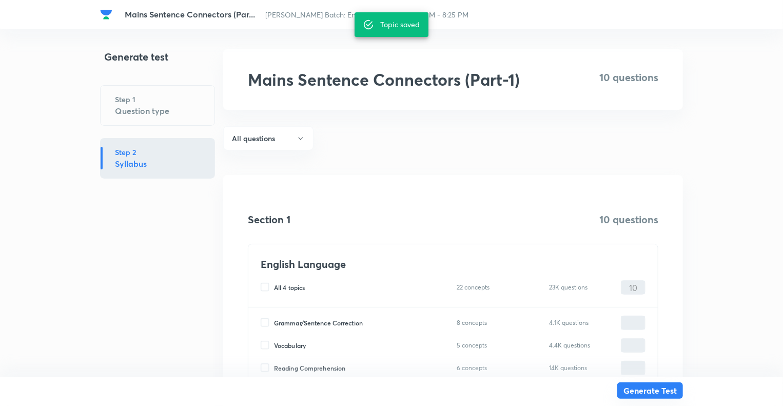
click at [635, 391] on button "Generate Test" at bounding box center [651, 390] width 66 height 16
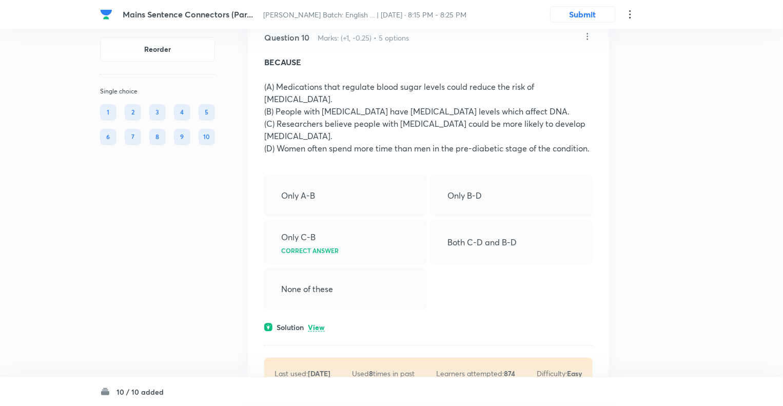
scroll to position [3913, 0]
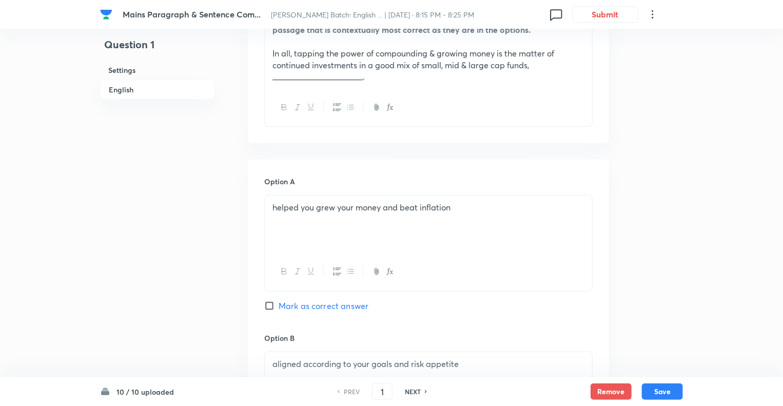
click at [410, 394] on h6 "NEXT" at bounding box center [413, 391] width 16 height 9
type input "2"
checkbox input "false"
checkbox input "true"
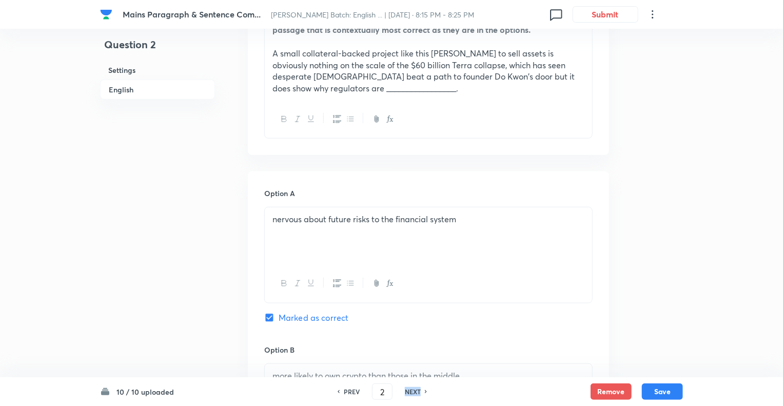
click at [410, 394] on h6 "NEXT" at bounding box center [413, 391] width 16 height 9
type input "3"
checkbox input "false"
checkbox input "true"
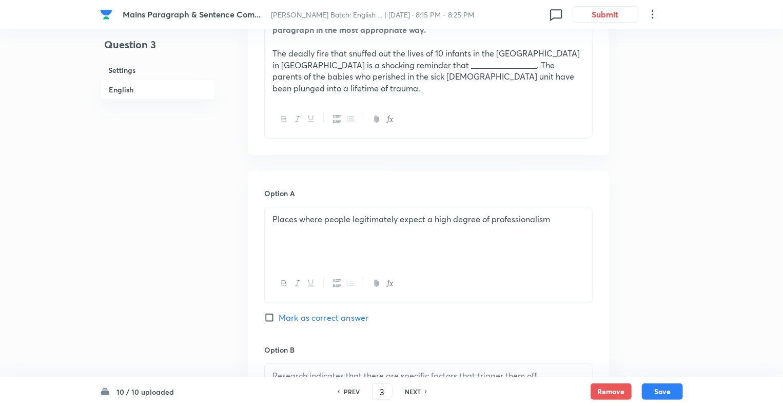
click at [410, 394] on h6 "NEXT" at bounding box center [413, 391] width 16 height 9
type input "4"
checkbox input "false"
checkbox input "true"
click at [410, 394] on h6 "NEXT" at bounding box center [413, 391] width 16 height 9
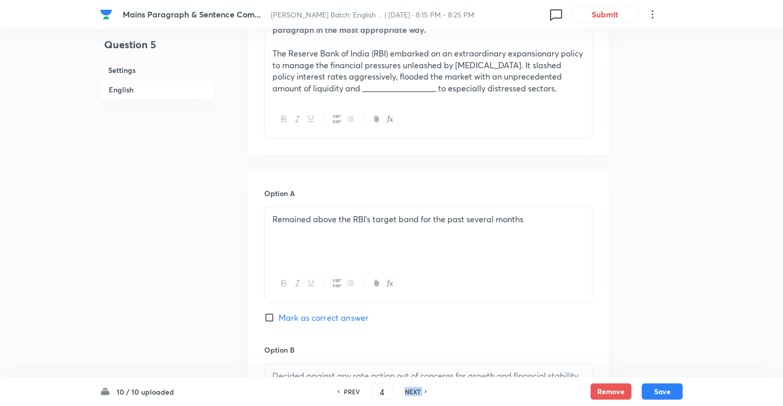
type input "5"
checkbox input "false"
checkbox input "true"
click at [410, 394] on h6 "NEXT" at bounding box center [413, 391] width 16 height 9
type input "6"
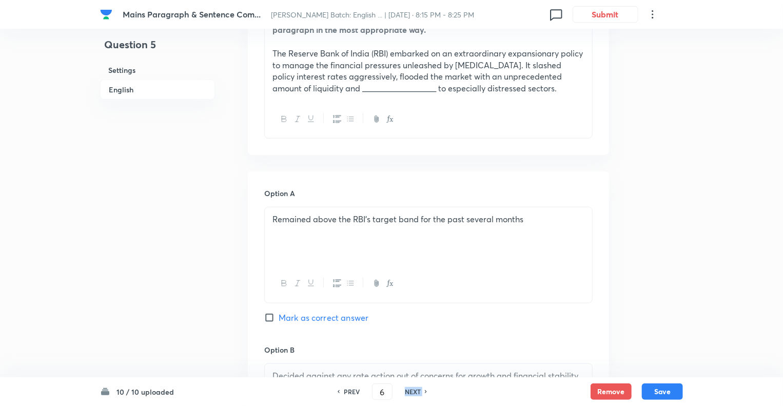
checkbox input "false"
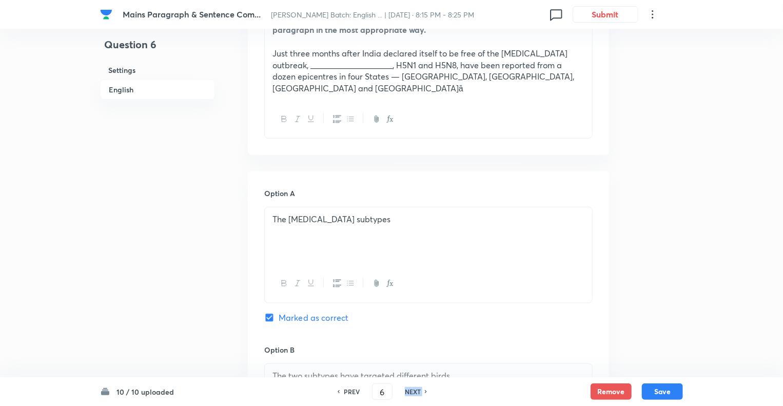
checkbox input "true"
click at [410, 394] on h6 "NEXT" at bounding box center [413, 391] width 16 height 9
type input "7"
checkbox input "false"
checkbox input "true"
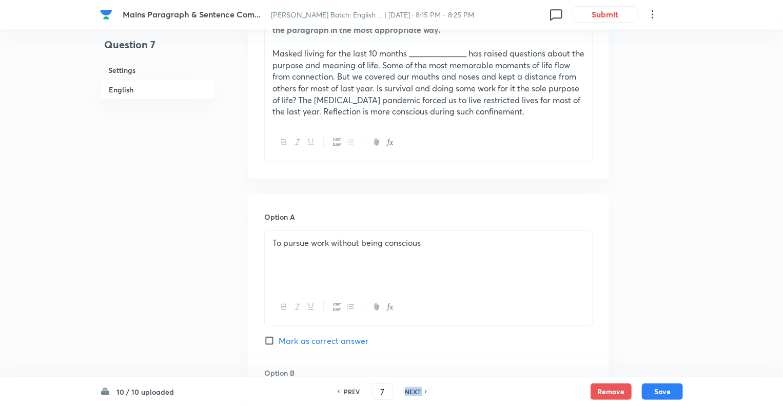
click at [410, 394] on h6 "NEXT" at bounding box center [413, 391] width 16 height 9
type input "8"
checkbox input "false"
checkbox input "true"
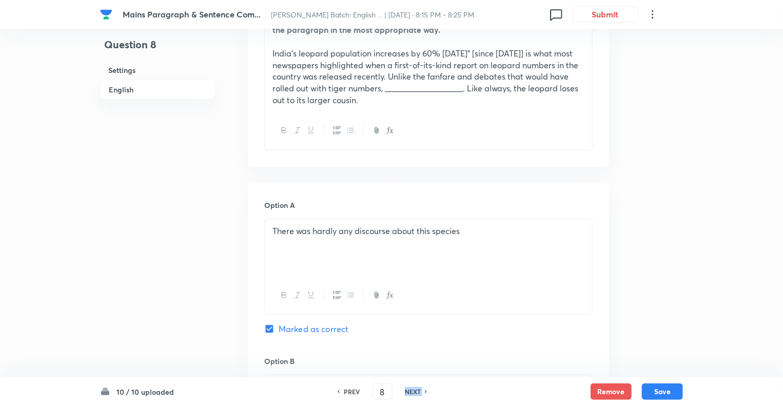
click at [410, 394] on h6 "NEXT" at bounding box center [413, 391] width 16 height 9
type input "9"
checkbox input "false"
checkbox input "true"
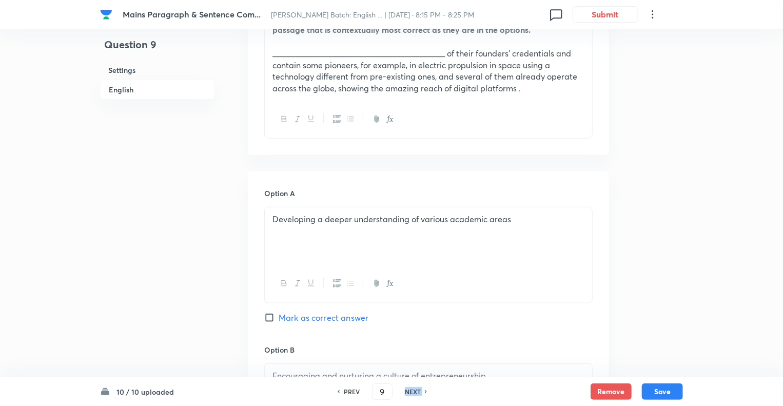
click at [410, 394] on h6 "NEXT" at bounding box center [413, 391] width 16 height 9
type input "10"
checkbox input "false"
checkbox input "true"
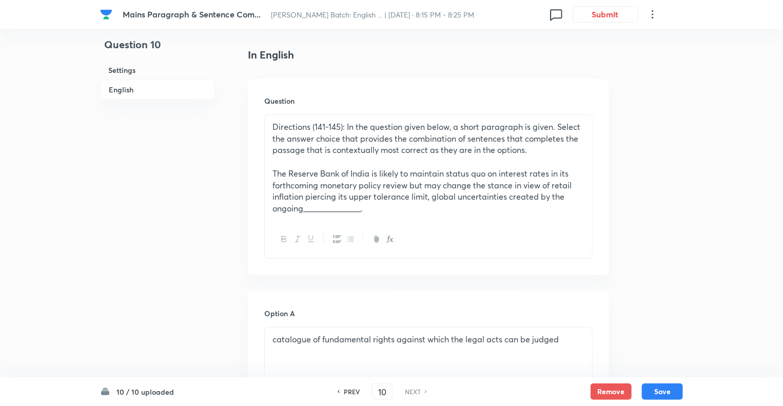
scroll to position [246, 0]
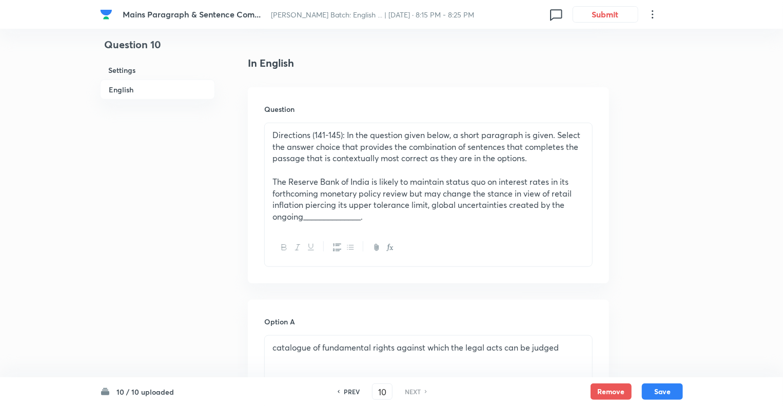
click at [410, 209] on p "The Reserve Bank of India is likely to maintain status quo on interest rates in…" at bounding box center [429, 199] width 312 height 47
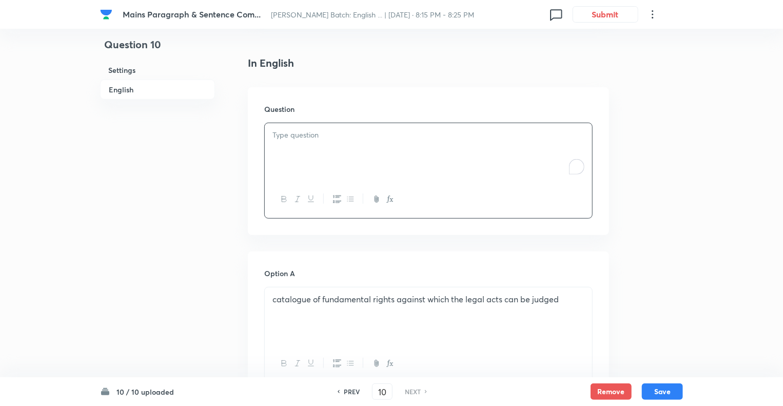
paste div "To enrich screen reader interactions, please activate Accessibility in Grammarl…"
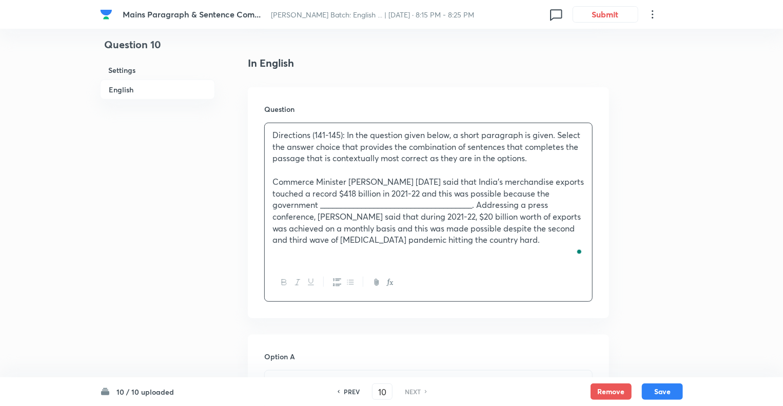
click at [342, 136] on span "Directions (141-145): In the question given below, a short paragraph is given. …" at bounding box center [427, 146] width 308 height 34
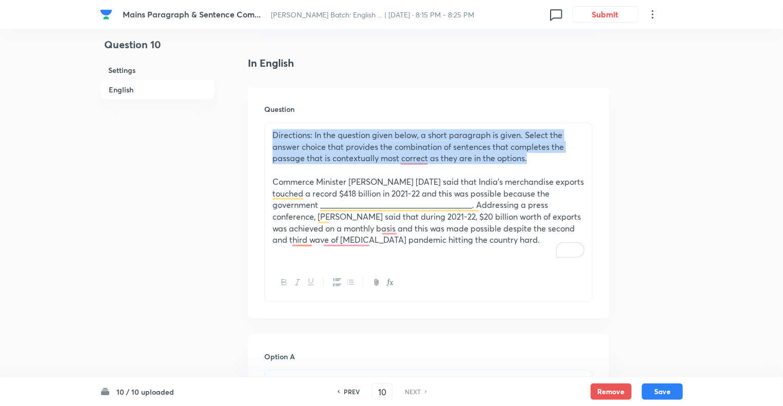
drag, startPoint x: 544, startPoint y: 159, endPoint x: 205, endPoint y: 92, distance: 345.4
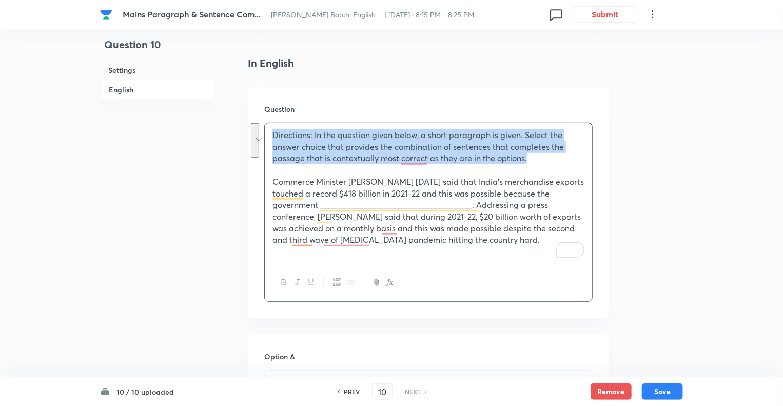
click at [285, 284] on icon "button" at bounding box center [284, 283] width 5 height 6
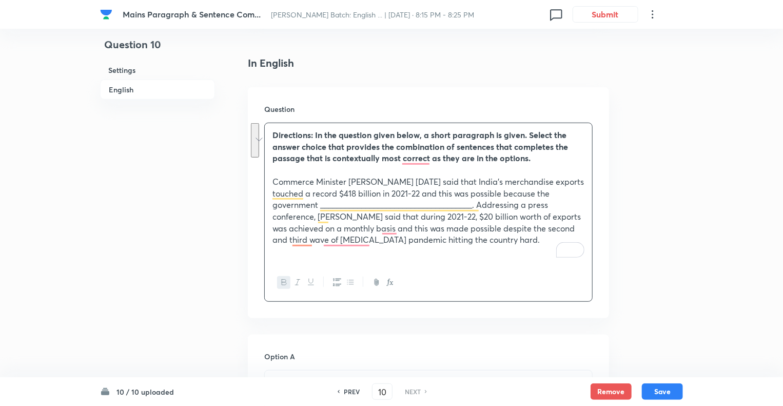
click at [416, 121] on div "Question Directions: In the question given below, a short paragraph is given. S…" at bounding box center [428, 202] width 361 height 231
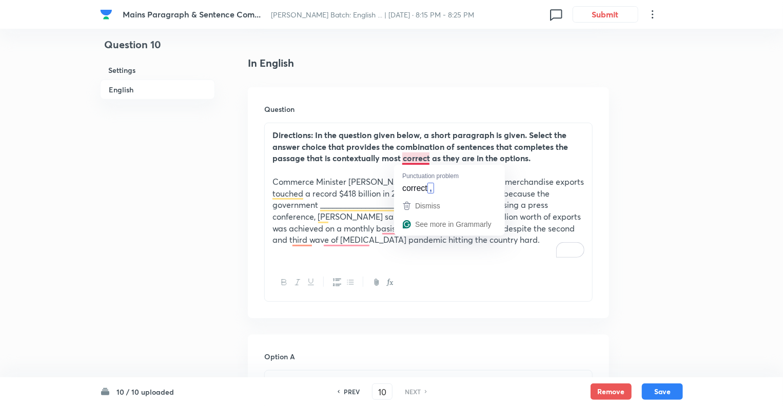
click at [421, 162] on strong "Directions: In the question given below, a short paragraph is given. Select the…" at bounding box center [421, 146] width 296 height 34
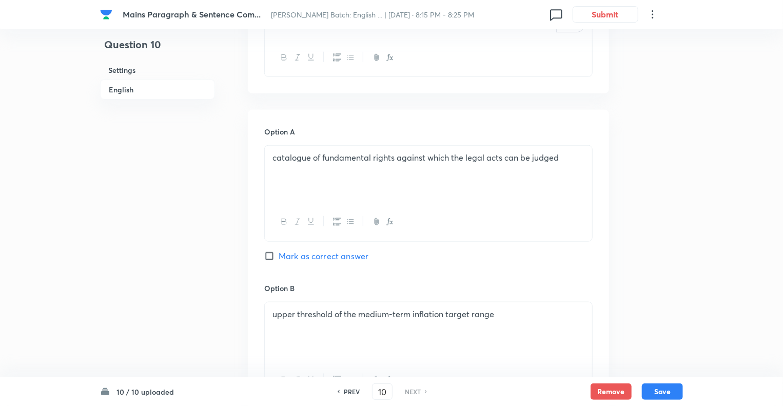
scroll to position [513, 0]
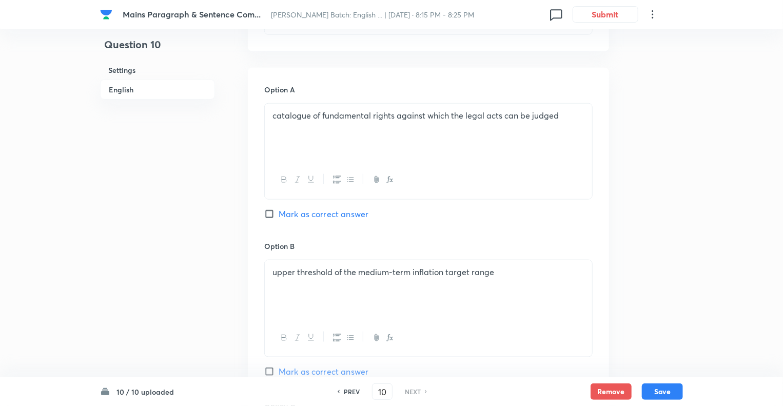
click at [343, 111] on p "catalogue of fundamental rights against which the legal acts can be judged" at bounding box center [429, 116] width 312 height 12
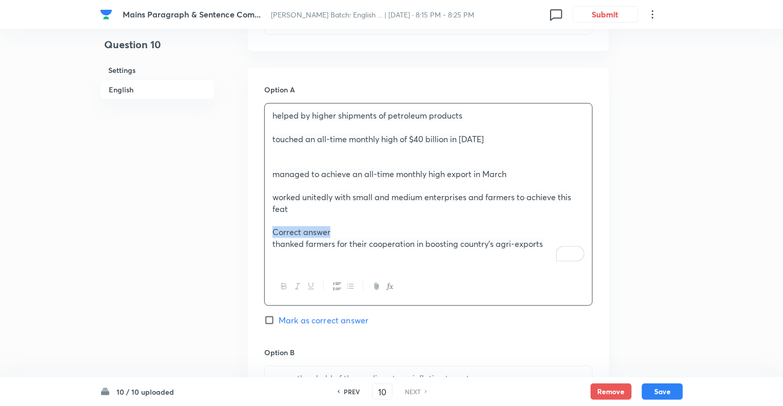
drag, startPoint x: 338, startPoint y: 230, endPoint x: 251, endPoint y: 227, distance: 86.8
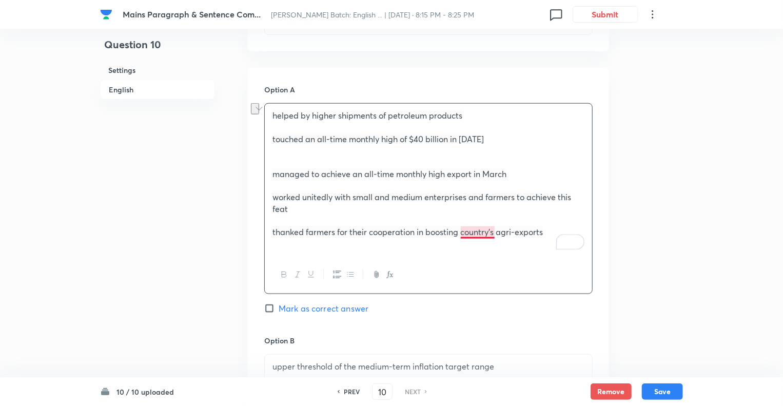
click at [477, 230] on span "thanked farmers for their cooperation in boosting country's agri-exports" at bounding box center [408, 231] width 271 height 11
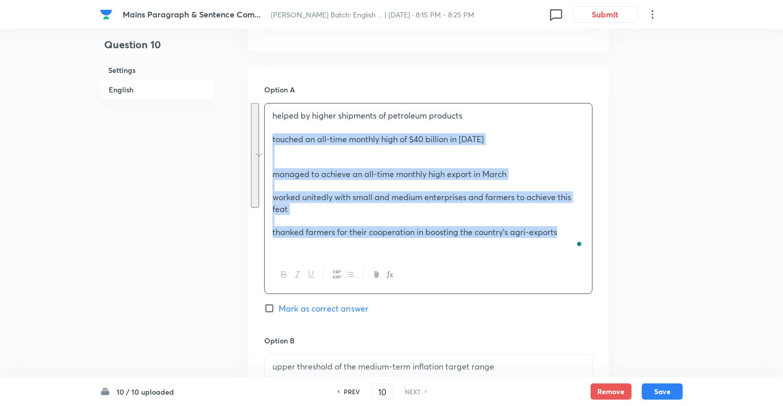
drag, startPoint x: 564, startPoint y: 230, endPoint x: 270, endPoint y: 141, distance: 307.9
click at [270, 141] on div "helped by higher shipments of petroleum products touched an all-time monthly hi…" at bounding box center [429, 180] width 328 height 152
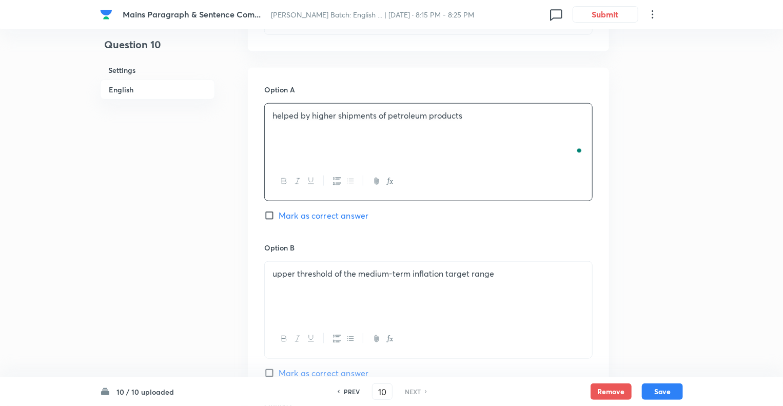
click at [291, 288] on p at bounding box center [429, 285] width 312 height 12
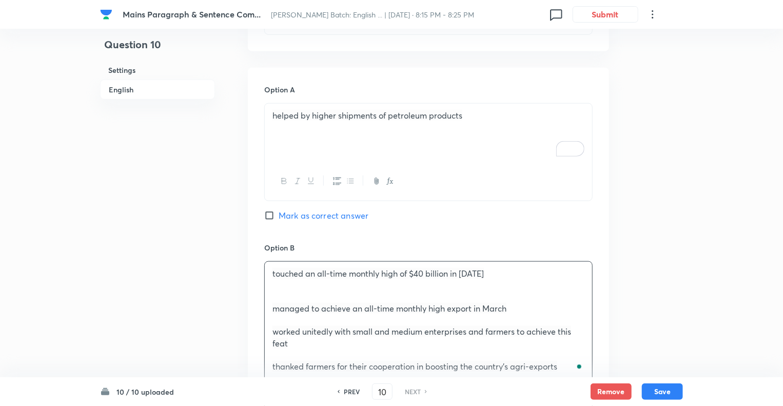
click at [189, 283] on div "Question 10 Settings English" at bounding box center [157, 344] width 115 height 1617
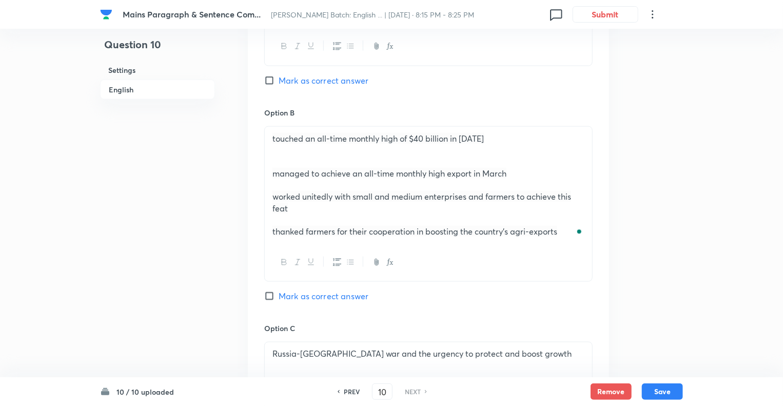
scroll to position [678, 0]
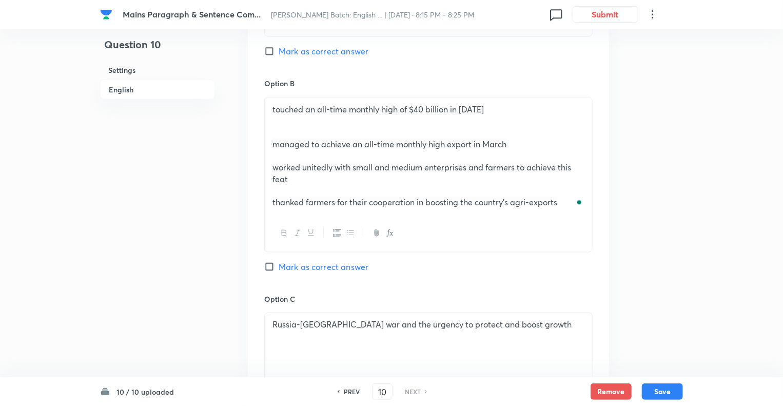
click at [516, 333] on p at bounding box center [429, 337] width 312 height 12
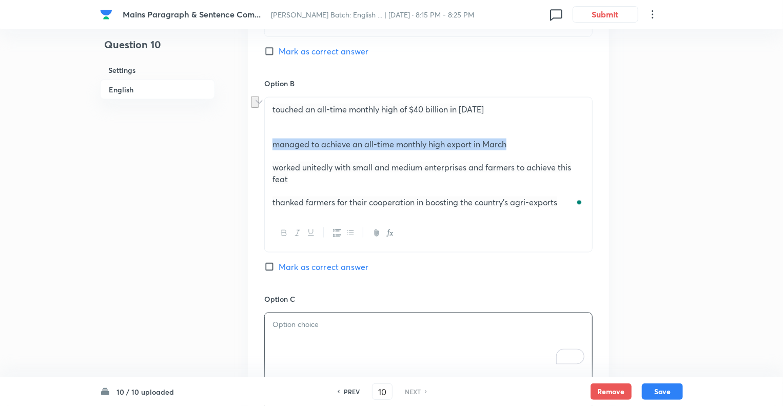
drag, startPoint x: 515, startPoint y: 143, endPoint x: 260, endPoint y: 140, distance: 255.2
click at [260, 140] on div "Option A helped by higher shipments of petroleum products Mark as correct answe…" at bounding box center [428, 330] width 361 height 855
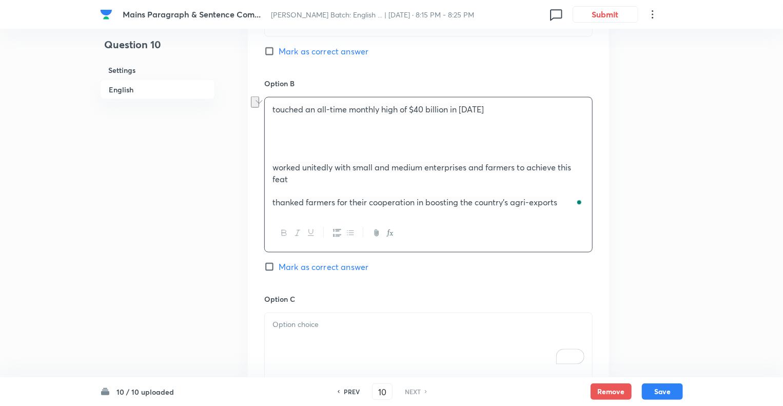
click at [297, 327] on p "To enrich screen reader interactions, please activate Accessibility in Grammarl…" at bounding box center [429, 325] width 312 height 12
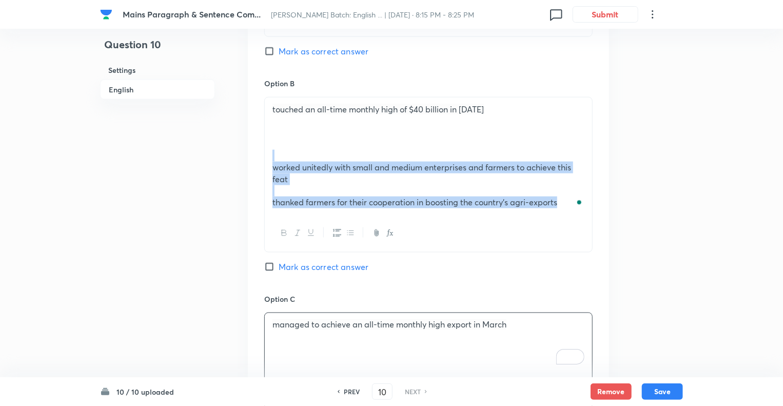
drag, startPoint x: 565, startPoint y: 203, endPoint x: 249, endPoint y: 160, distance: 318.7
click at [249, 160] on div "Option A helped by higher shipments of petroleum products Mark as correct answe…" at bounding box center [428, 330] width 361 height 855
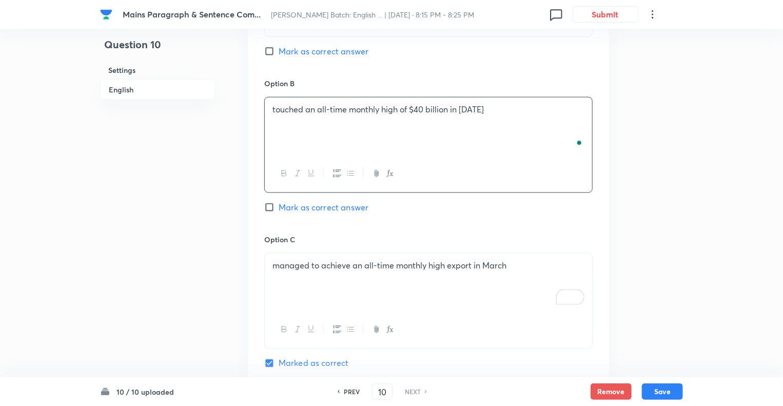
click at [114, 311] on div "Question 10 Settings English" at bounding box center [157, 151] width 115 height 1558
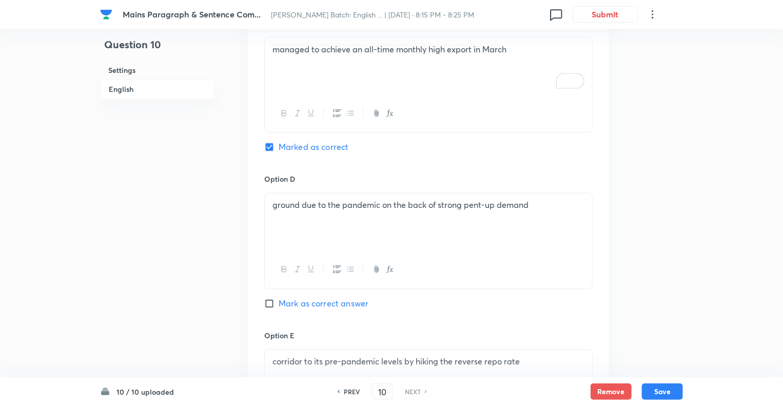
scroll to position [924, 0]
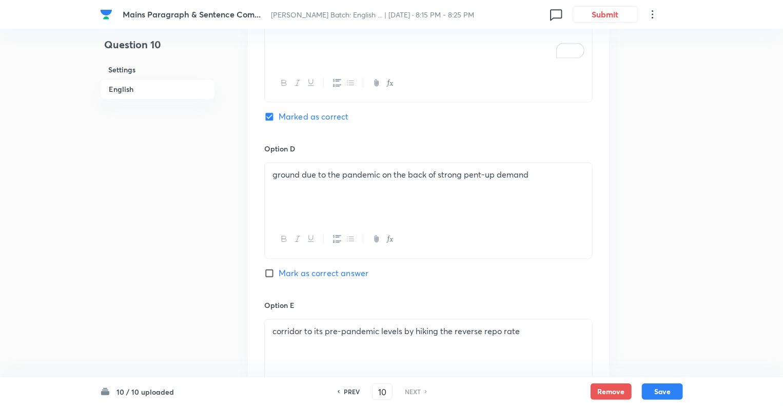
click at [302, 194] on div "ground due to the pandemic on the back of strong pent-up demand" at bounding box center [429, 192] width 328 height 58
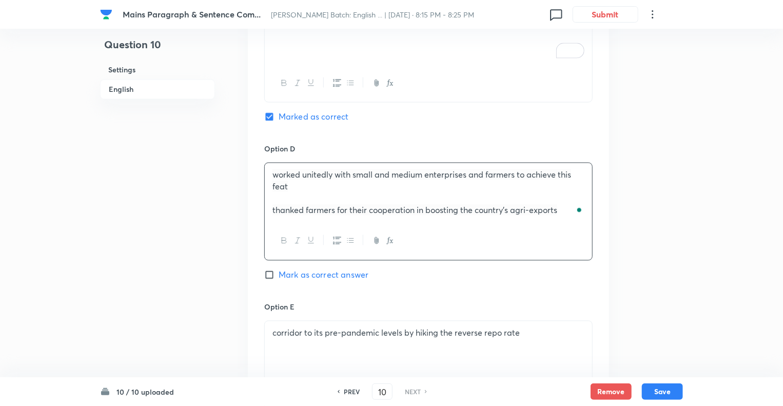
click at [270, 208] on div "worked unitedly with small and medium enterprises and farmers to achieve this f…" at bounding box center [429, 192] width 328 height 59
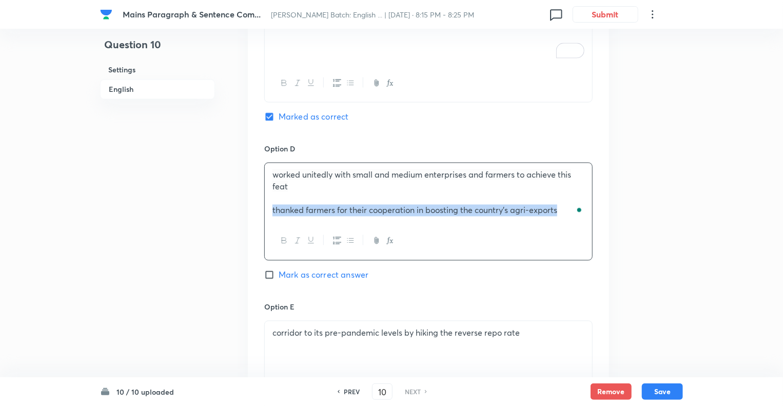
drag, startPoint x: 270, startPoint y: 208, endPoint x: 596, endPoint y: 229, distance: 326.7
click at [596, 229] on div "Option A helped by higher shipments of petroleum products Mark as correct answe…" at bounding box center [428, 55] width 361 height 797
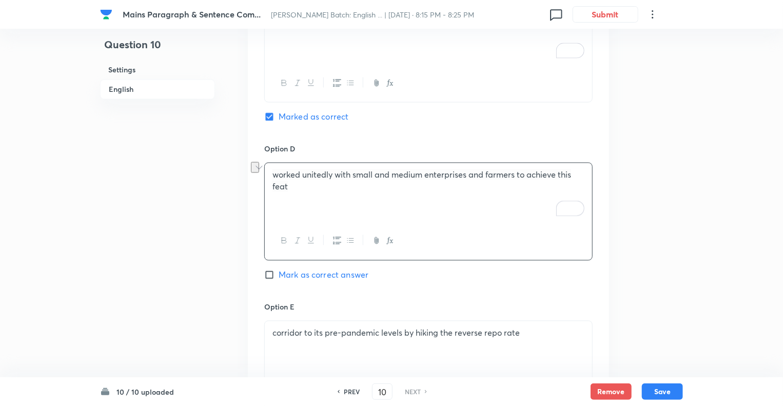
click at [270, 272] on input "Mark as correct answer" at bounding box center [271, 275] width 14 height 10
checkbox input "true"
checkbox input "false"
click at [321, 335] on p "corridor to its pre-pandemic levels by hiking the reverse repo rate" at bounding box center [429, 334] width 312 height 12
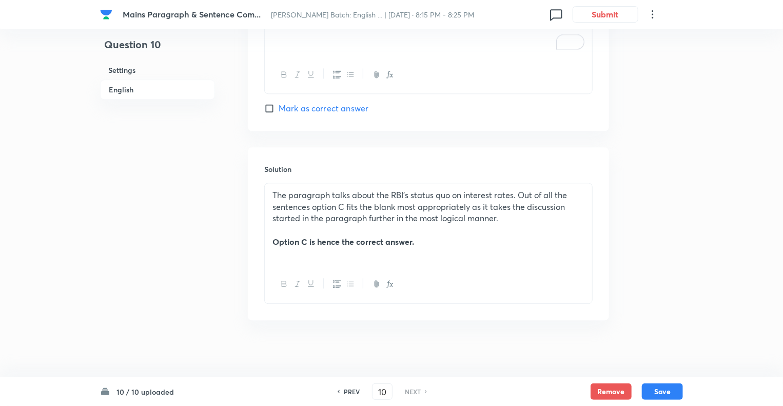
scroll to position [1249, 0]
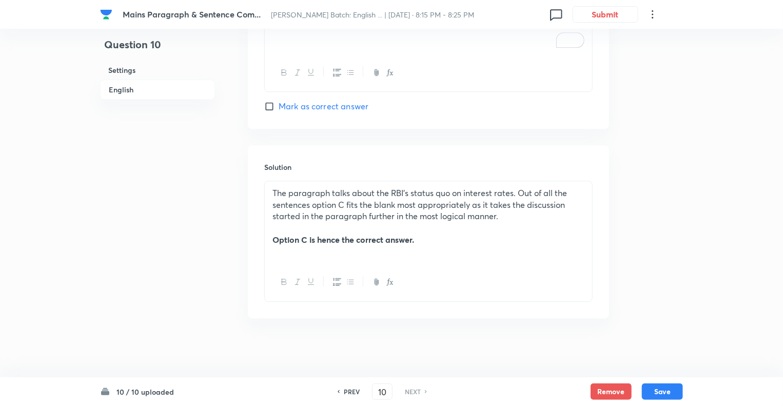
scroll to position [1249, 0]
click at [416, 222] on p at bounding box center [429, 228] width 312 height 12
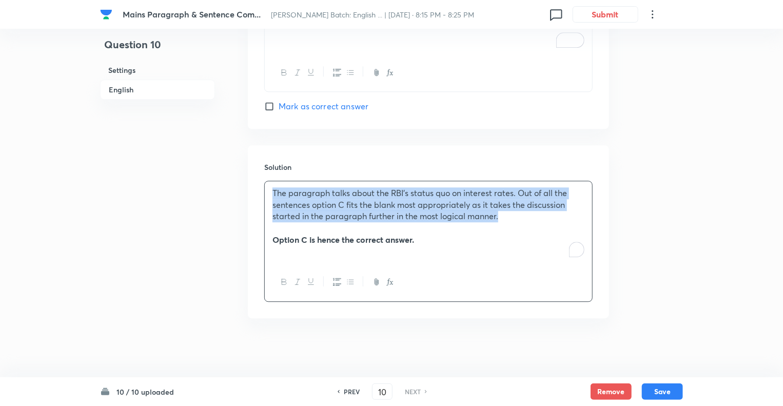
drag, startPoint x: 506, startPoint y: 215, endPoint x: 198, endPoint y: 161, distance: 312.2
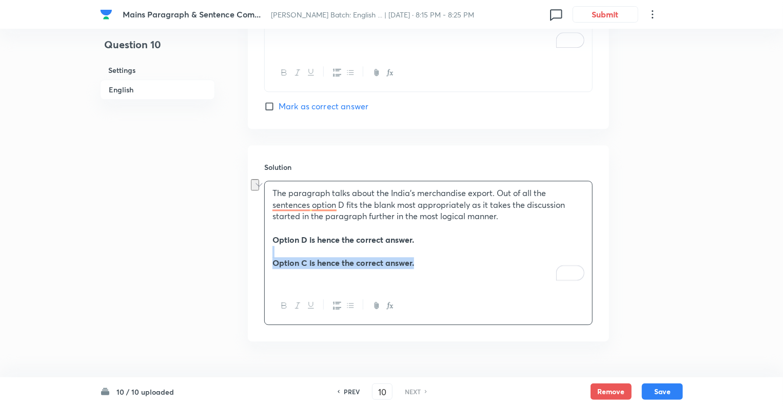
drag, startPoint x: 443, startPoint y: 262, endPoint x: 241, endPoint y: 248, distance: 202.8
click at [0, 0] on span "the" at bounding box center [0, 0] width 0 height 0
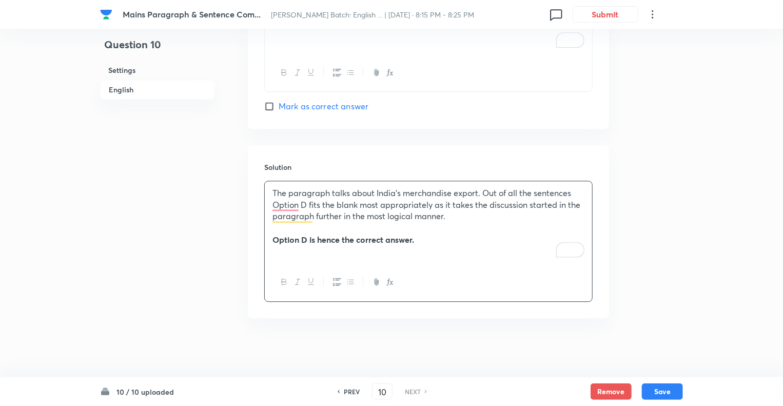
click at [0, 0] on span "appropriately" at bounding box center [0, 0] width 0 height 0
click at [293, 215] on span "The paragraph talks about India's merchandise export. Out of all the sentences …" at bounding box center [428, 204] width 310 height 34
click at [492, 240] on p "Option D is hence the correct answer." at bounding box center [429, 240] width 312 height 12
click at [654, 388] on button "Save" at bounding box center [662, 390] width 41 height 16
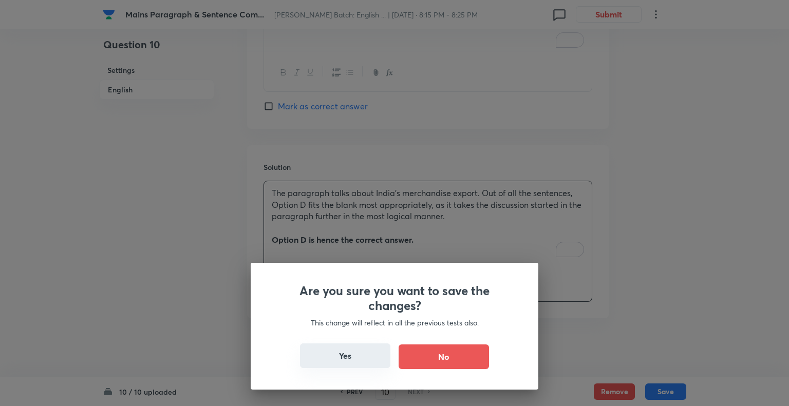
click at [352, 358] on button "Yes" at bounding box center [345, 355] width 90 height 25
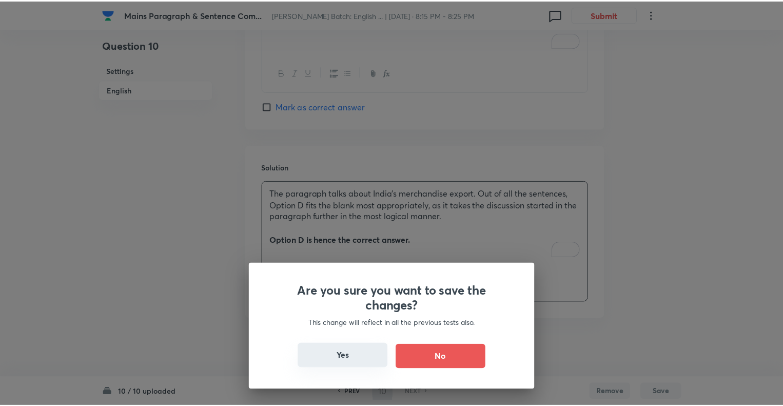
scroll to position [1234, 0]
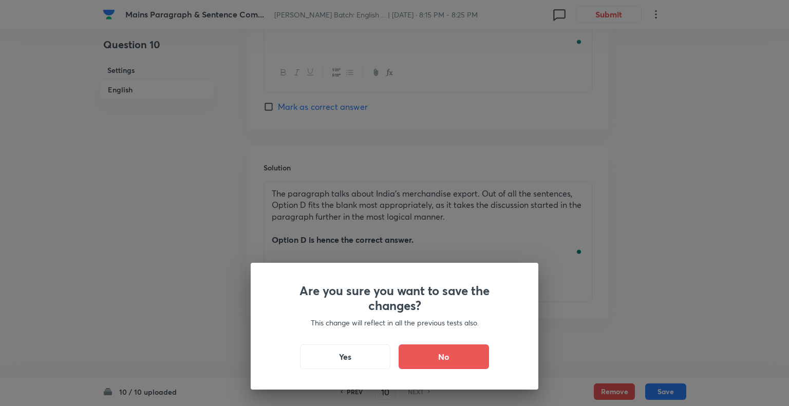
checkbox input "true"
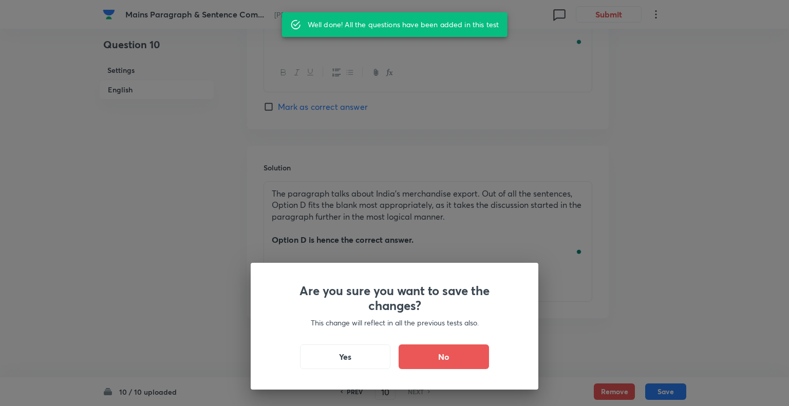
click at [177, 259] on div "Are you sure you want to save the changes? This change will reflect in all the …" at bounding box center [394, 203] width 789 height 406
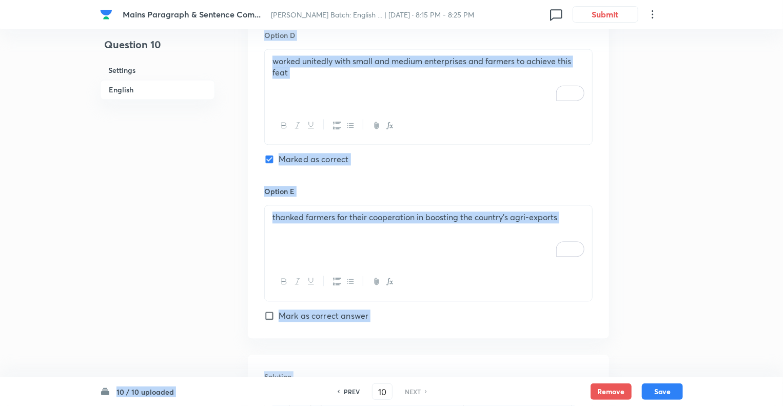
scroll to position [1107, 0]
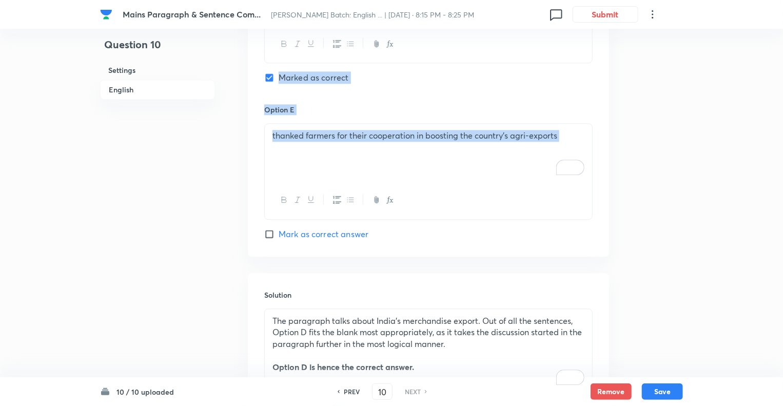
drag, startPoint x: 235, startPoint y: 288, endPoint x: 310, endPoint y: 210, distance: 107.8
copy div "In English Question Directions: In the question given below, a short paragraph …"
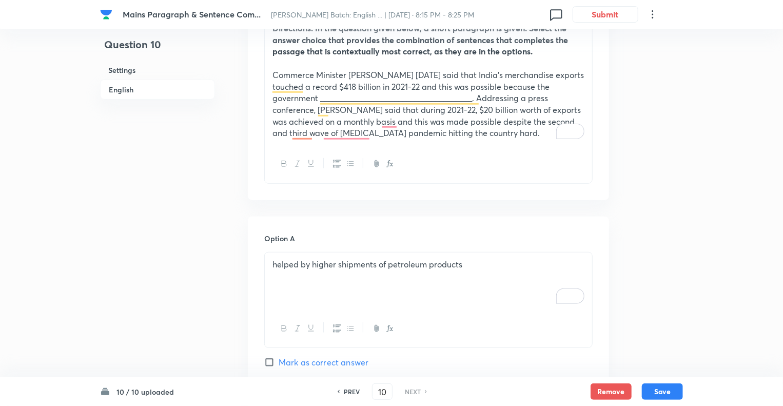
scroll to position [396, 0]
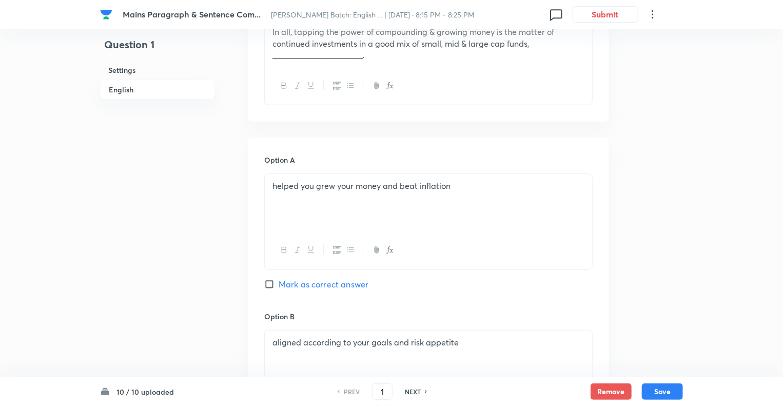
click at [436, 225] on div "helped you grew your money and beat inflation" at bounding box center [429, 203] width 328 height 58
click at [191, 223] on div "Question 1 Settings English" at bounding box center [157, 396] width 115 height 1486
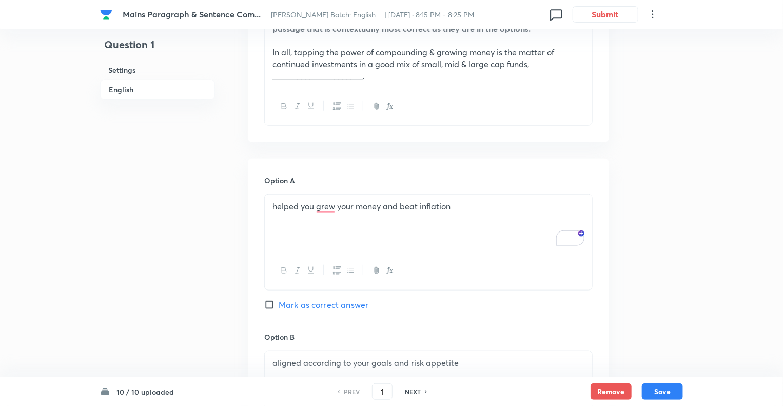
scroll to position [314, 0]
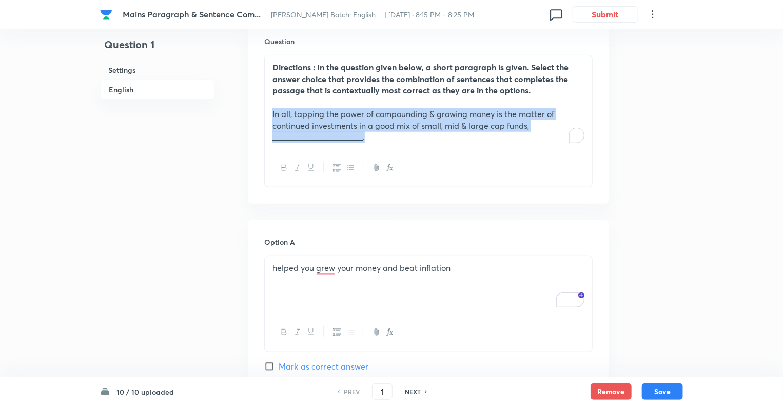
drag, startPoint x: 380, startPoint y: 138, endPoint x: 256, endPoint y: 113, distance: 126.2
click at [256, 113] on div "Question Directions : In the question given below, a short paragraph is given. …" at bounding box center [428, 112] width 361 height 184
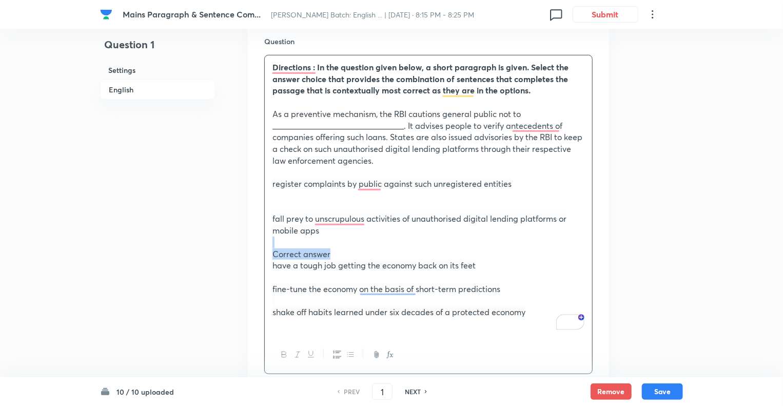
drag, startPoint x: 335, startPoint y: 254, endPoint x: 255, endPoint y: 248, distance: 80.3
click at [255, 248] on div "Question Directions : In the question given below, a short paragraph is given. …" at bounding box center [428, 205] width 361 height 371
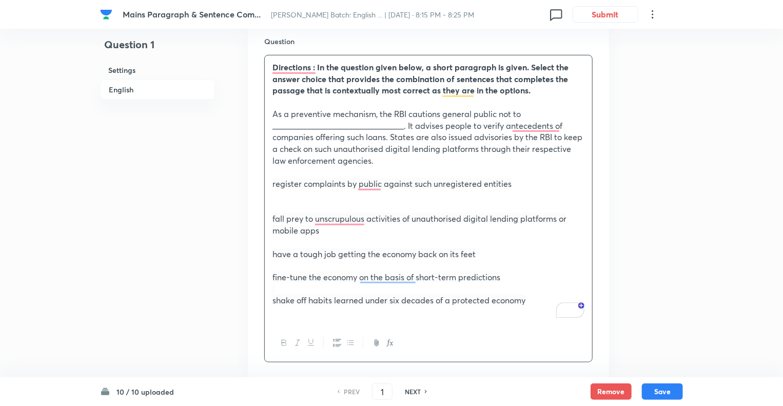
click at [273, 182] on p "register complaints by public against such unregistered entities" at bounding box center [429, 184] width 312 height 12
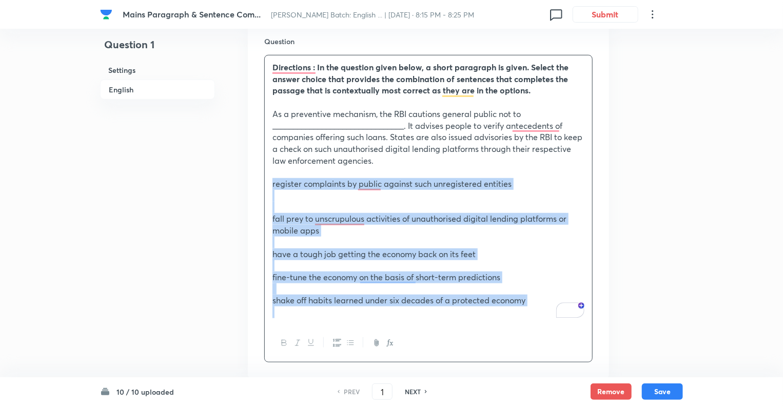
drag, startPoint x: 272, startPoint y: 182, endPoint x: 536, endPoint y: 311, distance: 293.7
click at [536, 311] on div "Directions : In the question given below, a short paragraph is given. Select th…" at bounding box center [429, 189] width 328 height 269
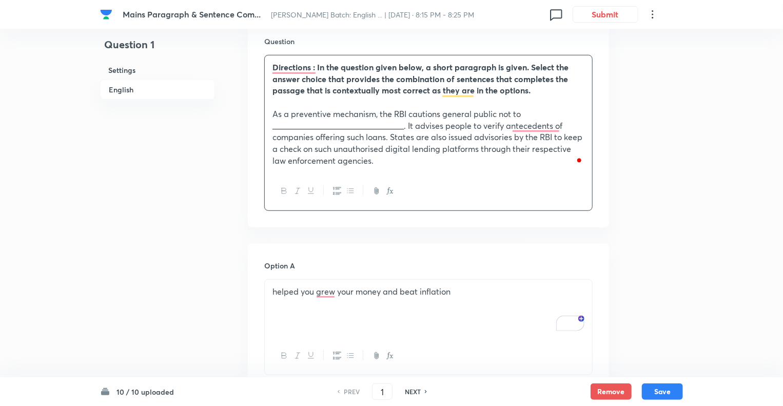
click at [425, 320] on div "helped you grew your money and beat inflation" at bounding box center [429, 309] width 328 height 58
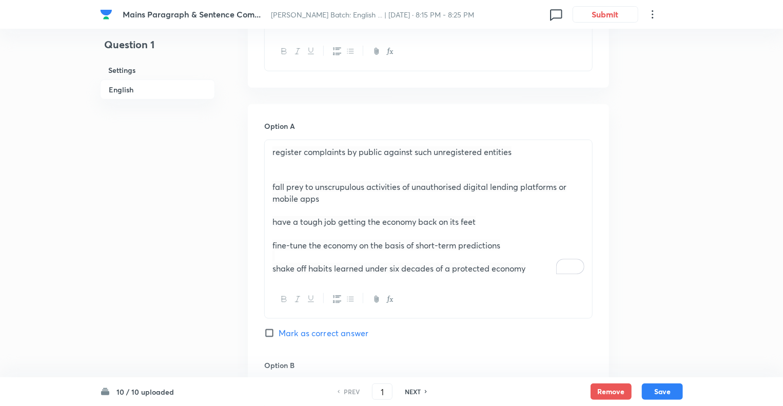
scroll to position [581, 0]
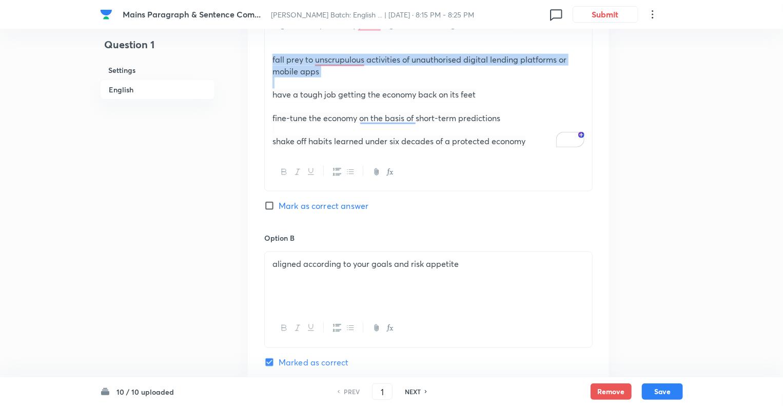
drag, startPoint x: 336, startPoint y: 76, endPoint x: 252, endPoint y: 54, distance: 87.2
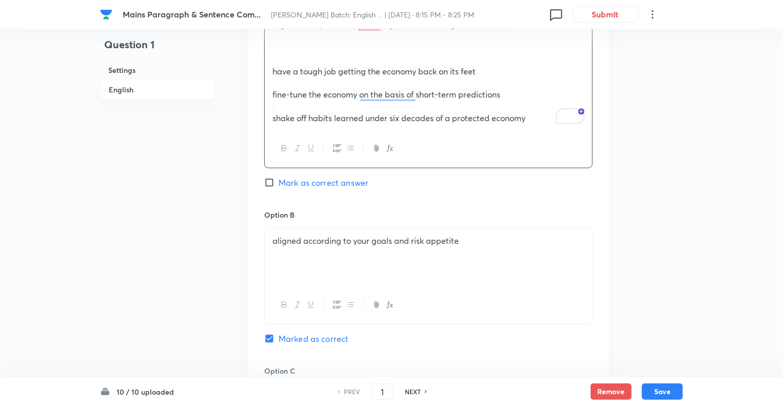
click at [315, 251] on div "aligned according to your goals and risk appetite" at bounding box center [429, 258] width 328 height 58
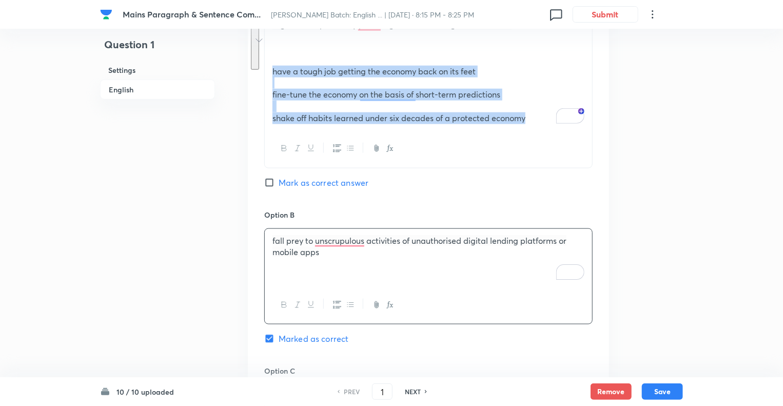
drag, startPoint x: 531, startPoint y: 120, endPoint x: 256, endPoint y: 70, distance: 279.6
click at [256, 70] on div "Option A register complaints by public against such unregistered entities have …" at bounding box center [428, 403] width 361 height 853
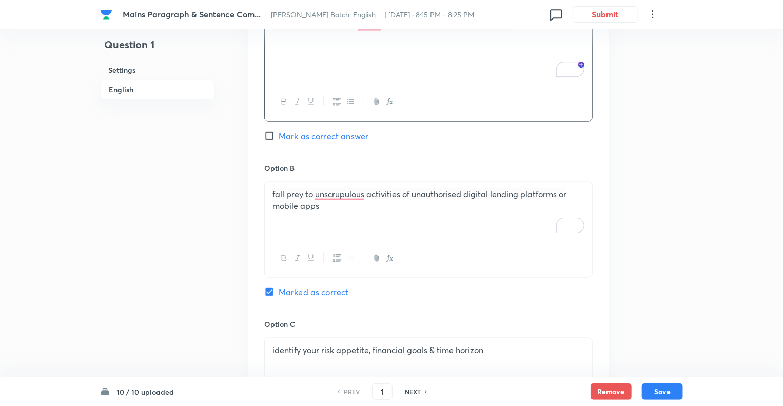
click at [196, 188] on div "Question 1 Settings English" at bounding box center [157, 229] width 115 height 1523
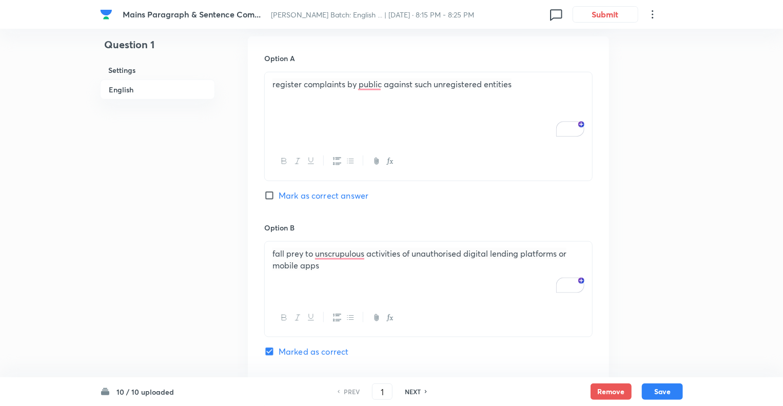
scroll to position [520, 0]
click at [291, 143] on div "register complaints by public against such unregistered entities" at bounding box center [429, 109] width 328 height 71
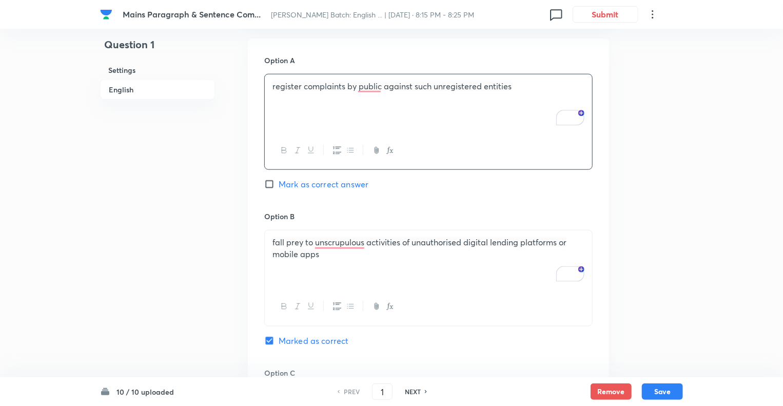
click at [103, 238] on div "Question 1 Settings English" at bounding box center [157, 284] width 115 height 1509
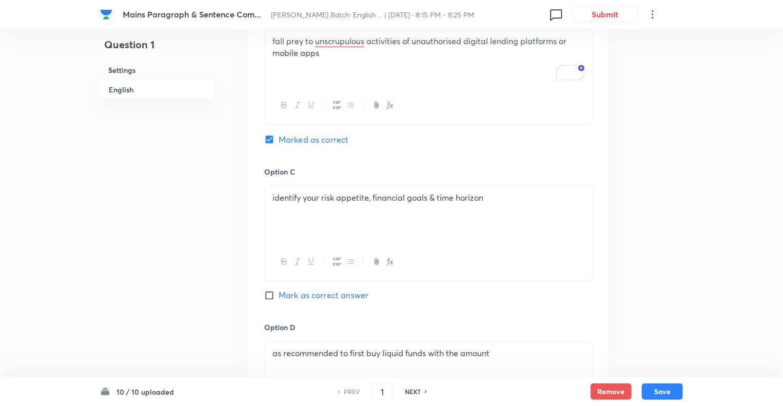
scroll to position [725, 0]
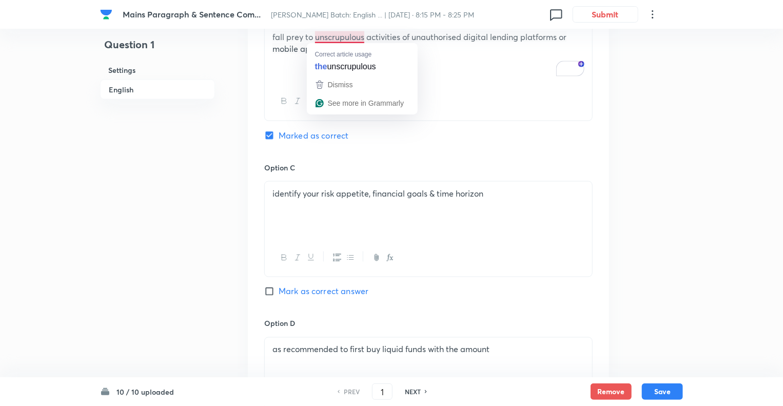
click at [302, 213] on div "identify your risk appetite, financial goals & time horizon" at bounding box center [429, 211] width 328 height 58
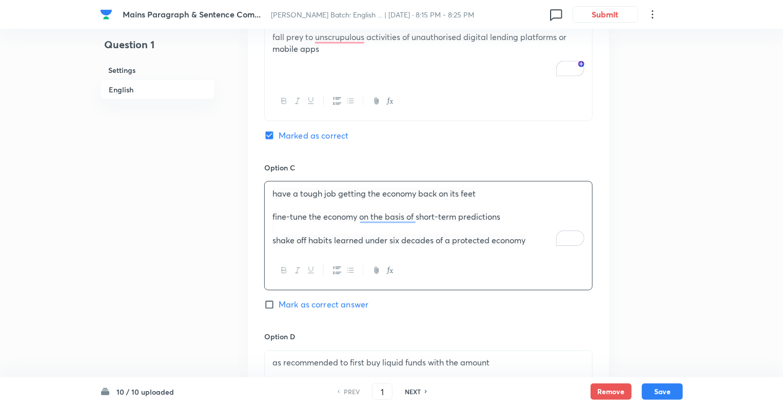
click at [536, 240] on p "shake off habits learned under six decades of a protected economy" at bounding box center [429, 241] width 312 height 12
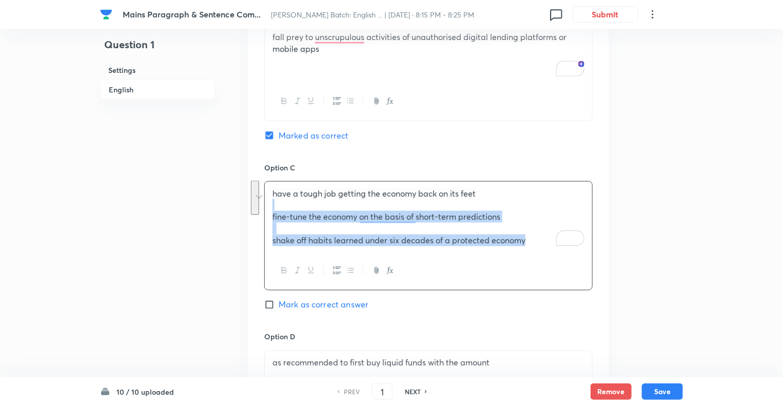
drag, startPoint x: 536, startPoint y: 240, endPoint x: 236, endPoint y: 209, distance: 301.4
click at [236, 209] on div "Question 1 Settings English Settings Type Single choice correct 5 options + 1 m…" at bounding box center [391, 85] width 583 height 1523
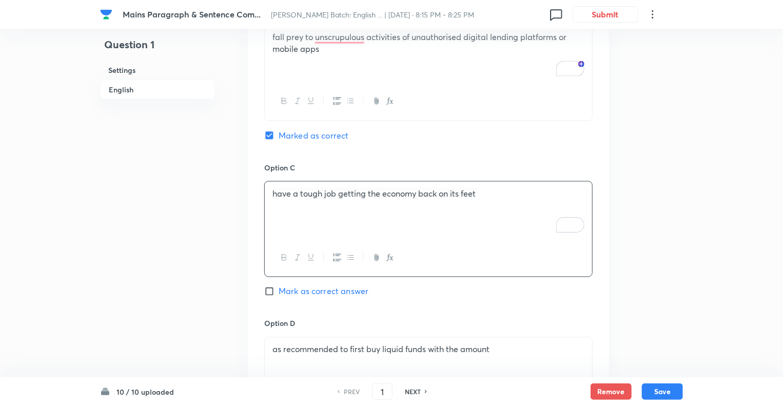
click at [60, 258] on div "Mains Paragraph & Sentence Com... Nishchay Mains Batch: English ... | Sep 4, 20…" at bounding box center [391, 78] width 783 height 1509
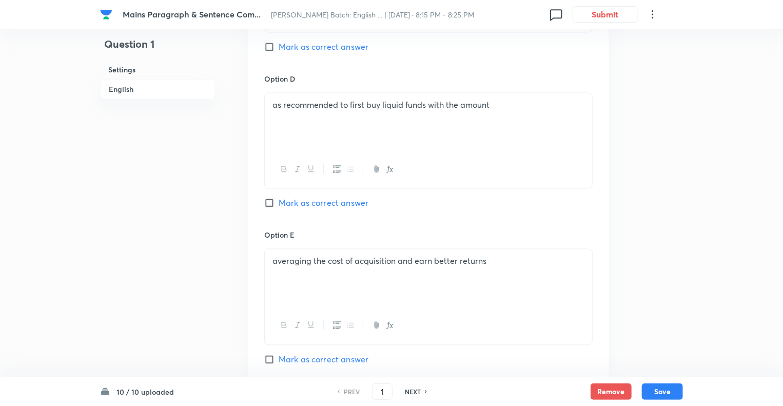
scroll to position [992, 0]
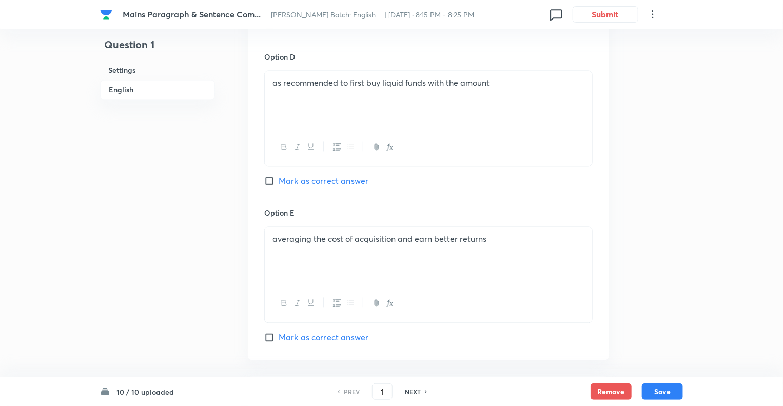
click at [306, 89] on div "as recommended to first buy liquid funds with the amount" at bounding box center [429, 100] width 328 height 58
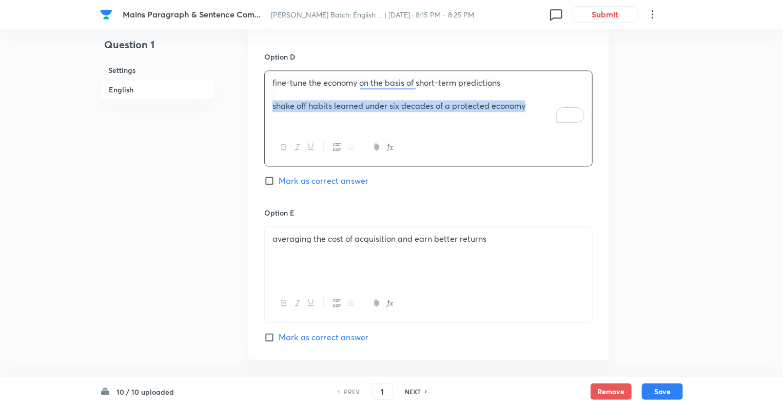
drag, startPoint x: 533, startPoint y: 109, endPoint x: 248, endPoint y: 101, distance: 285.1
click at [294, 253] on div "averaging the cost of acquisition and earn better returns" at bounding box center [429, 256] width 328 height 58
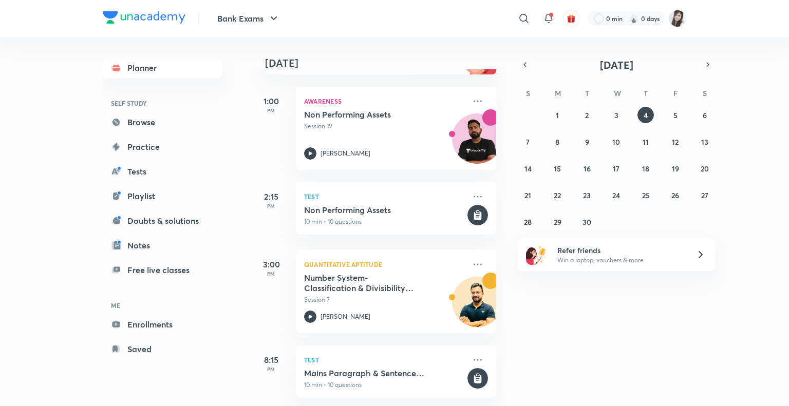
scroll to position [148, 0]
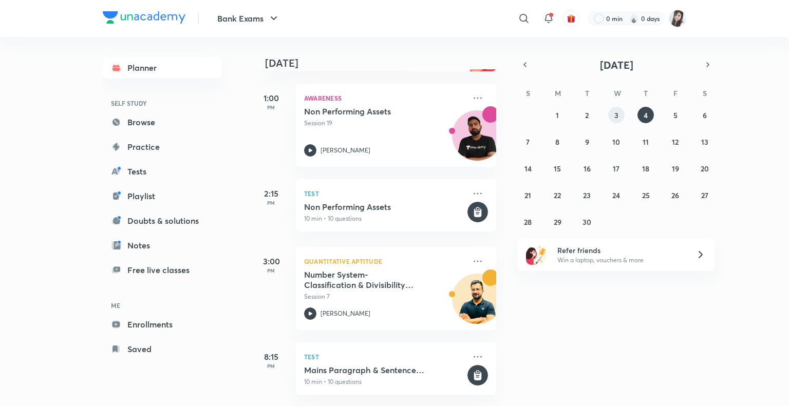
click at [617, 115] on abbr "3" at bounding box center [616, 115] width 4 height 10
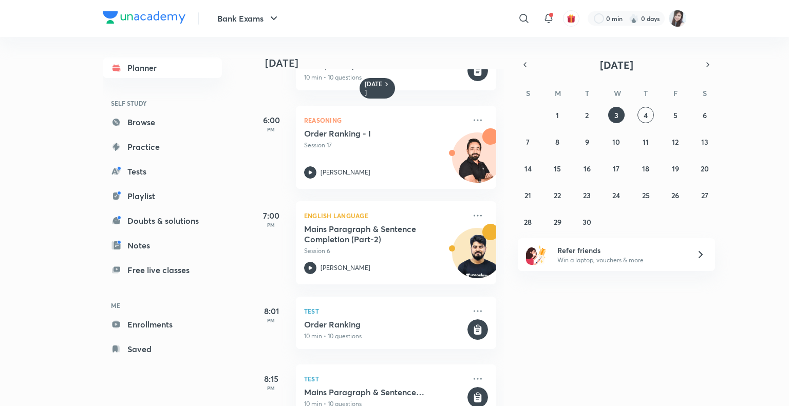
scroll to position [631, 0]
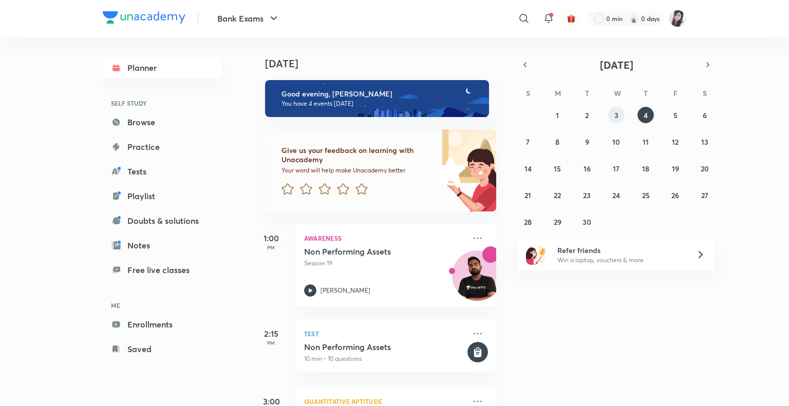
click at [617, 114] on abbr "3" at bounding box center [616, 115] width 4 height 10
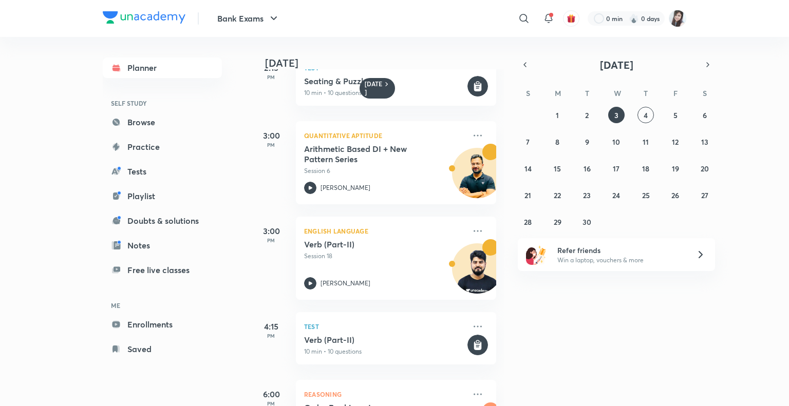
scroll to position [631, 0]
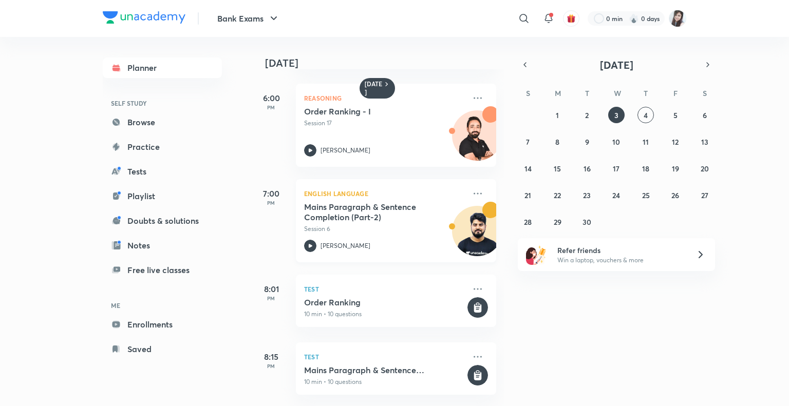
click at [311, 244] on icon at bounding box center [311, 246] width 4 height 4
click at [677, 117] on button "5" at bounding box center [675, 115] width 16 height 16
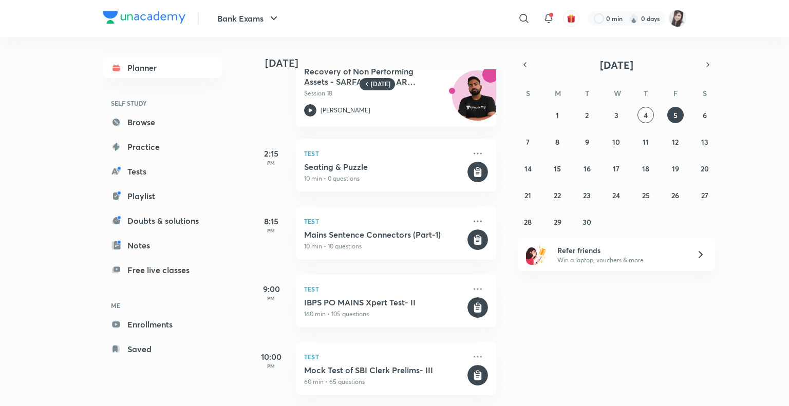
scroll to position [46, 0]
click at [705, 117] on abbr "6" at bounding box center [704, 115] width 4 height 10
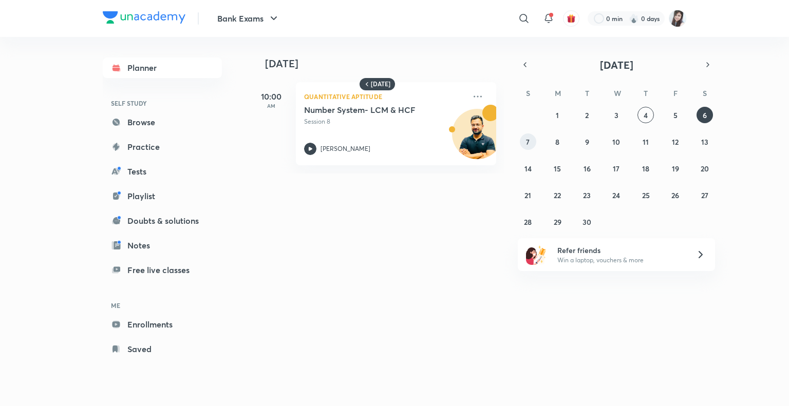
click at [526, 145] on abbr "7" at bounding box center [528, 142] width 4 height 10
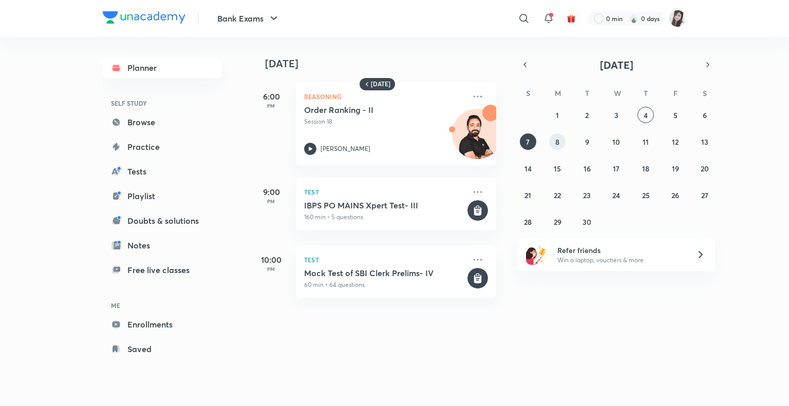
click at [563, 141] on button "8" at bounding box center [557, 141] width 16 height 16
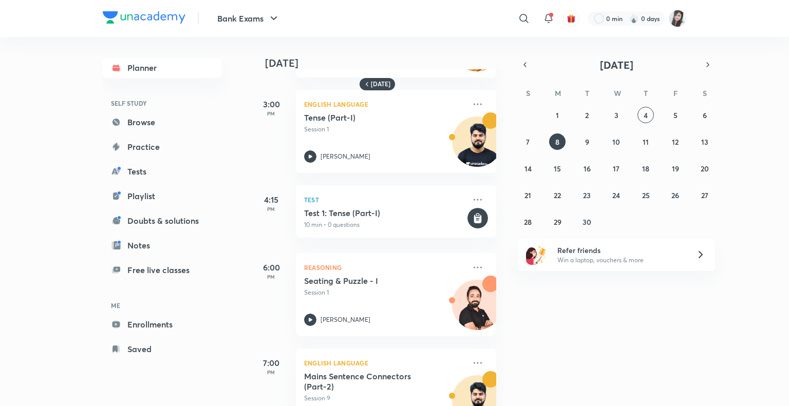
scroll to position [320, 0]
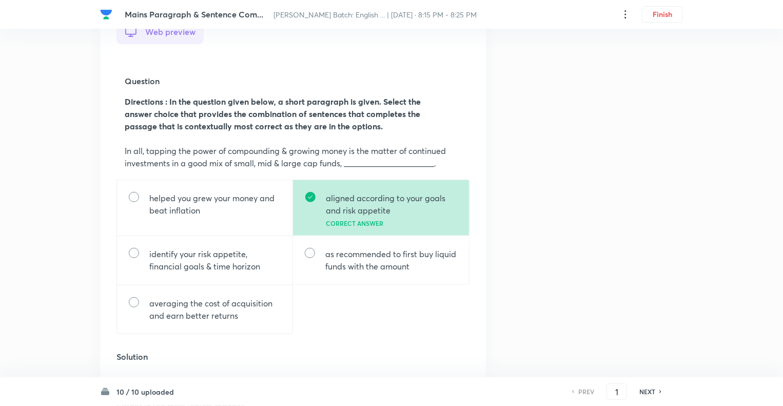
scroll to position [349, 0]
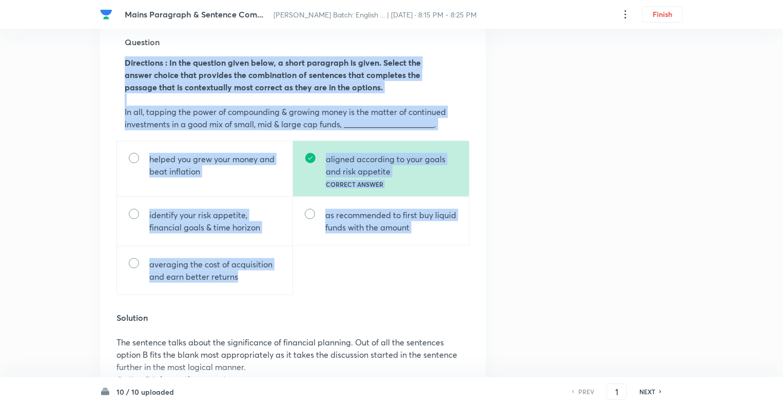
drag, startPoint x: 242, startPoint y: 277, endPoint x: 116, endPoint y: 60, distance: 250.8
copy div "Directions : In the question given below, a short paragraph is given. Select th…"
click at [582, 254] on div "Question 1 Type Single choice correct 5 options + 1 mark - 0.25 marks Concept E…" at bounding box center [391, 382] width 583 height 1364
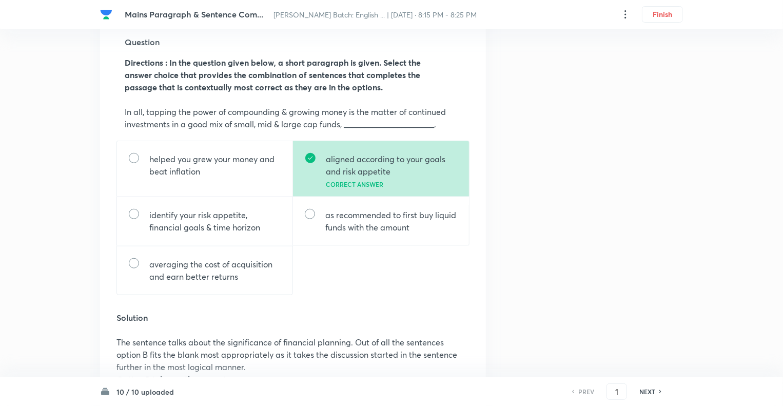
click at [567, 306] on div "Question 1 Type Single choice correct 5 options + 1 mark - 0.25 marks Concept E…" at bounding box center [391, 382] width 583 height 1364
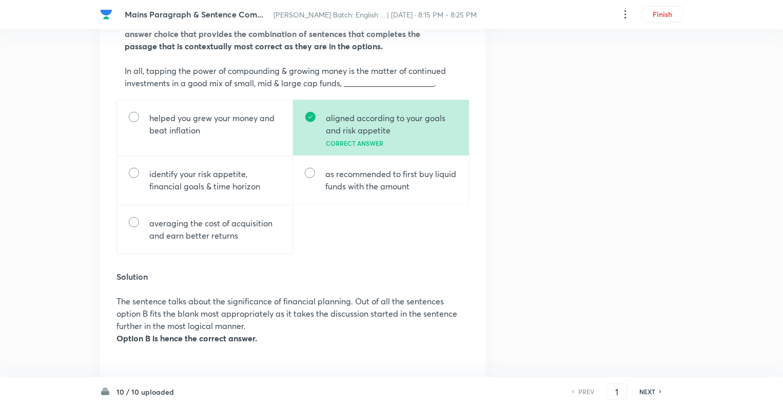
scroll to position [411, 0]
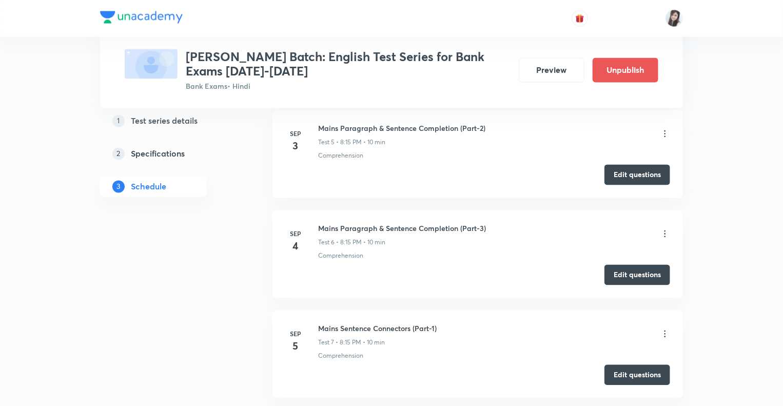
scroll to position [905, 0]
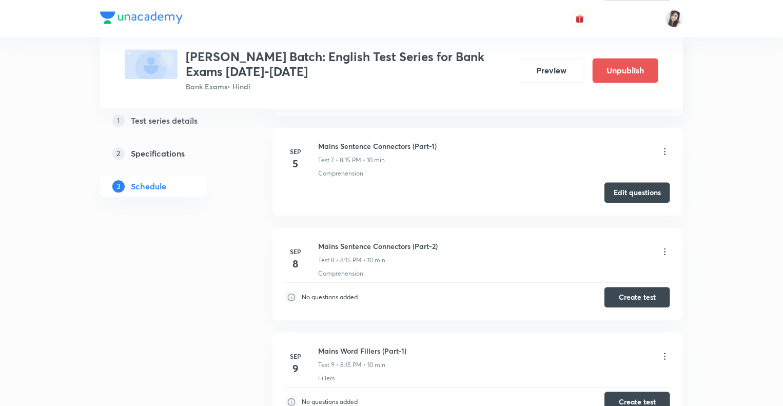
scroll to position [1090, 0]
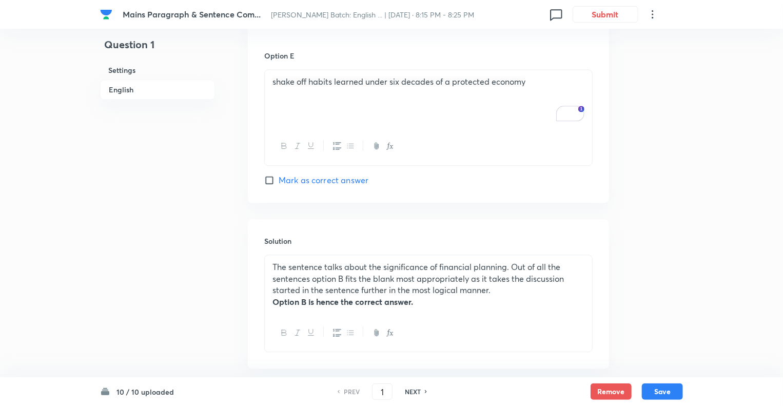
scroll to position [1199, 0]
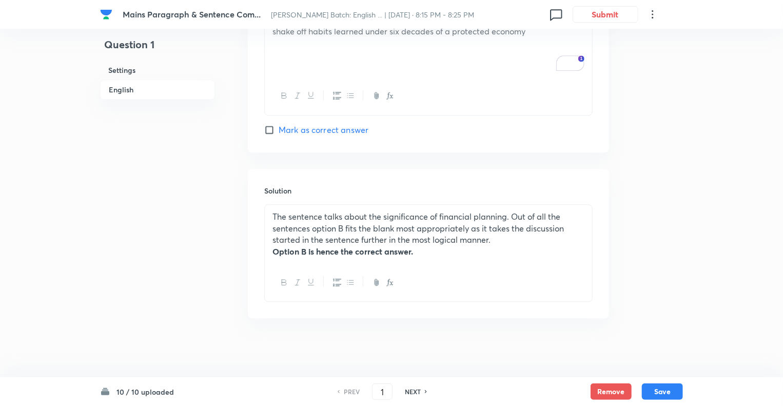
click at [324, 223] on p "The sentence talks about the significance of financial planning. Out of all the…" at bounding box center [429, 228] width 312 height 35
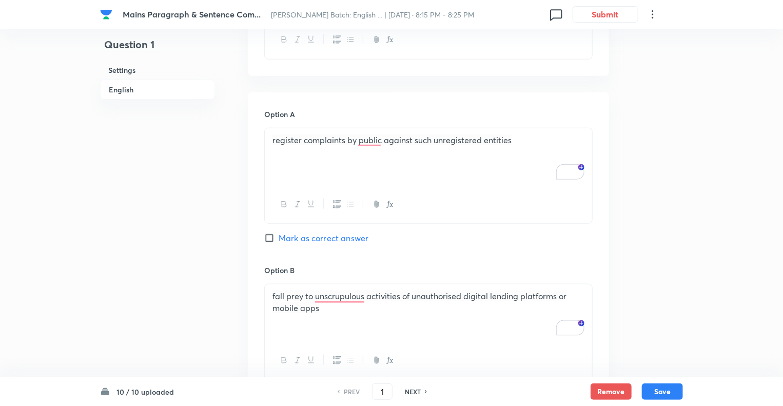
scroll to position [463, 0]
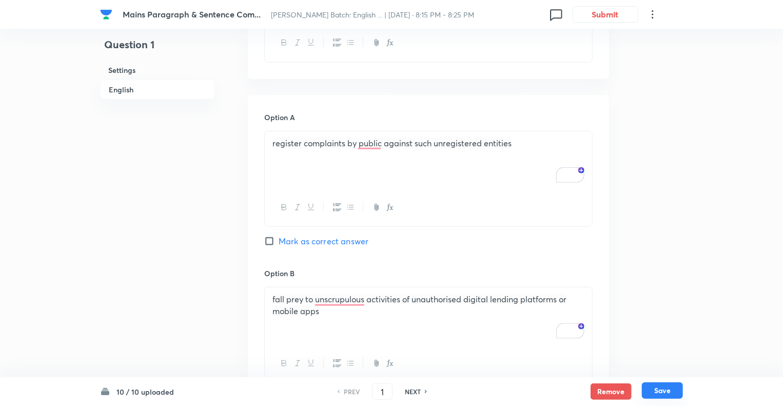
click at [668, 387] on button "Save" at bounding box center [662, 390] width 41 height 16
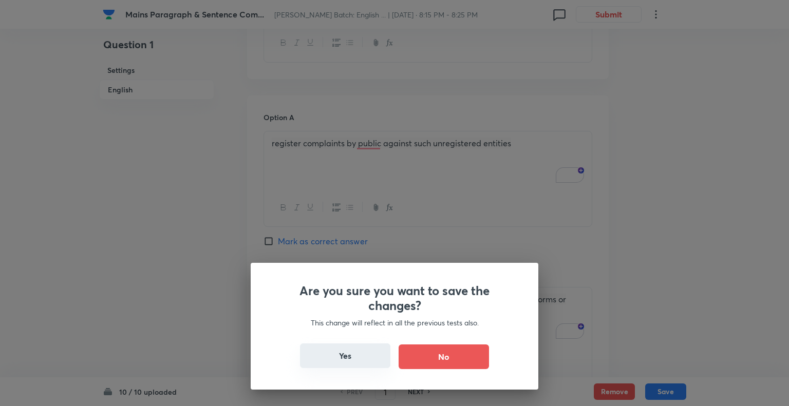
click at [353, 358] on button "Yes" at bounding box center [345, 355] width 90 height 25
type input "2"
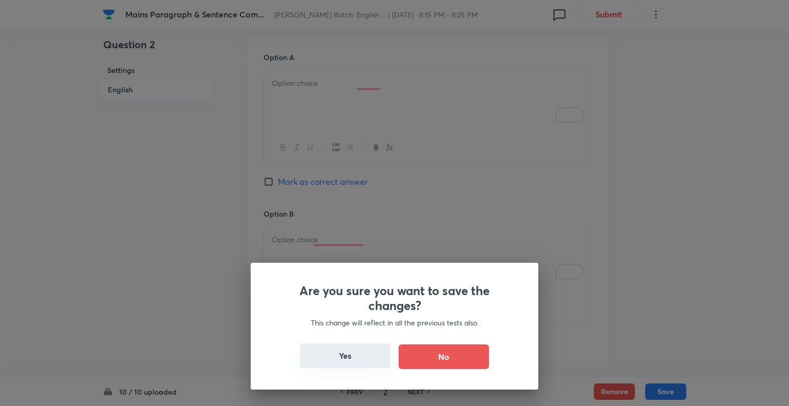
checkbox input "false"
checkbox input "true"
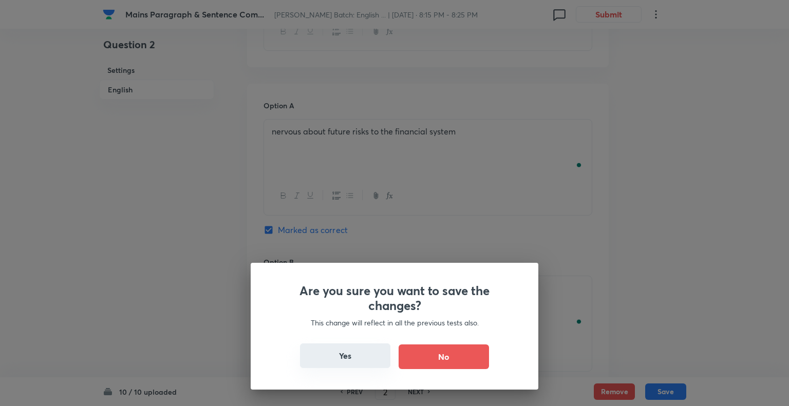
click at [348, 351] on button "Yes" at bounding box center [345, 355] width 90 height 25
type input "3"
checkbox input "false"
checkbox input "true"
click at [158, 314] on div "Are you sure you want to save the changes? This change will reflect in all the …" at bounding box center [394, 203] width 789 height 406
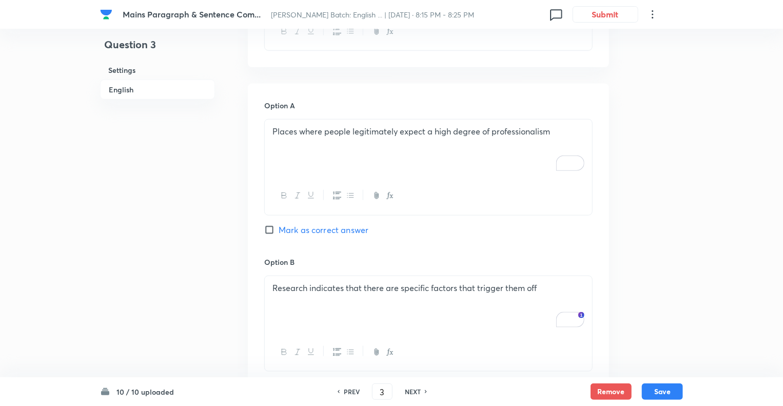
click at [351, 393] on h6 "PREV" at bounding box center [352, 391] width 16 height 9
type input "2"
checkbox input "false"
click at [351, 393] on h6 "PREV" at bounding box center [352, 391] width 16 height 9
checkbox input "true"
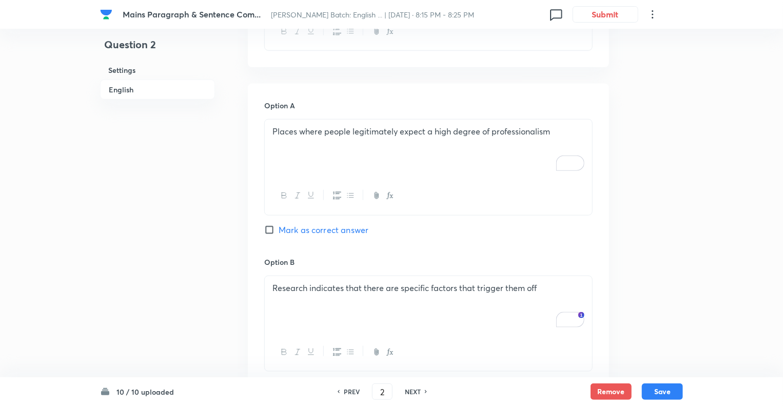
type input "1"
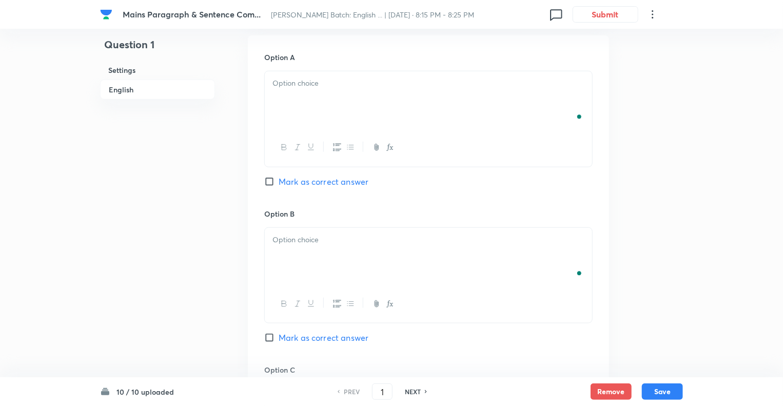
checkbox input "false"
checkbox input "true"
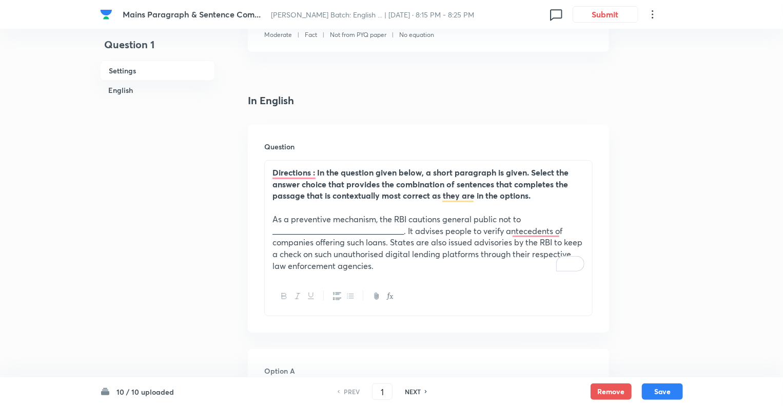
scroll to position [228, 0]
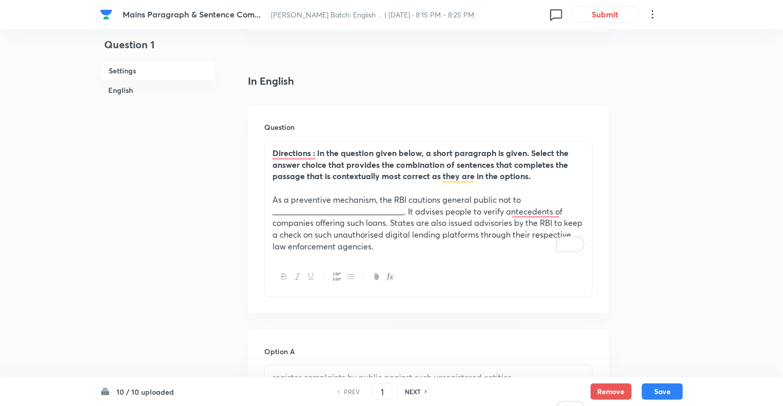
click at [413, 391] on h6 "NEXT" at bounding box center [413, 391] width 16 height 9
type input "2"
checkbox input "false"
click at [413, 391] on h6 "NEXT" at bounding box center [413, 391] width 16 height 9
checkbox input "true"
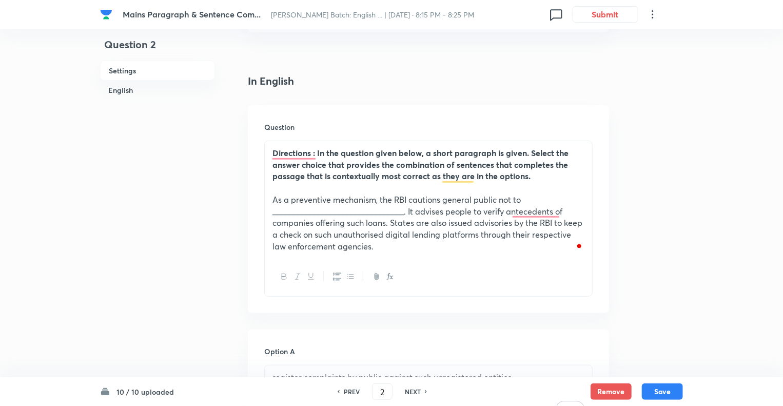
click at [413, 391] on h6 "NEXT" at bounding box center [413, 391] width 16 height 9
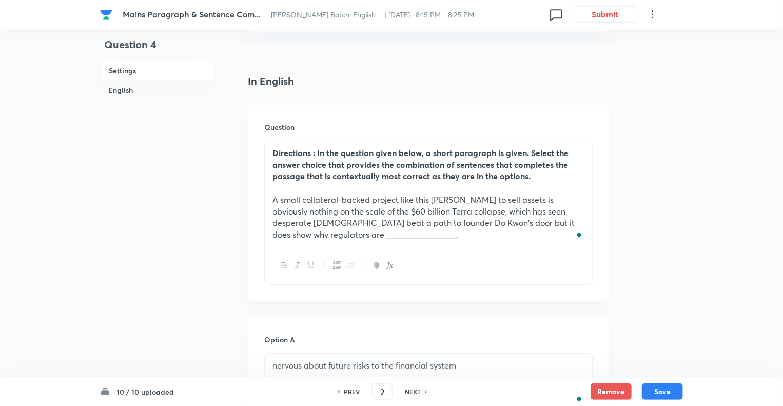
type input "4"
click at [413, 391] on h6 "NEXT" at bounding box center [413, 391] width 16 height 9
checkbox input "false"
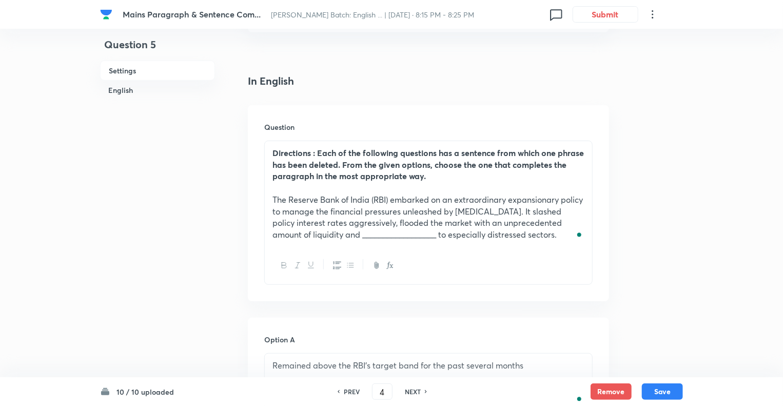
checkbox input "true"
type input "5"
click at [413, 391] on h6 "NEXT" at bounding box center [413, 391] width 16 height 9
checkbox input "false"
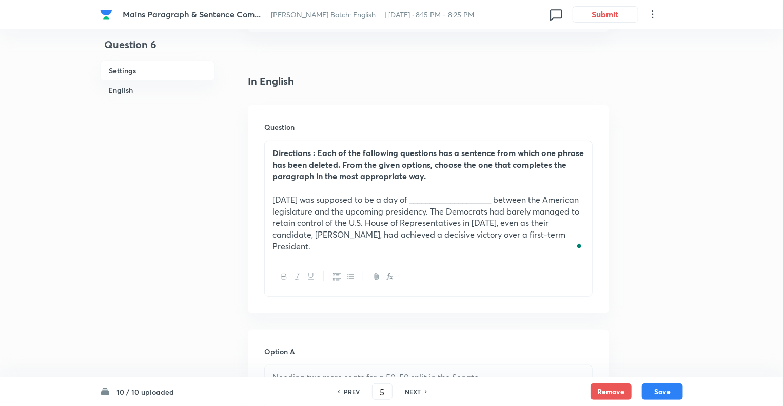
click at [413, 391] on h6 "NEXT" at bounding box center [413, 391] width 16 height 9
checkbox input "true"
type input "6"
checkbox input "false"
type input "7"
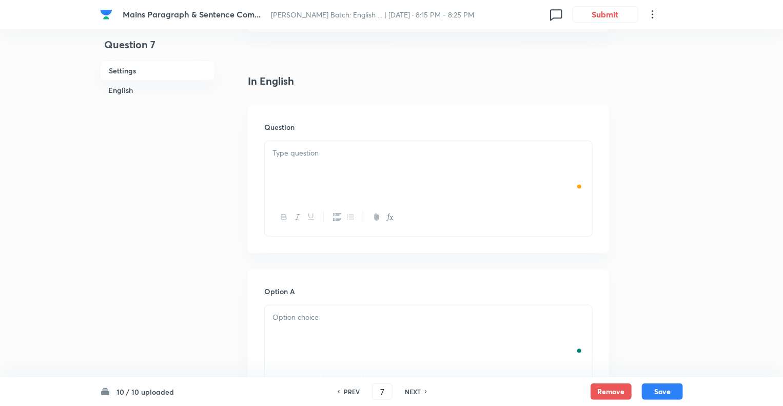
checkbox input "true"
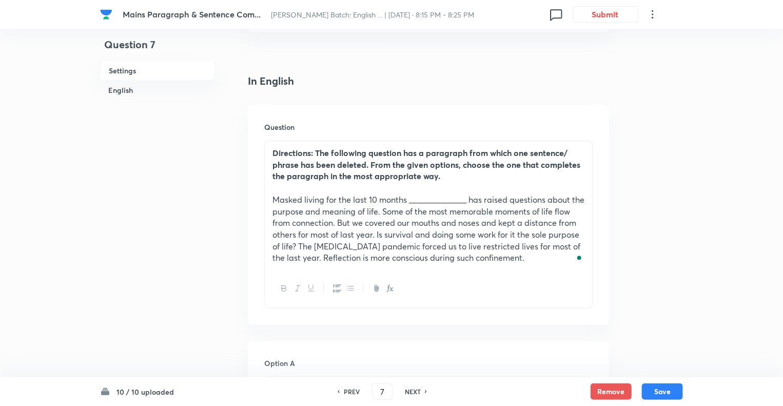
click at [413, 391] on h6 "NEXT" at bounding box center [413, 391] width 16 height 9
type input "8"
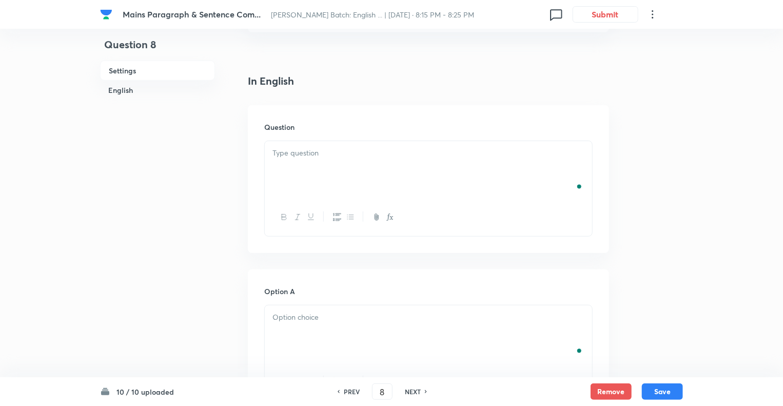
checkbox input "false"
checkbox input "true"
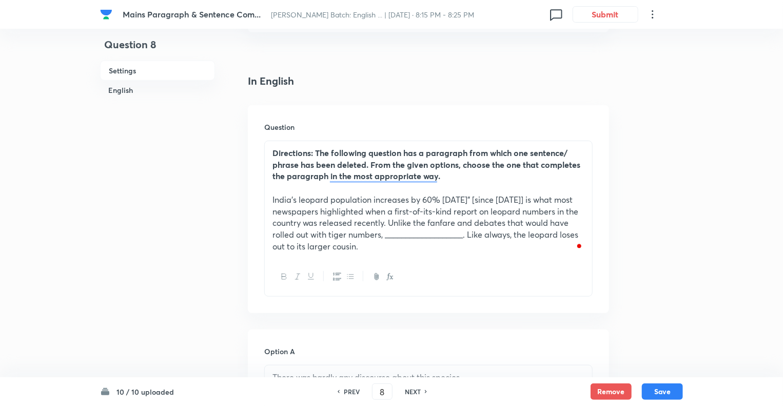
click at [413, 391] on h6 "NEXT" at bounding box center [413, 391] width 16 height 9
type input "9"
checkbox input "false"
checkbox input "true"
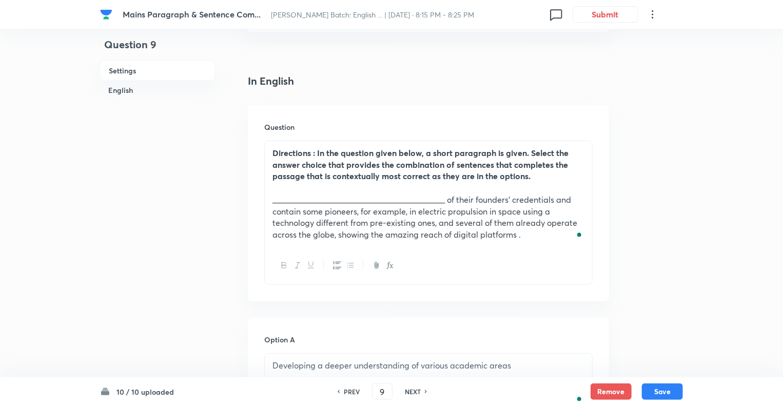
click at [413, 391] on h6 "NEXT" at bounding box center [413, 391] width 16 height 9
type input "10"
checkbox input "true"
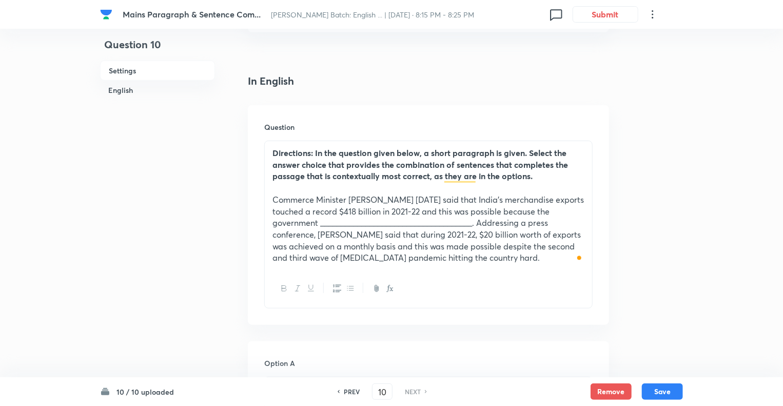
click at [413, 391] on h6 "NEXT" at bounding box center [413, 391] width 16 height 9
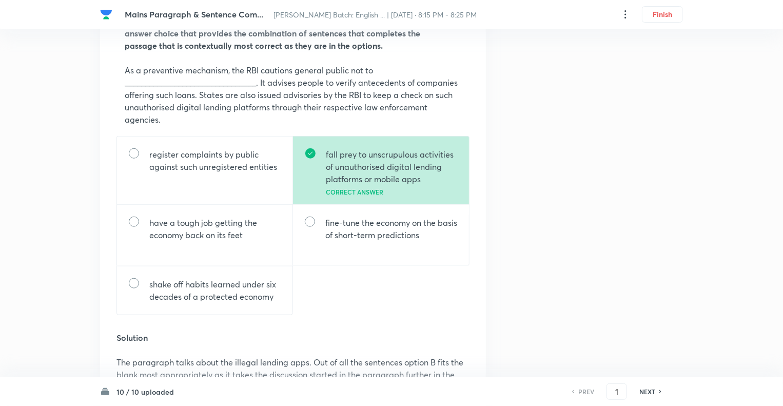
scroll to position [397, 0]
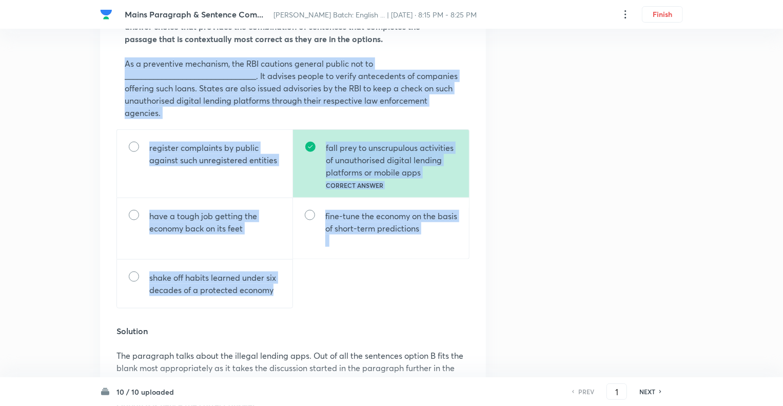
drag, startPoint x: 274, startPoint y: 293, endPoint x: 114, endPoint y: 65, distance: 278.7
copy div "As a preventive mechanism, the RBI cautions general public not to _____________…"
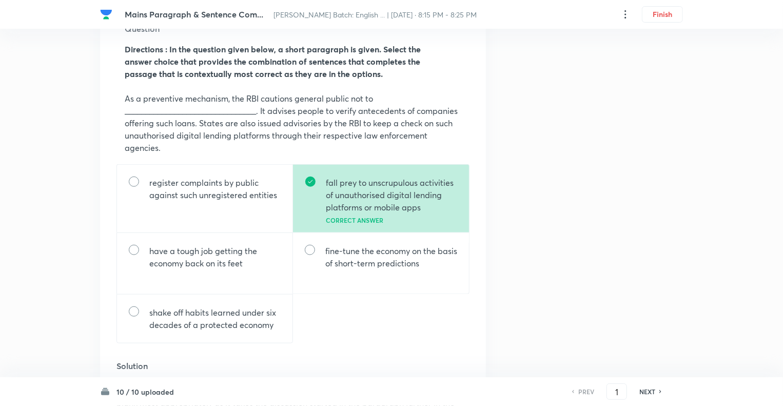
scroll to position [319, 0]
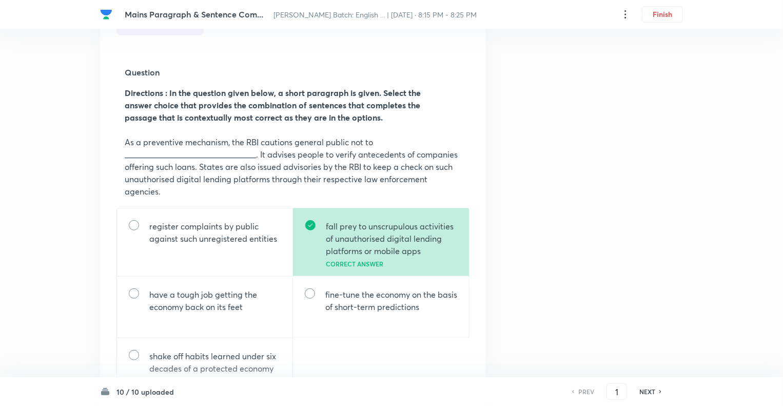
drag, startPoint x: 783, startPoint y: 160, endPoint x: 787, endPoint y: 172, distance: 12.3
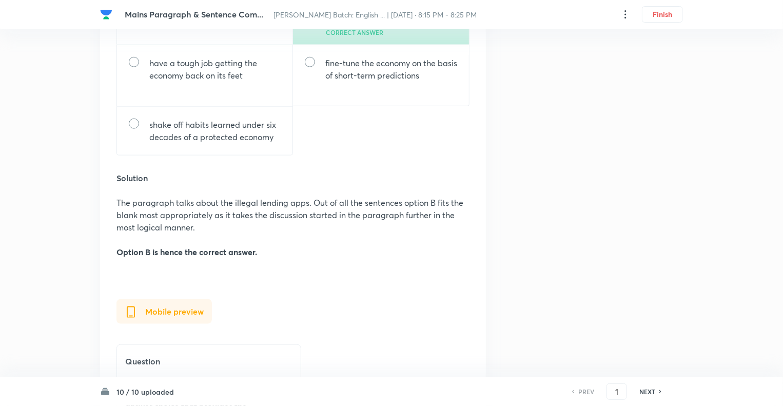
scroll to position [557, 0]
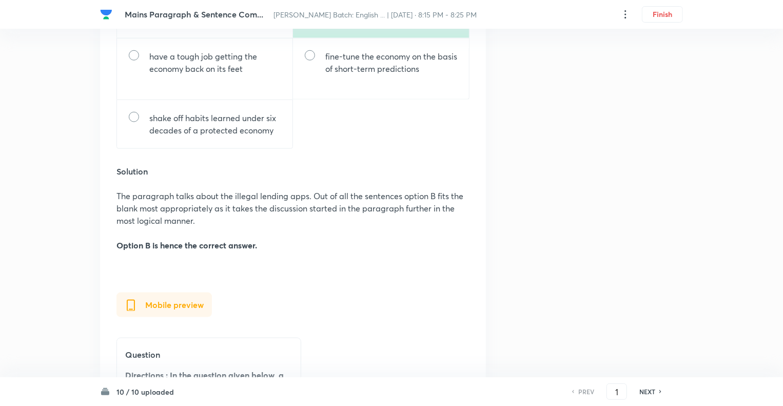
click at [649, 394] on h6 "NEXT" at bounding box center [648, 391] width 16 height 9
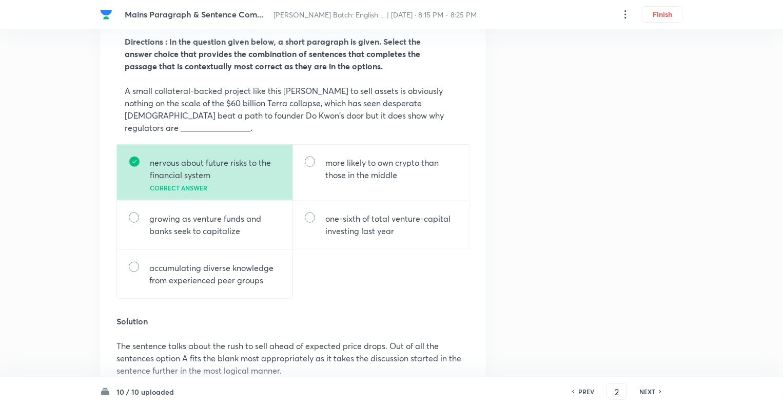
scroll to position [370, 0]
click at [649, 394] on h6 "NEXT" at bounding box center [648, 391] width 16 height 9
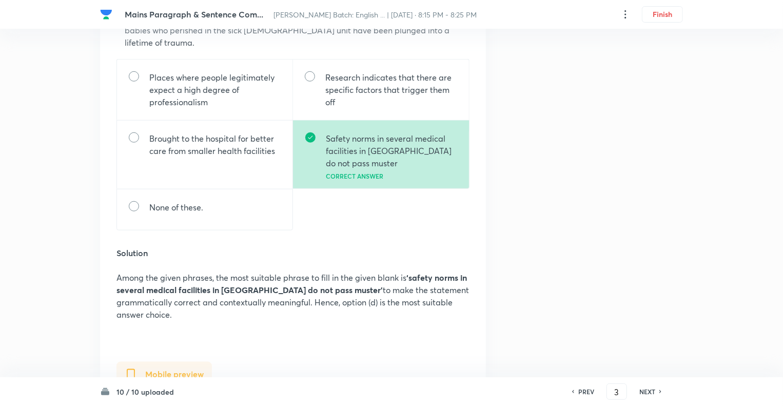
scroll to position [472, 0]
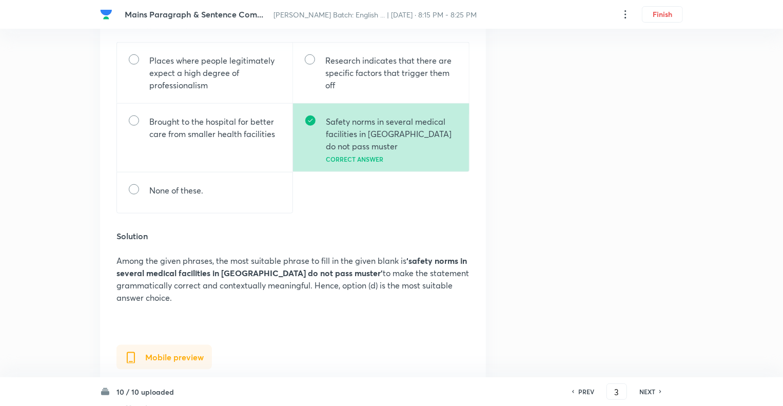
click at [649, 394] on h6 "NEXT" at bounding box center [648, 391] width 16 height 9
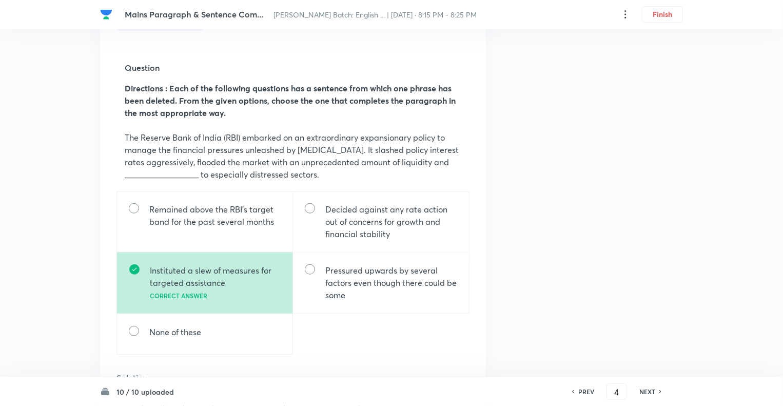
scroll to position [308, 0]
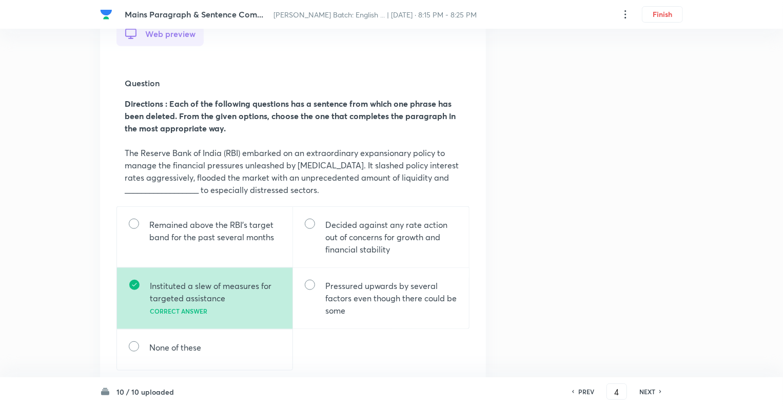
click at [649, 394] on h6 "NEXT" at bounding box center [648, 391] width 16 height 9
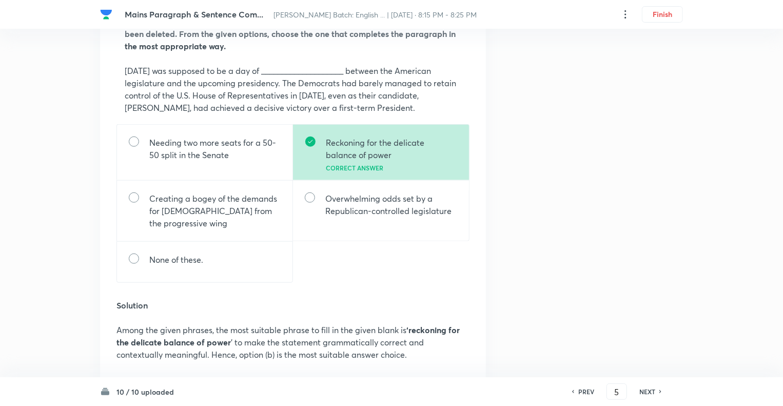
scroll to position [431, 0]
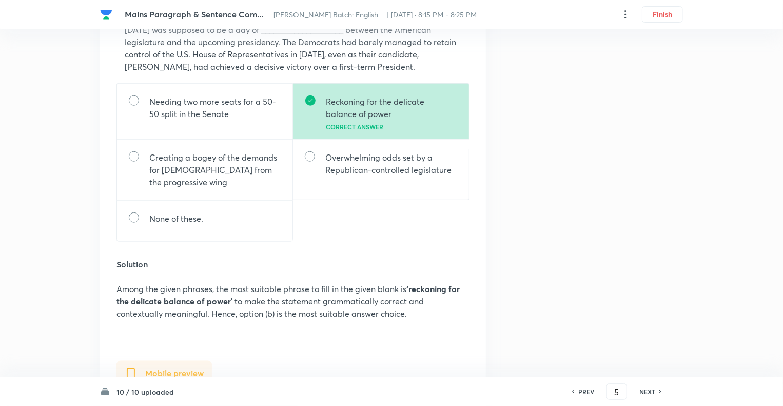
click at [645, 393] on h6 "NEXT" at bounding box center [648, 391] width 16 height 9
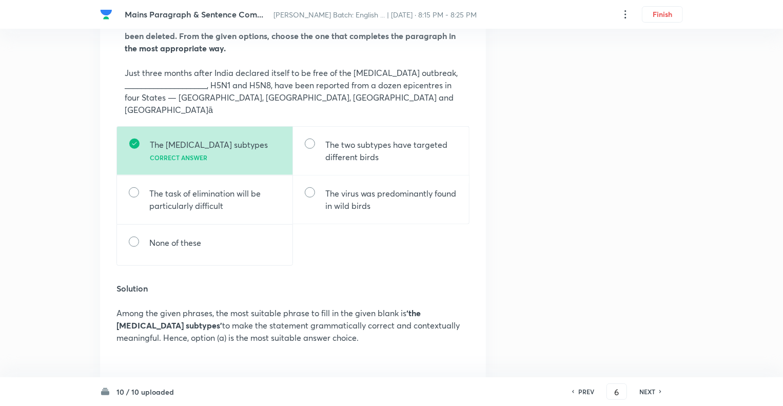
scroll to position [390, 0]
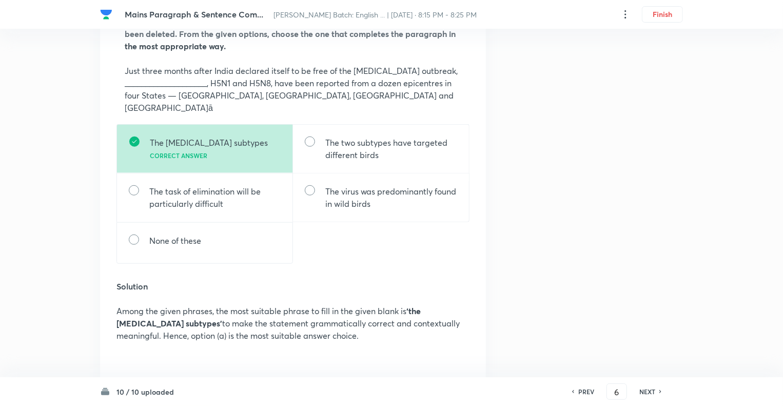
click at [645, 393] on h6 "NEXT" at bounding box center [648, 391] width 16 height 9
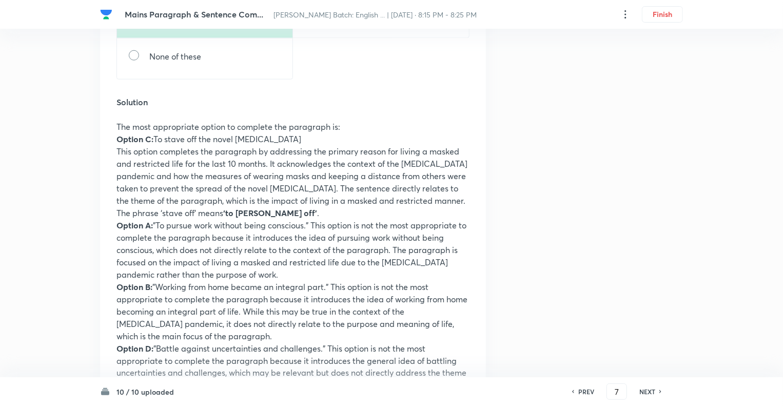
scroll to position [698, 0]
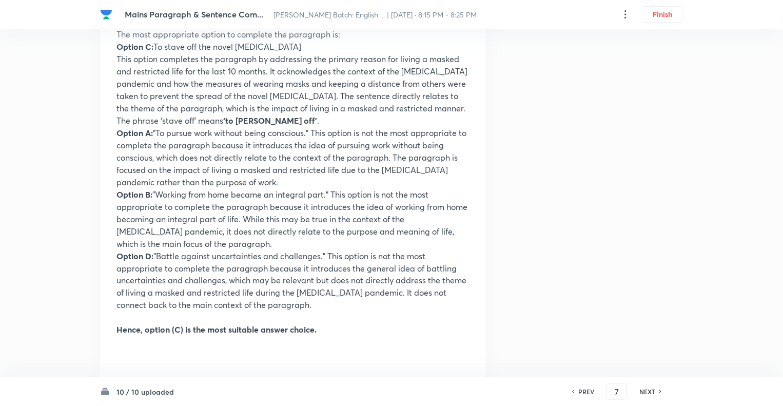
click at [645, 393] on h6 "NEXT" at bounding box center [648, 391] width 16 height 9
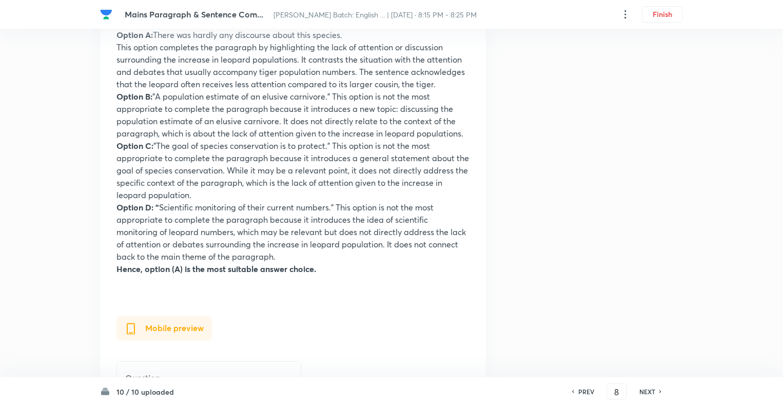
scroll to position [0, 0]
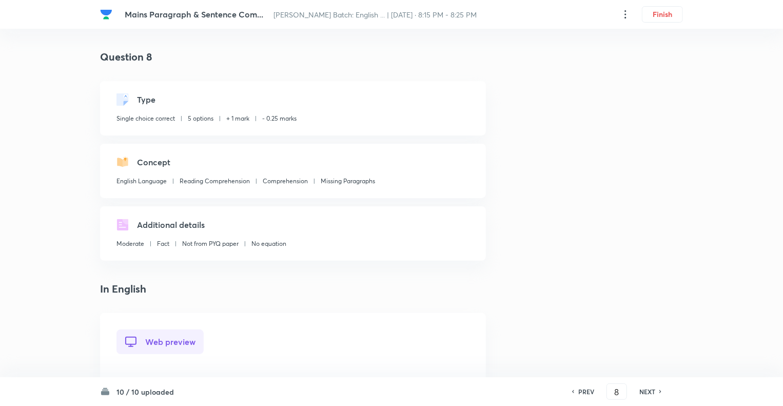
click at [585, 394] on h6 "PREV" at bounding box center [587, 391] width 16 height 9
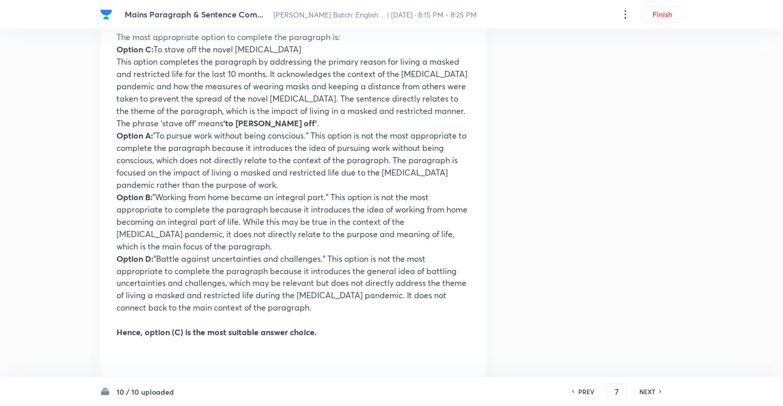
scroll to position [719, 0]
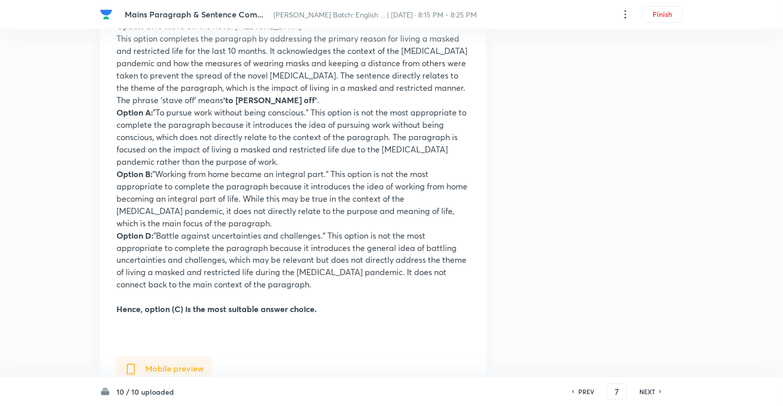
click at [649, 392] on h6 "NEXT" at bounding box center [648, 391] width 16 height 9
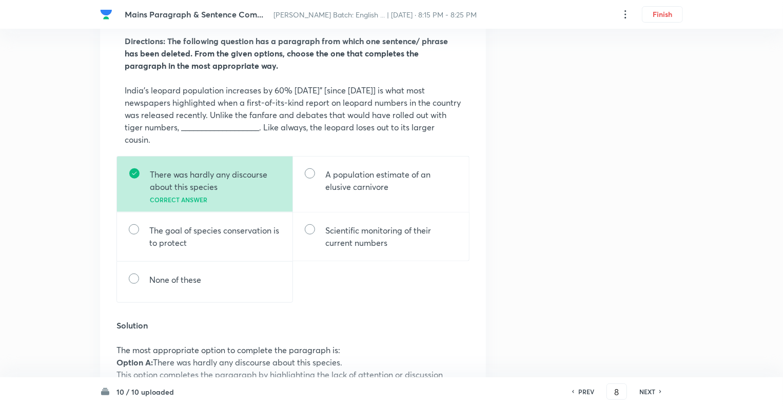
scroll to position [370, 0]
click at [649, 392] on h6 "NEXT" at bounding box center [648, 391] width 16 height 9
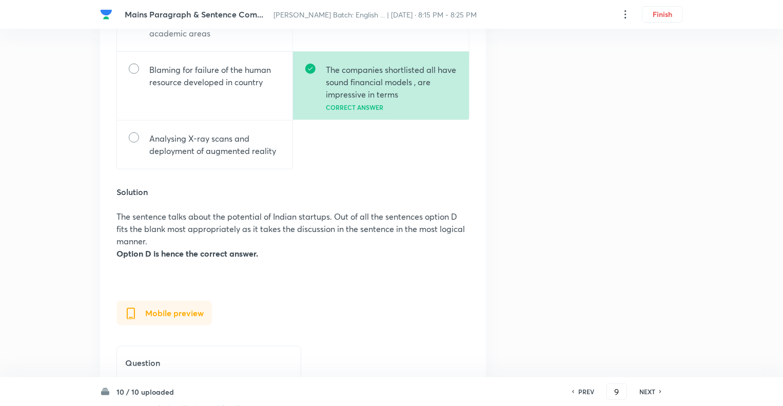
scroll to position [596, 0]
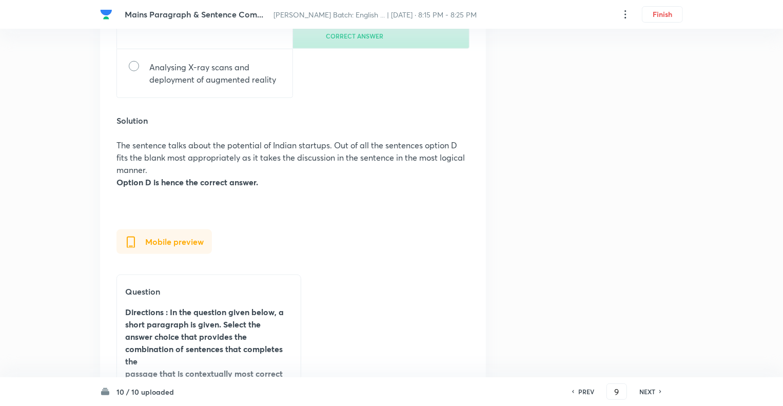
click at [649, 392] on h6 "NEXT" at bounding box center [648, 391] width 16 height 9
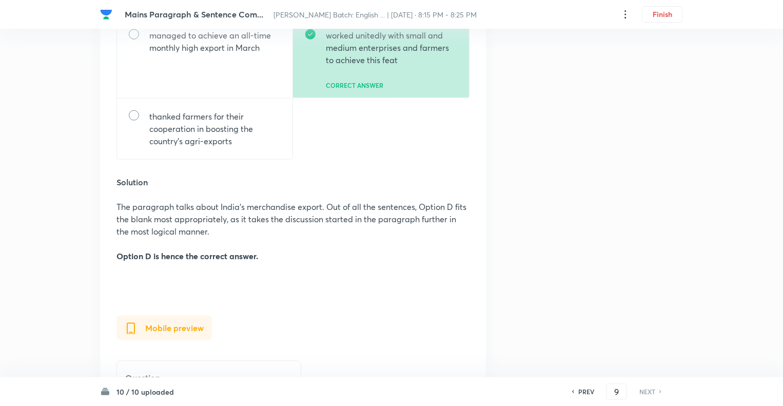
type input "10"
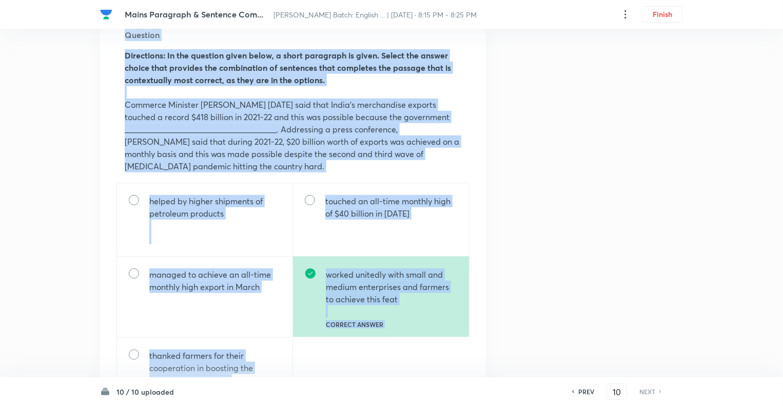
scroll to position [150, 0]
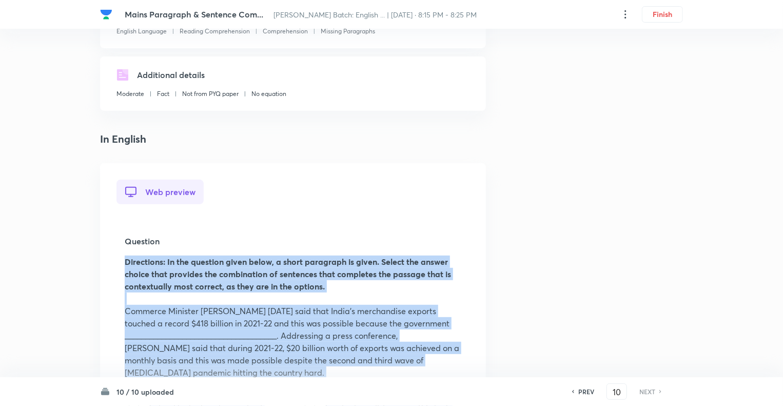
drag, startPoint x: 240, startPoint y: 109, endPoint x: 108, endPoint y: 252, distance: 194.7
copy div "Directions: In the question given below, a short paragraph is given. Select the…"
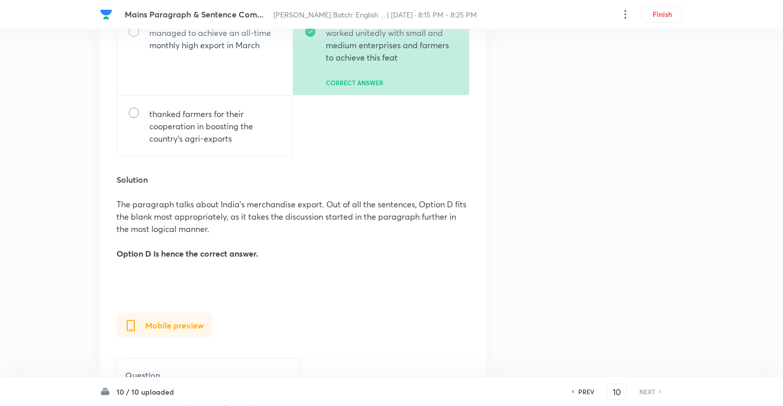
scroll to position [602, 0]
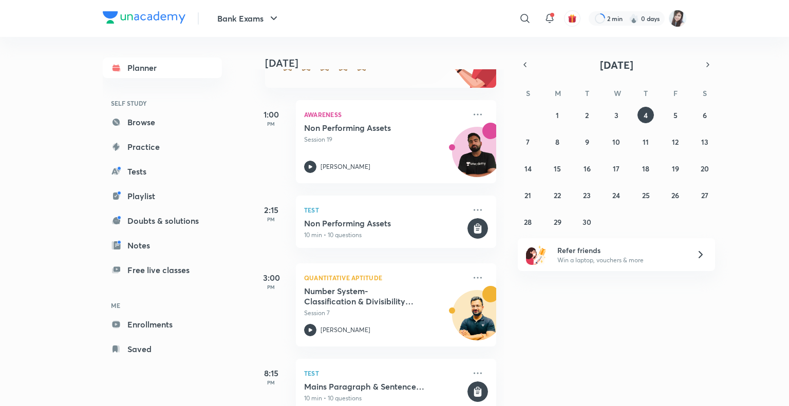
scroll to position [148, 0]
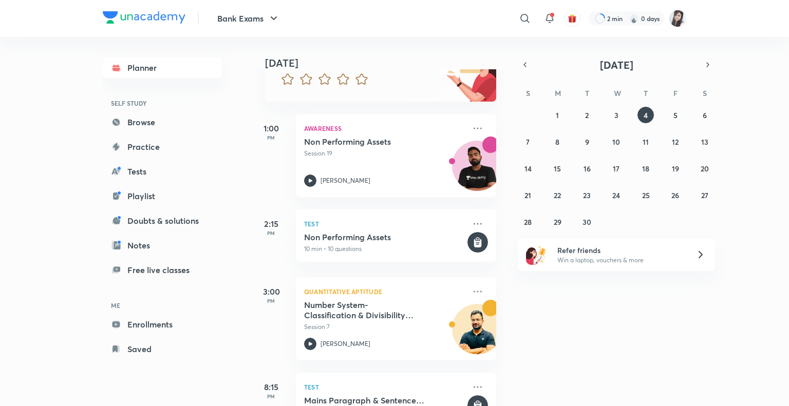
scroll to position [148, 0]
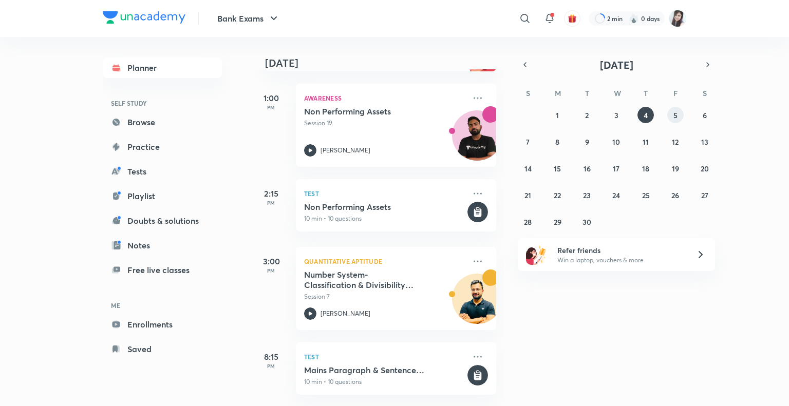
click at [675, 111] on abbr "5" at bounding box center [675, 115] width 4 height 10
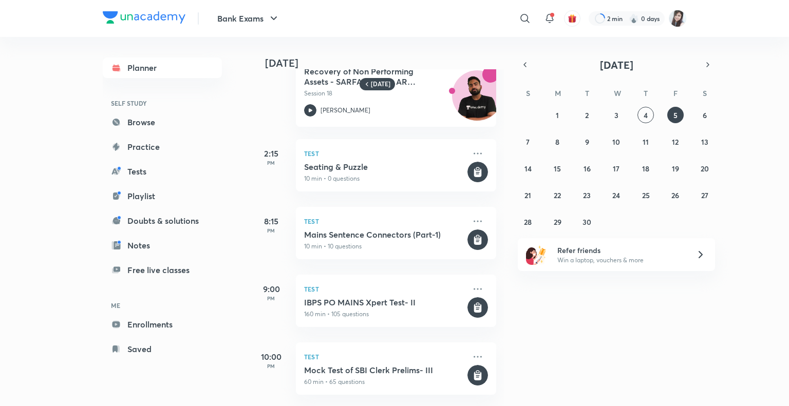
scroll to position [46, 0]
click at [704, 114] on abbr "6" at bounding box center [704, 115] width 4 height 10
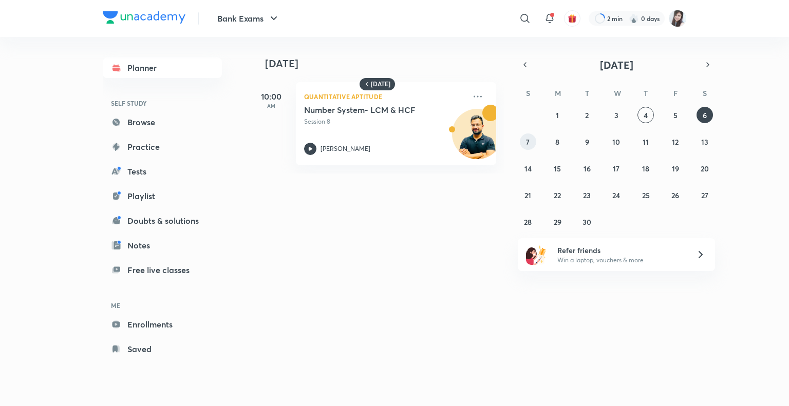
click at [530, 142] on button "7" at bounding box center [528, 141] width 16 height 16
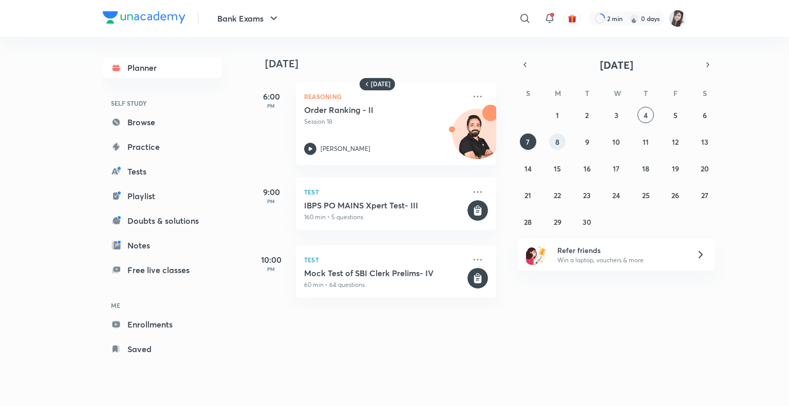
click at [556, 143] on abbr "8" at bounding box center [557, 142] width 4 height 10
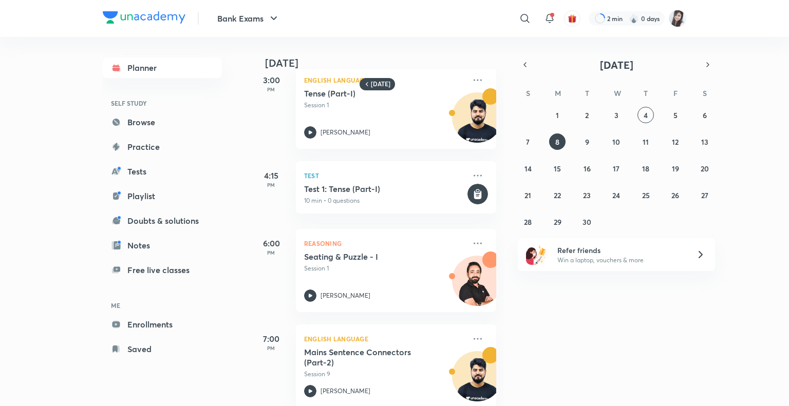
scroll to position [320, 0]
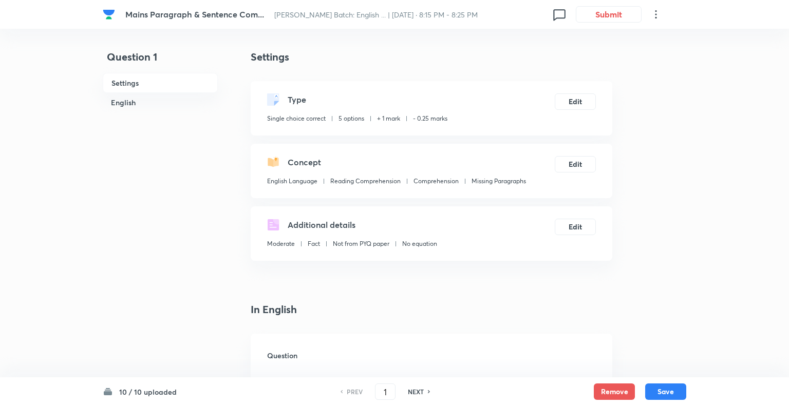
checkbox input "true"
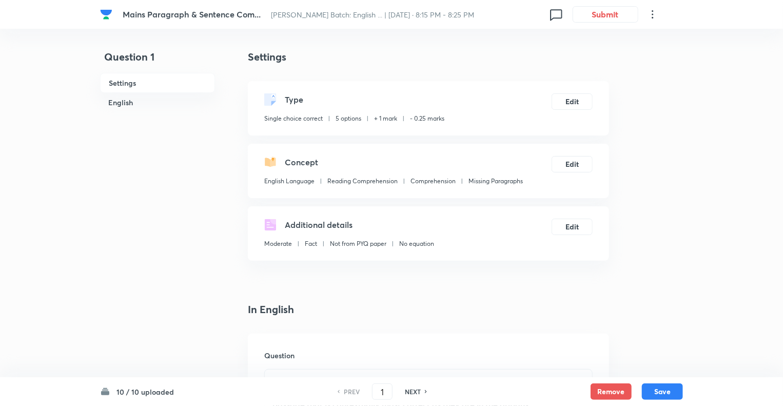
click at [432, 311] on h4 "In English" at bounding box center [428, 309] width 361 height 15
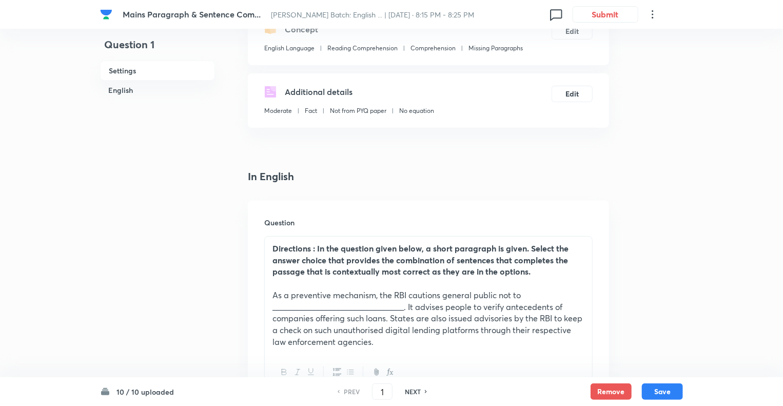
scroll to position [267, 0]
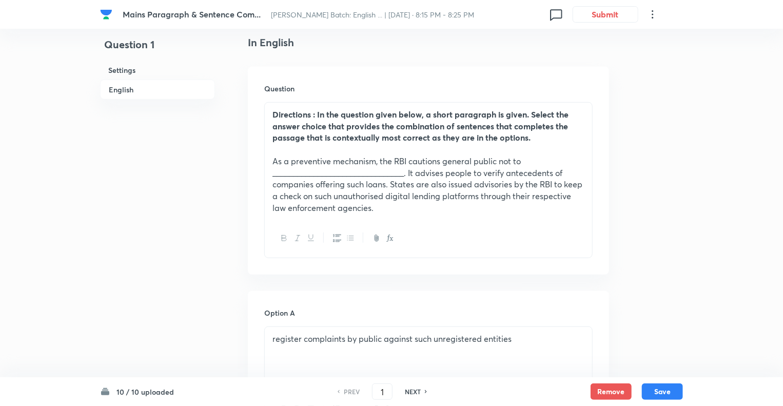
click at [412, 392] on h6 "NEXT" at bounding box center [413, 391] width 16 height 9
type input "2"
checkbox input "false"
checkbox input "true"
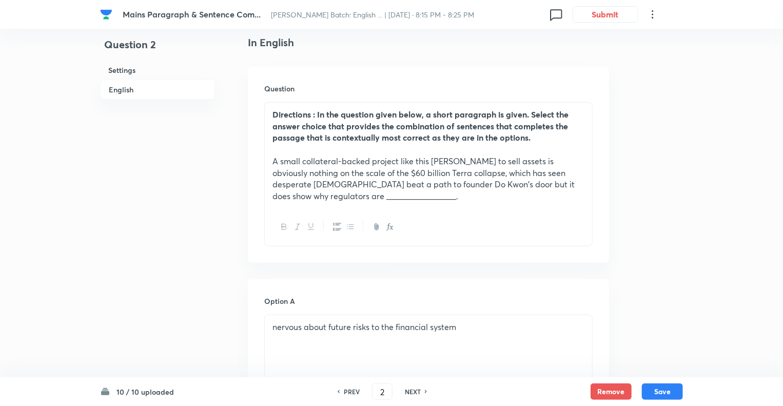
click at [412, 392] on h6 "NEXT" at bounding box center [413, 391] width 16 height 9
type input "3"
checkbox input "false"
checkbox input "true"
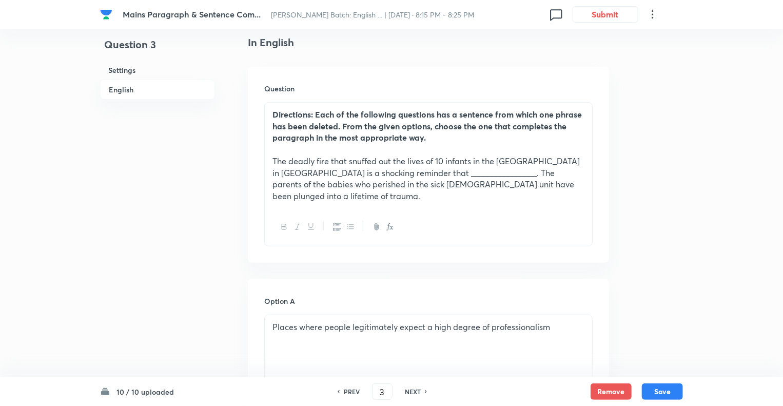
click at [412, 392] on h6 "NEXT" at bounding box center [413, 391] width 16 height 9
type input "4"
checkbox input "false"
checkbox input "true"
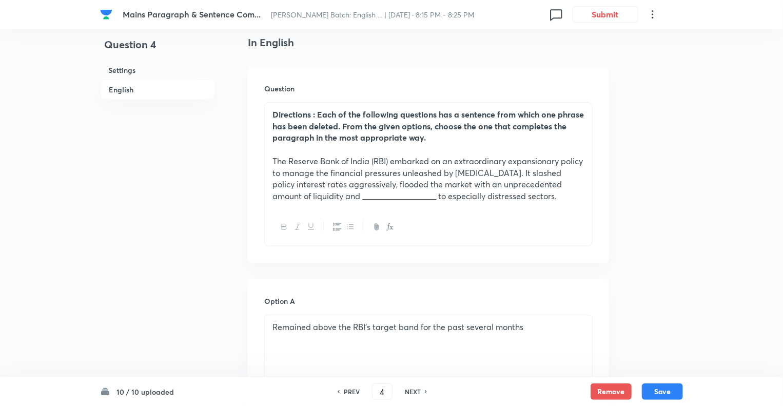
click at [412, 392] on h6 "NEXT" at bounding box center [413, 391] width 16 height 9
type input "5"
checkbox input "false"
checkbox input "true"
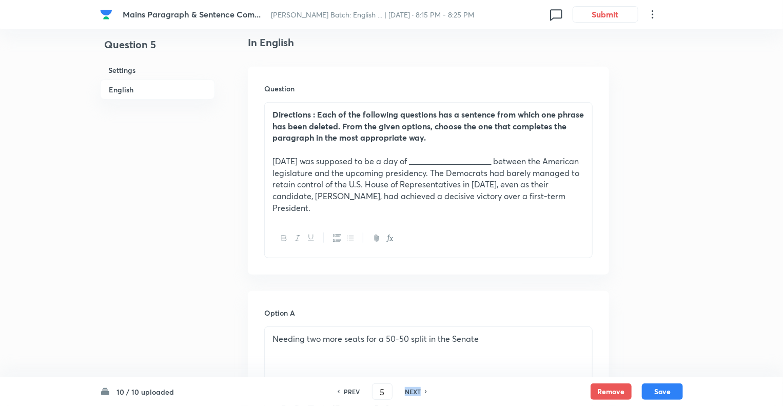
click at [412, 392] on h6 "NEXT" at bounding box center [413, 391] width 16 height 9
type input "6"
checkbox input "false"
checkbox input "true"
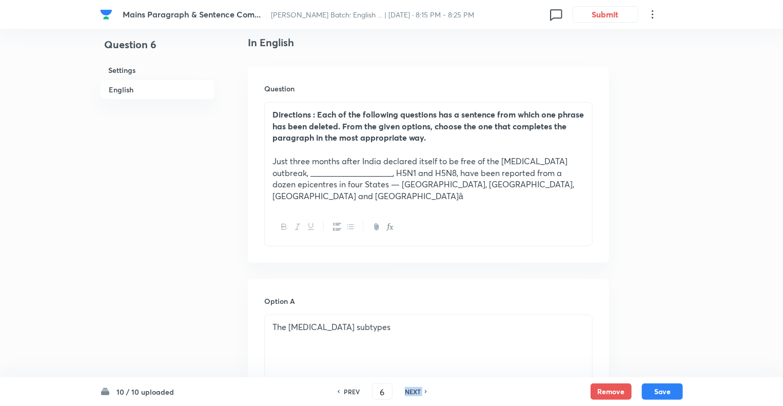
click at [412, 392] on h6 "NEXT" at bounding box center [413, 391] width 16 height 9
type input "7"
checkbox input "false"
checkbox input "true"
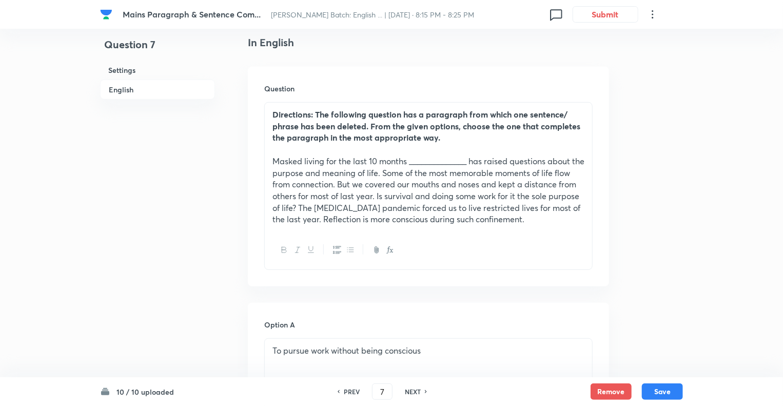
click at [412, 392] on h6 "NEXT" at bounding box center [413, 391] width 16 height 9
type input "8"
checkbox input "false"
checkbox input "true"
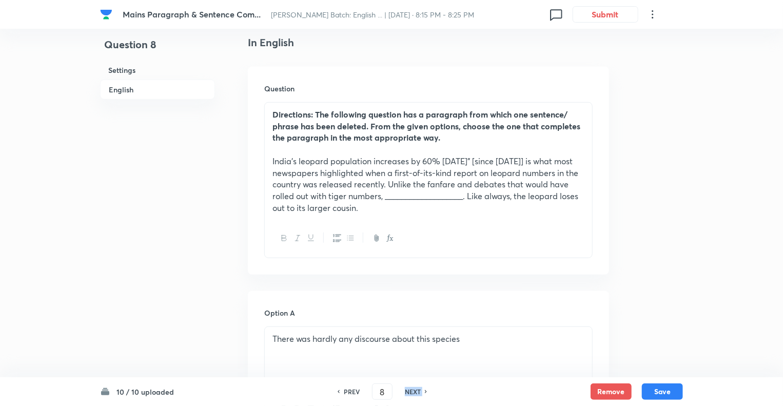
click at [412, 392] on h6 "NEXT" at bounding box center [413, 391] width 16 height 9
type input "9"
checkbox input "false"
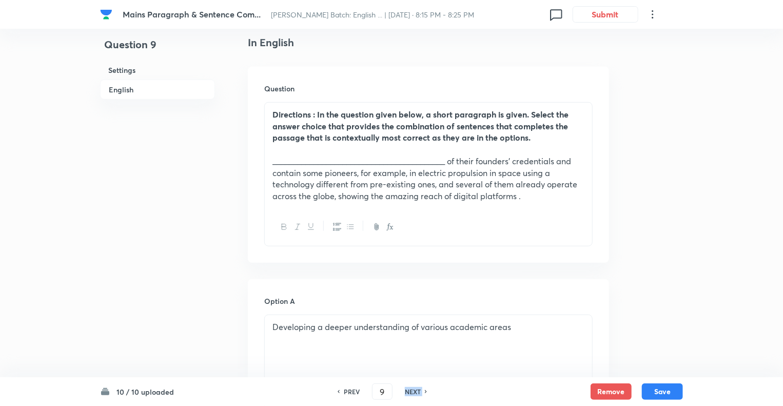
checkbox input "true"
click at [412, 392] on h6 "NEXT" at bounding box center [413, 391] width 16 height 9
type input "10"
checkbox input "true"
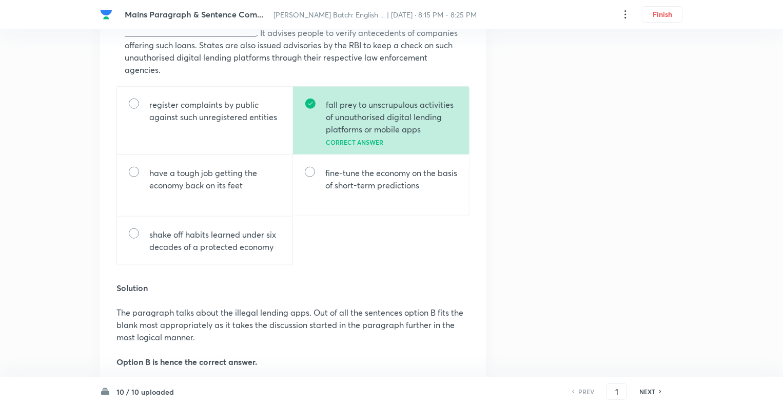
scroll to position [437, 0]
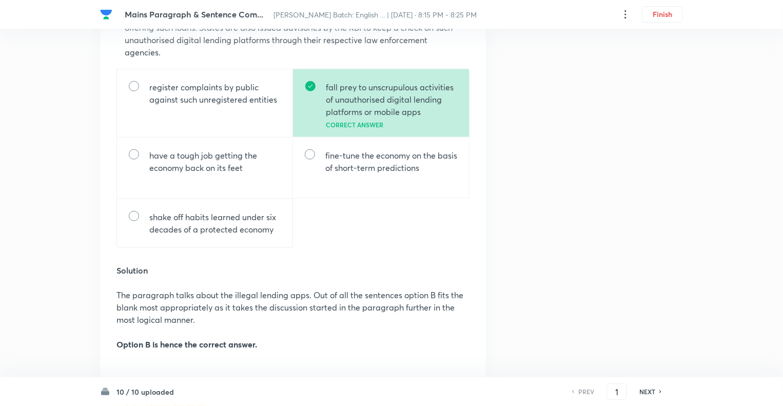
click at [652, 391] on h6 "NEXT" at bounding box center [648, 391] width 16 height 9
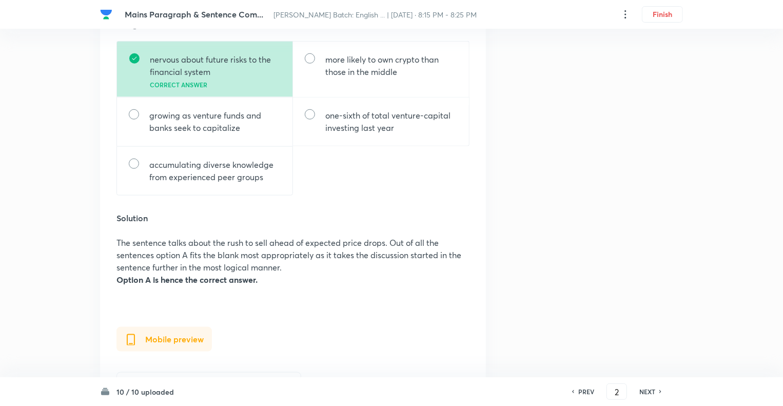
scroll to position [513, 0]
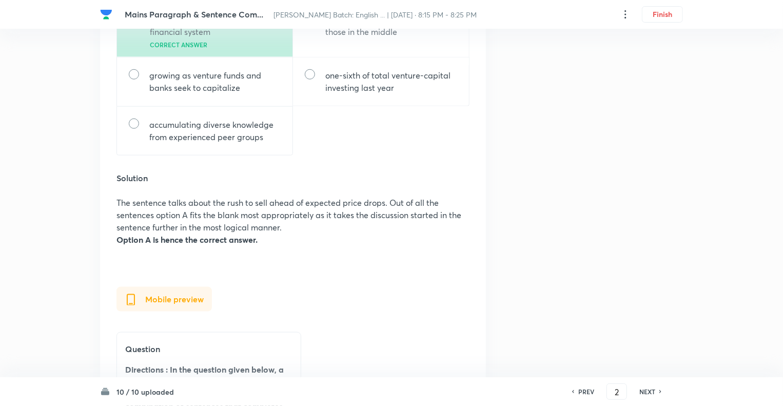
click at [652, 391] on h6 "NEXT" at bounding box center [648, 391] width 16 height 9
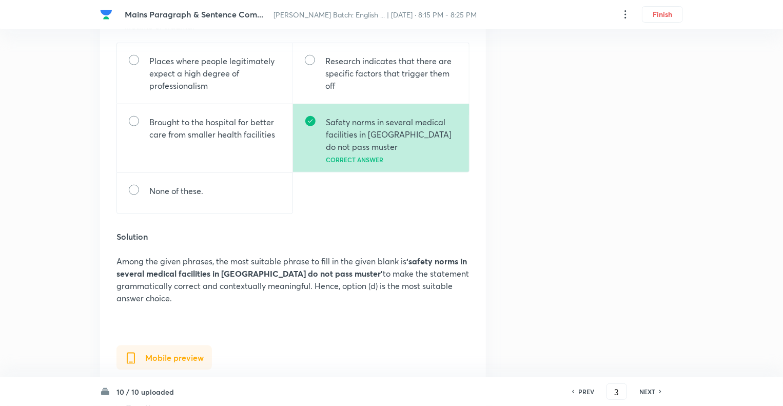
scroll to position [472, 0]
click at [652, 391] on h6 "NEXT" at bounding box center [648, 391] width 16 height 9
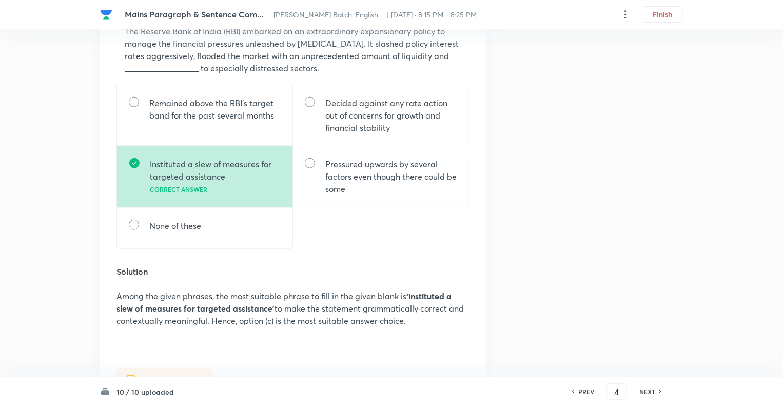
scroll to position [431, 0]
click at [652, 391] on h6 "NEXT" at bounding box center [648, 391] width 16 height 9
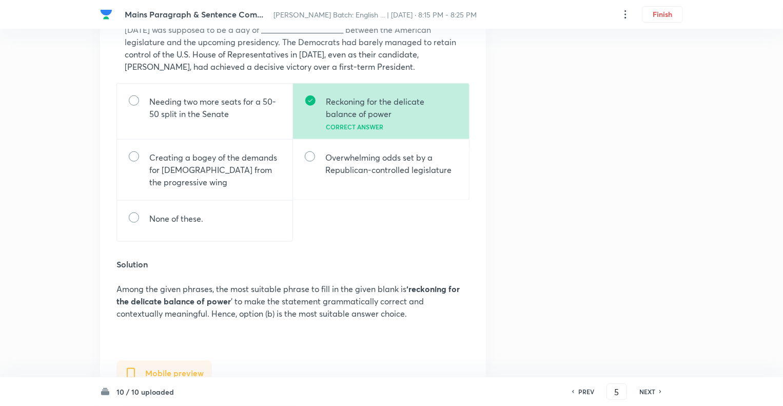
scroll to position [0, 0]
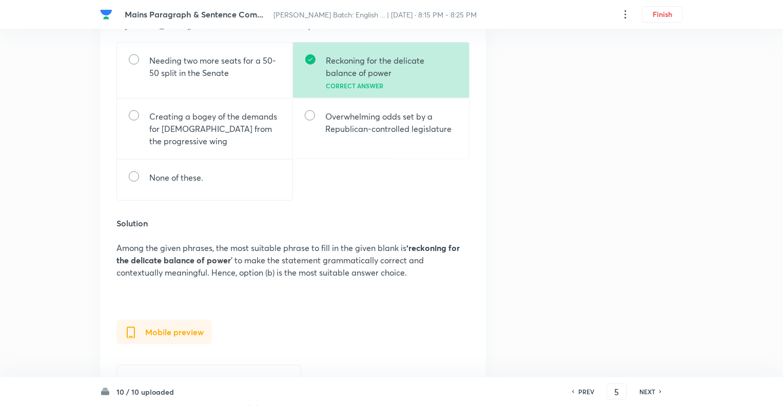
click at [652, 391] on h6 "NEXT" at bounding box center [648, 391] width 16 height 9
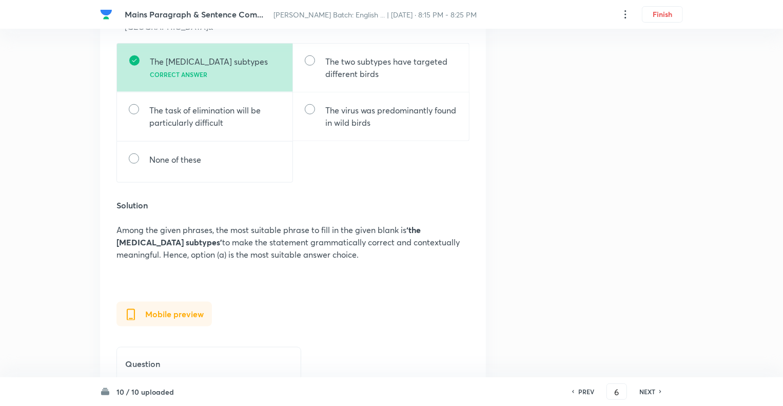
scroll to position [472, 0]
click at [652, 391] on h6 "NEXT" at bounding box center [648, 391] width 16 height 9
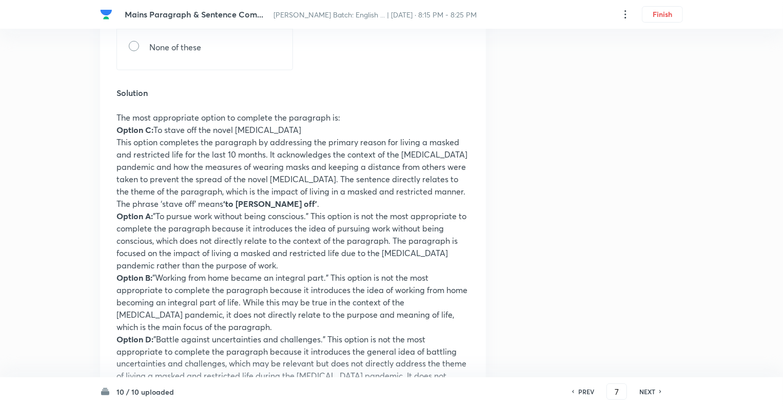
scroll to position [616, 0]
click at [652, 391] on h6 "NEXT" at bounding box center [648, 391] width 16 height 9
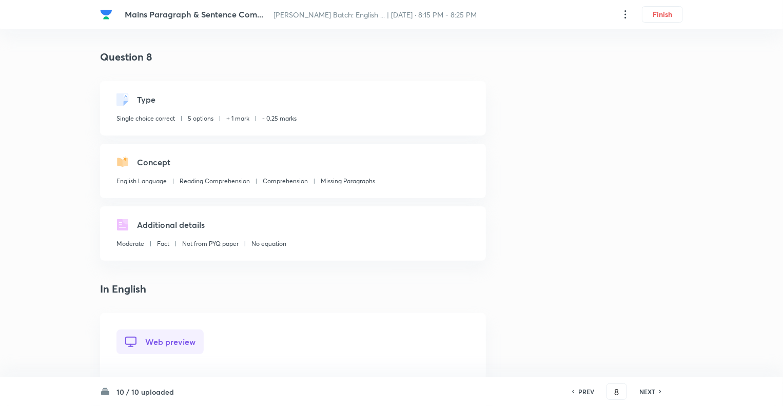
click at [588, 392] on h6 "PREV" at bounding box center [587, 391] width 16 height 9
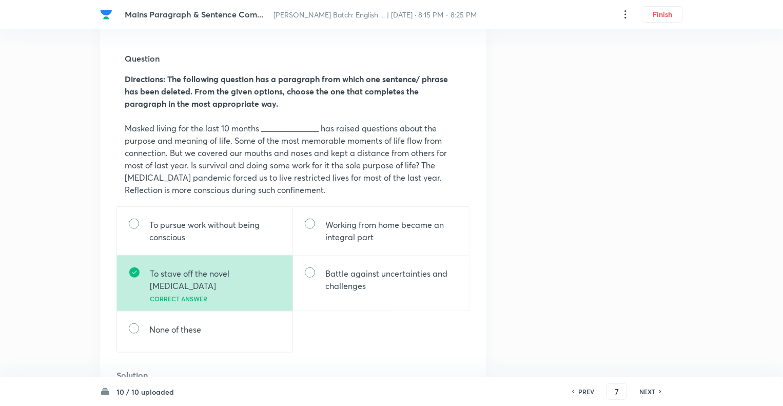
scroll to position [329, 0]
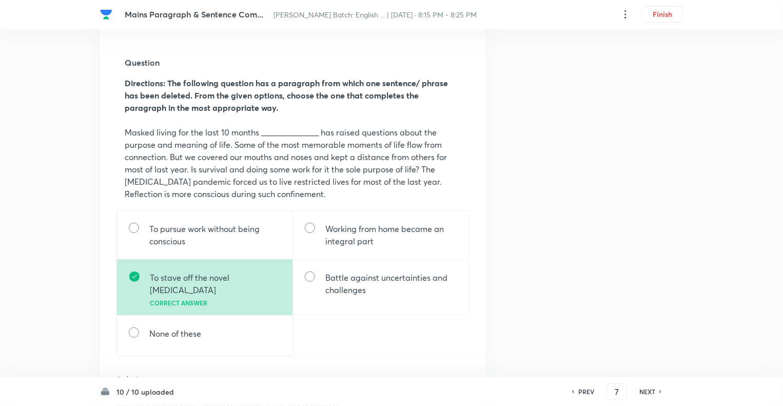
click at [646, 392] on h6 "NEXT" at bounding box center [648, 391] width 16 height 9
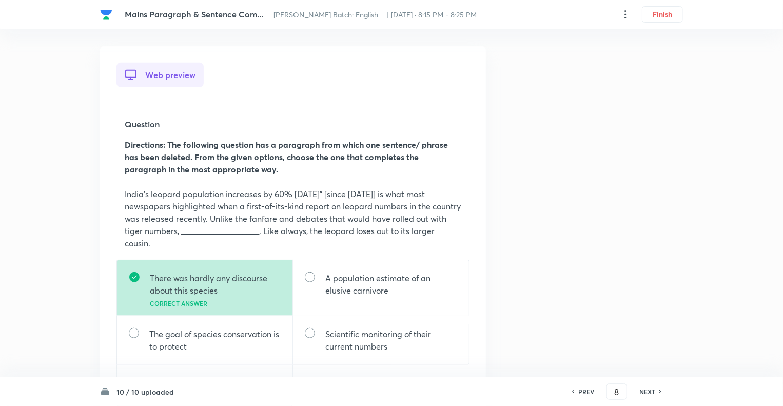
scroll to position [267, 0]
click at [646, 392] on h6 "NEXT" at bounding box center [648, 391] width 16 height 9
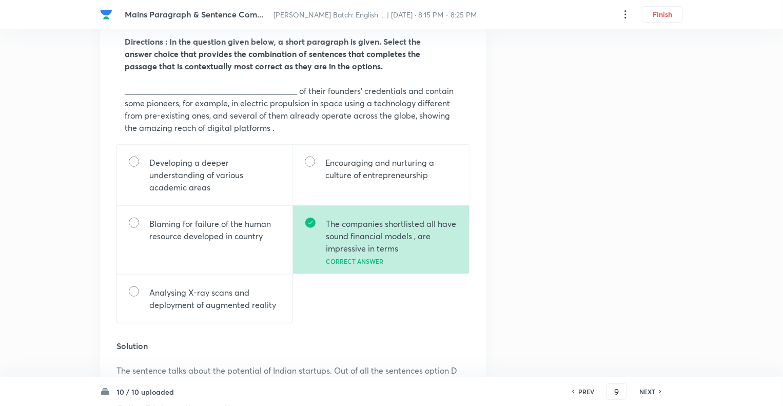
scroll to position [370, 0]
click at [646, 392] on h6 "NEXT" at bounding box center [648, 391] width 16 height 9
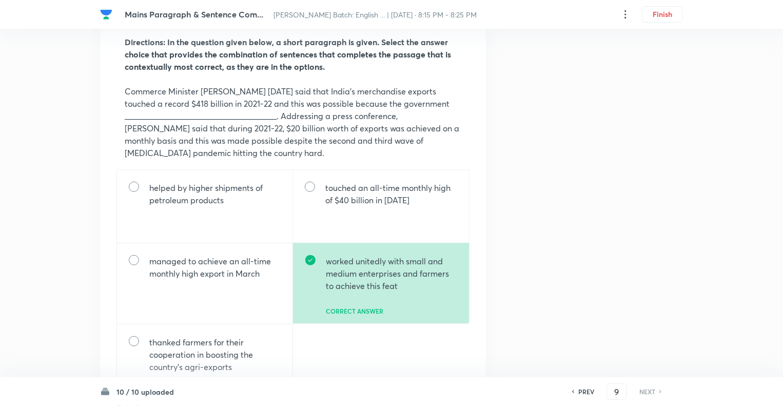
type input "10"
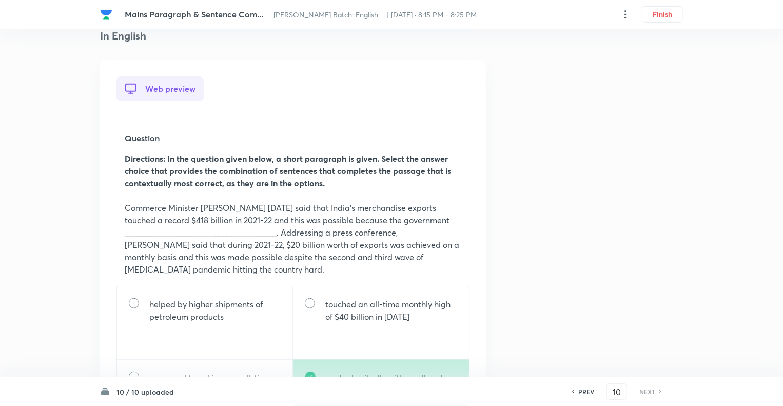
scroll to position [246, 0]
